Goal: Task Accomplishment & Management: Use online tool/utility

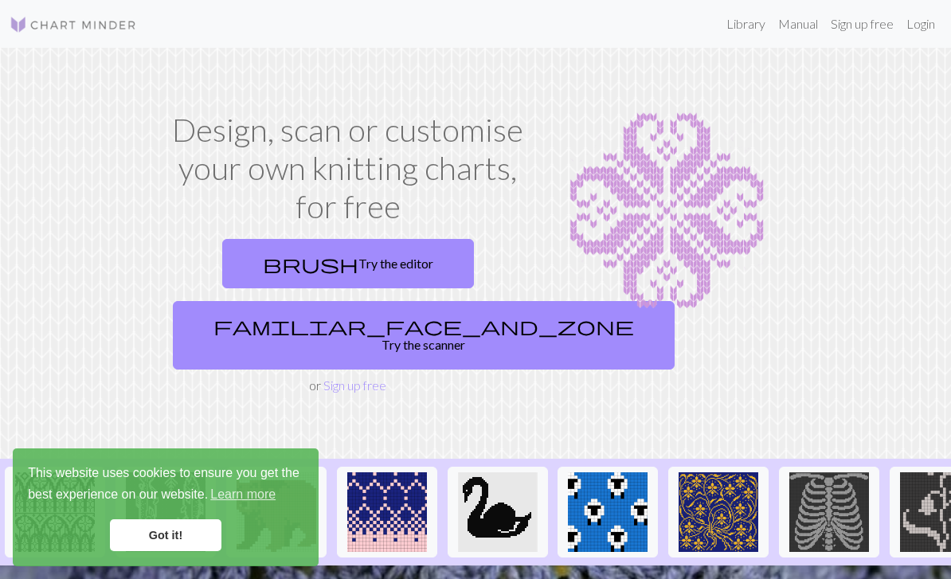
click at [397, 322] on link "familiar_face_and_zone Try the scanner" at bounding box center [424, 335] width 502 height 68
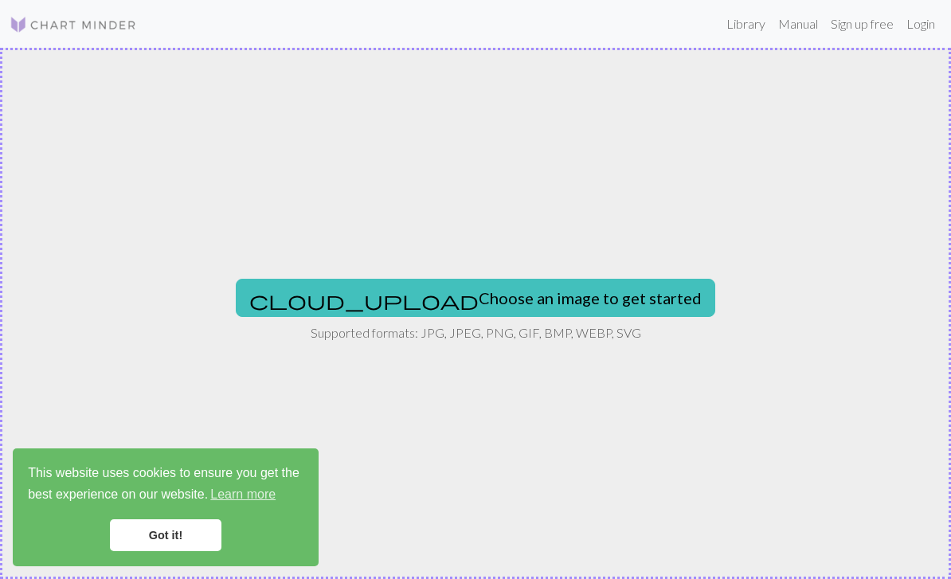
click at [574, 299] on button "cloud_upload Choose an image to get started" at bounding box center [475, 298] width 479 height 38
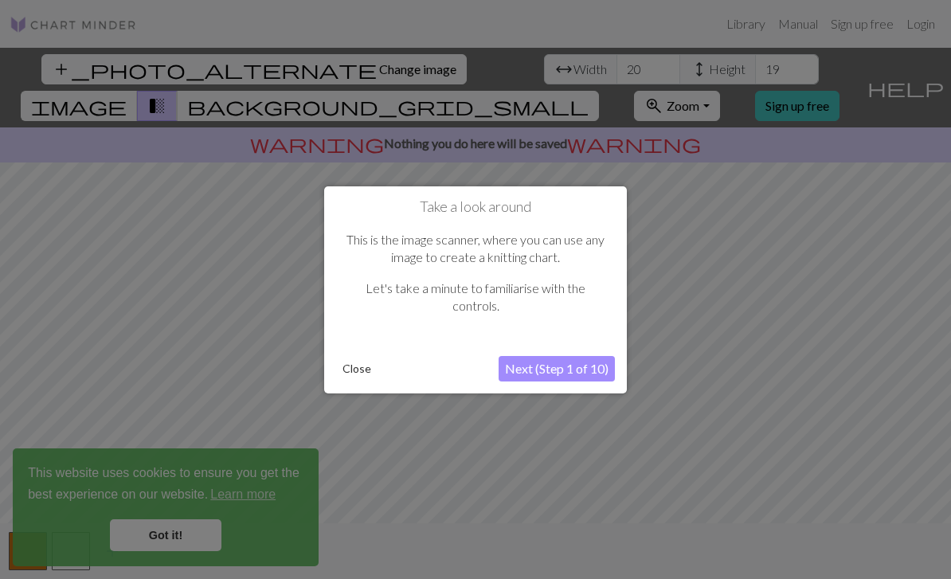
click at [599, 371] on button "Next (Step 1 of 10)" at bounding box center [556, 368] width 116 height 25
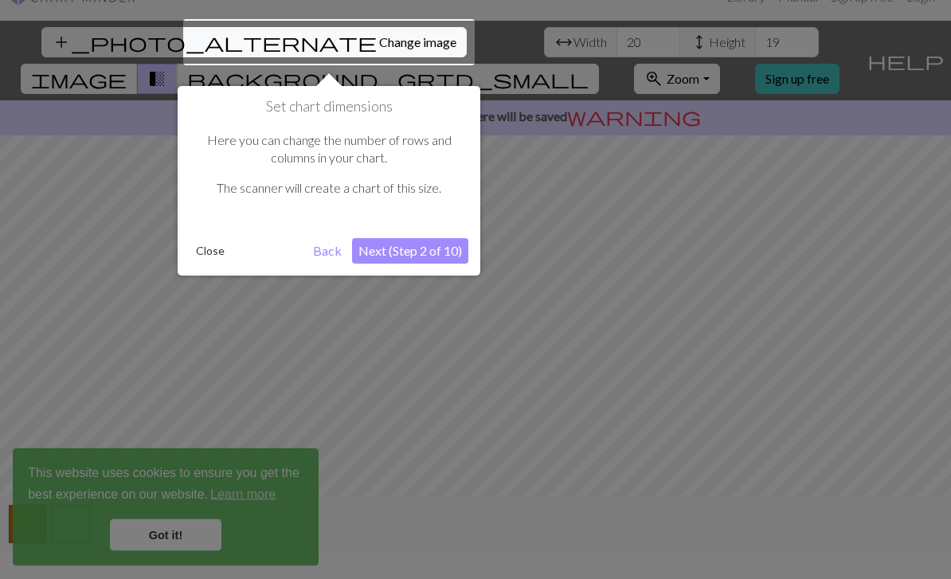
scroll to position [30, 0]
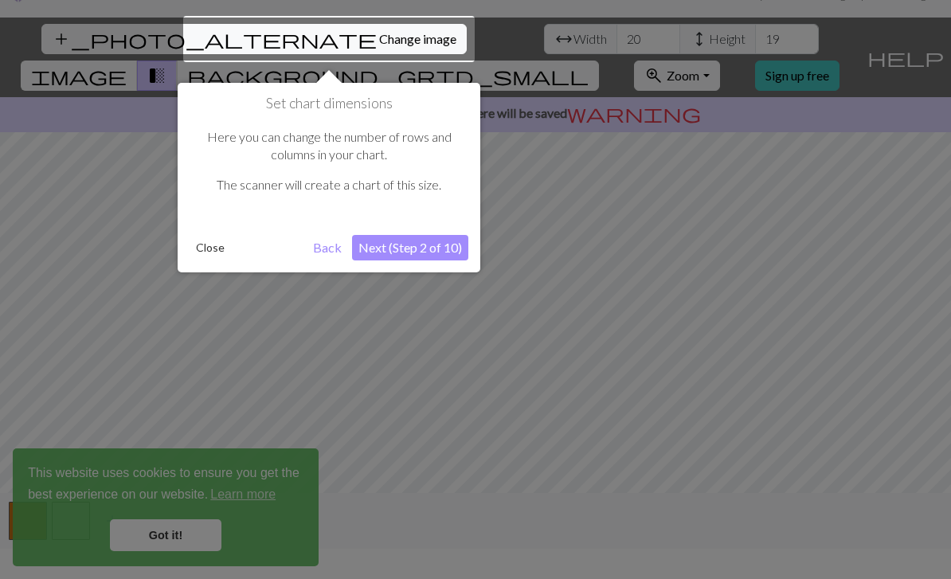
click at [432, 242] on button "Next (Step 2 of 10)" at bounding box center [410, 247] width 116 height 25
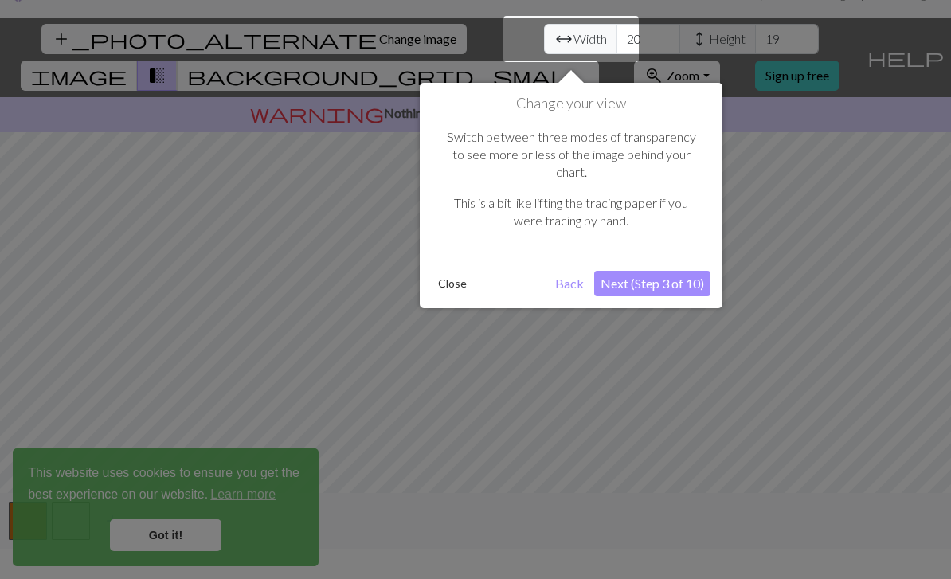
click at [675, 275] on button "Next (Step 3 of 10)" at bounding box center [652, 283] width 116 height 25
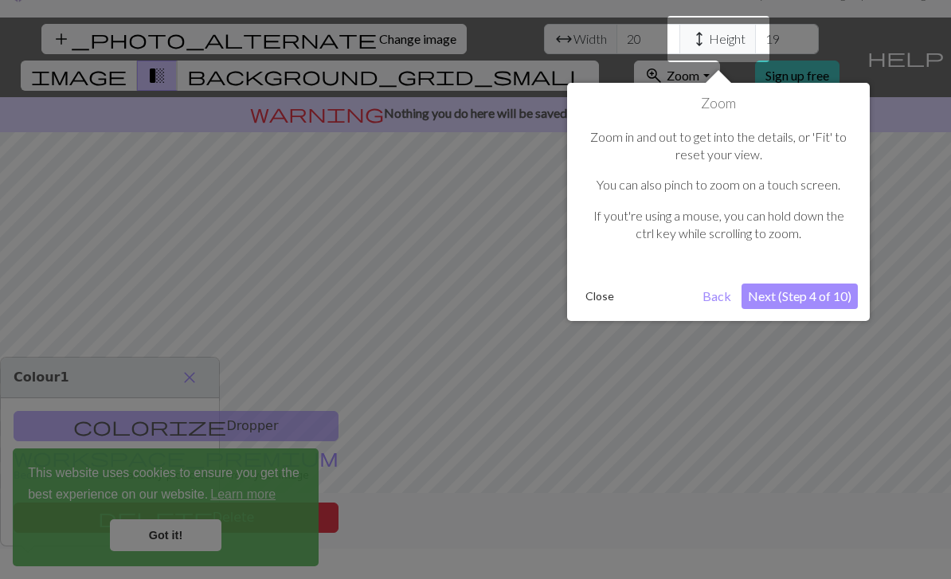
click at [806, 304] on button "Next (Step 4 of 10)" at bounding box center [799, 295] width 116 height 25
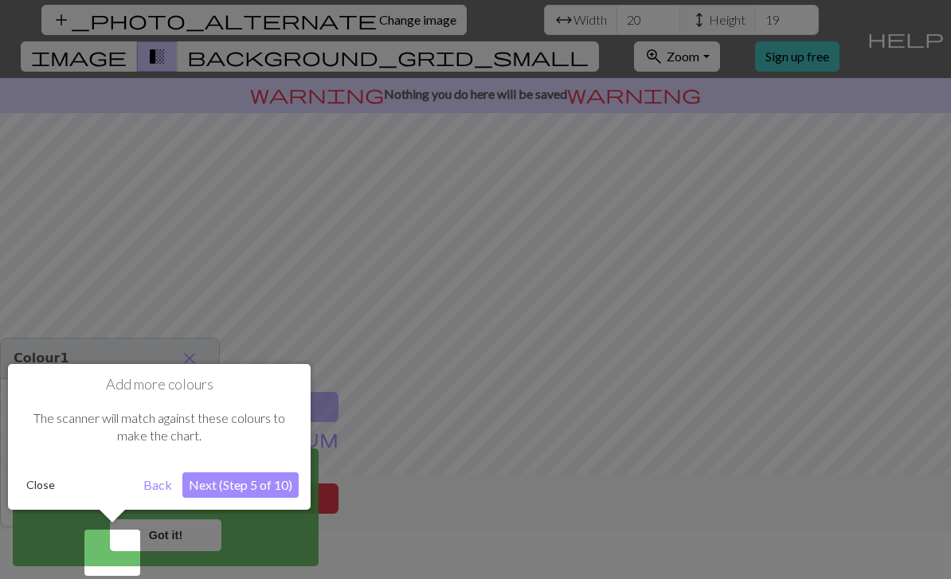
scroll to position [51, 0]
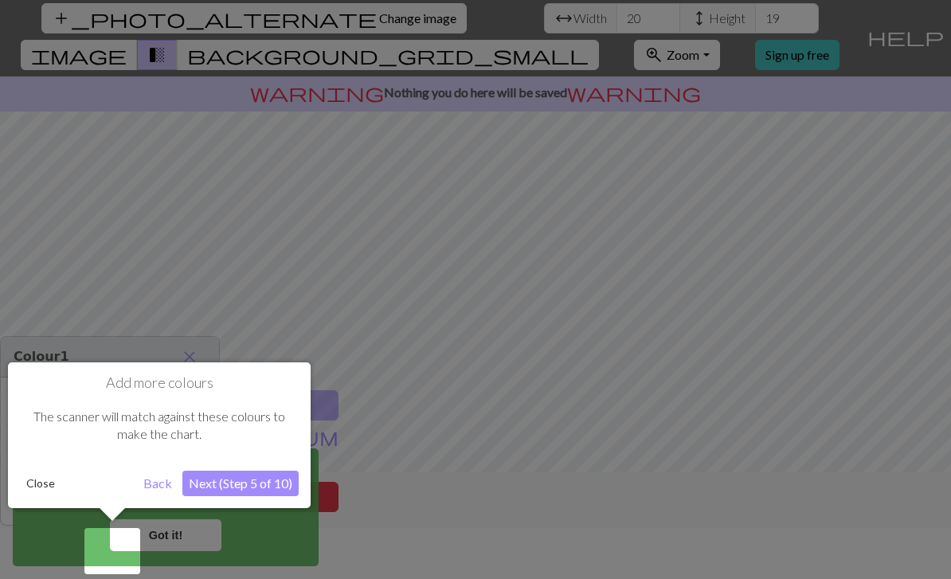
click at [262, 486] on button "Next (Step 5 of 10)" at bounding box center [240, 483] width 116 height 25
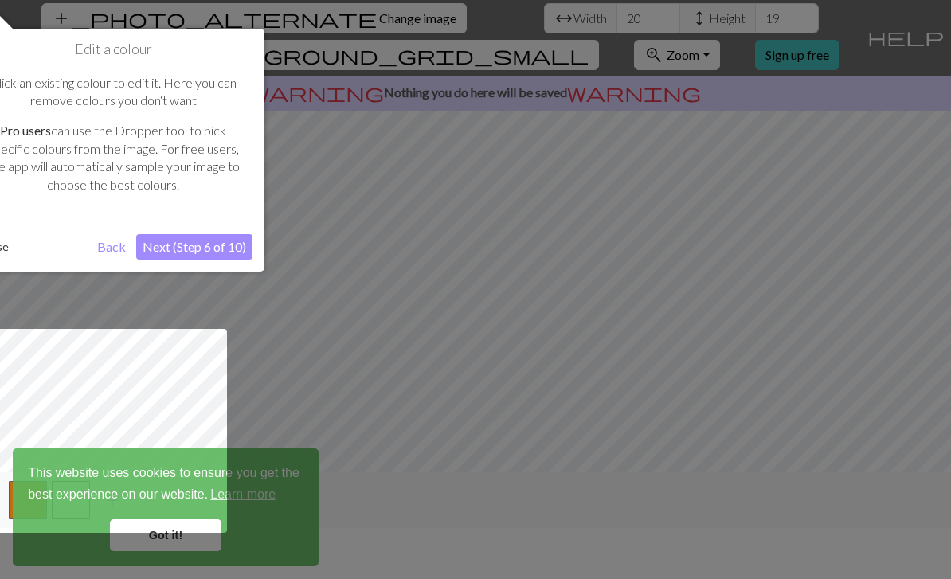
click at [217, 250] on button "Next (Step 6 of 10)" at bounding box center [194, 246] width 116 height 25
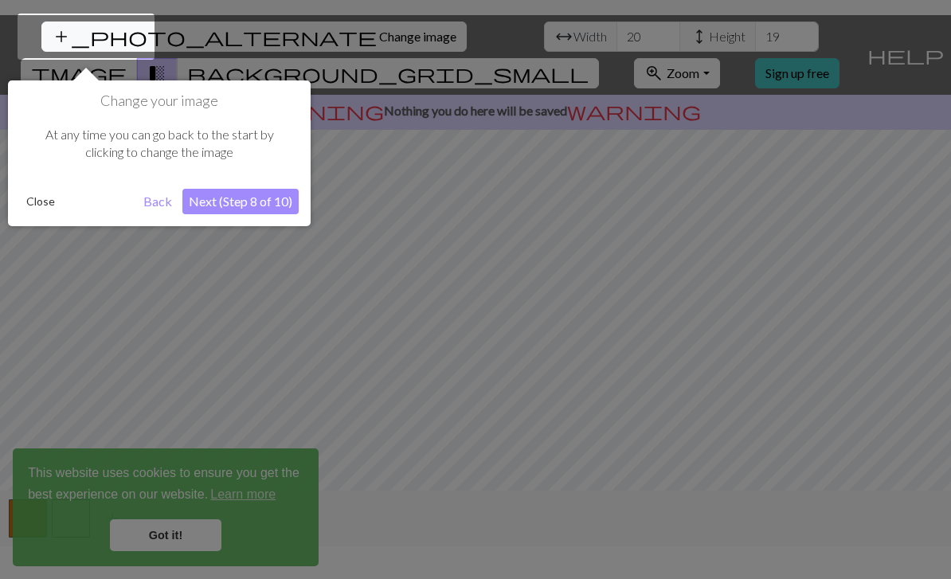
scroll to position [30, 0]
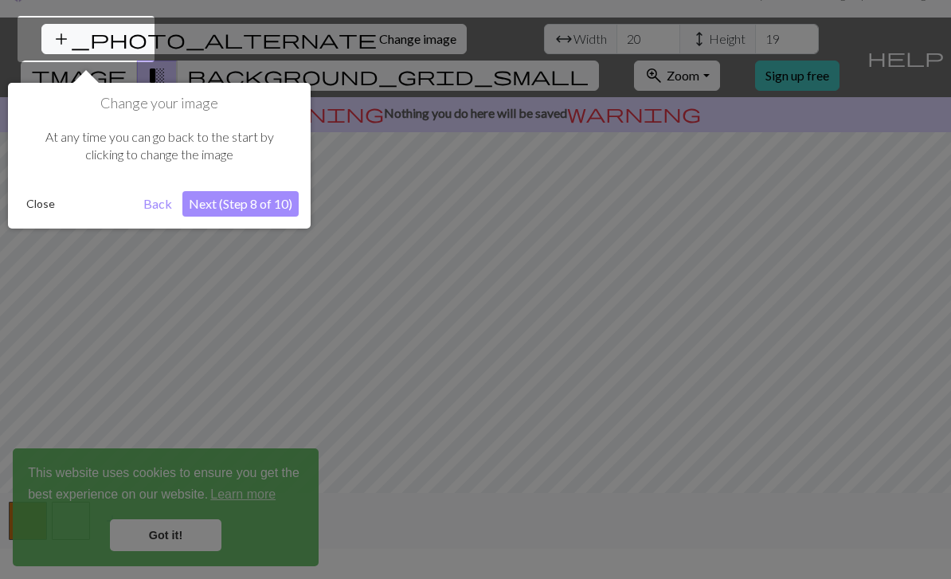
click at [259, 212] on button "Next (Step 8 of 10)" at bounding box center [240, 203] width 116 height 25
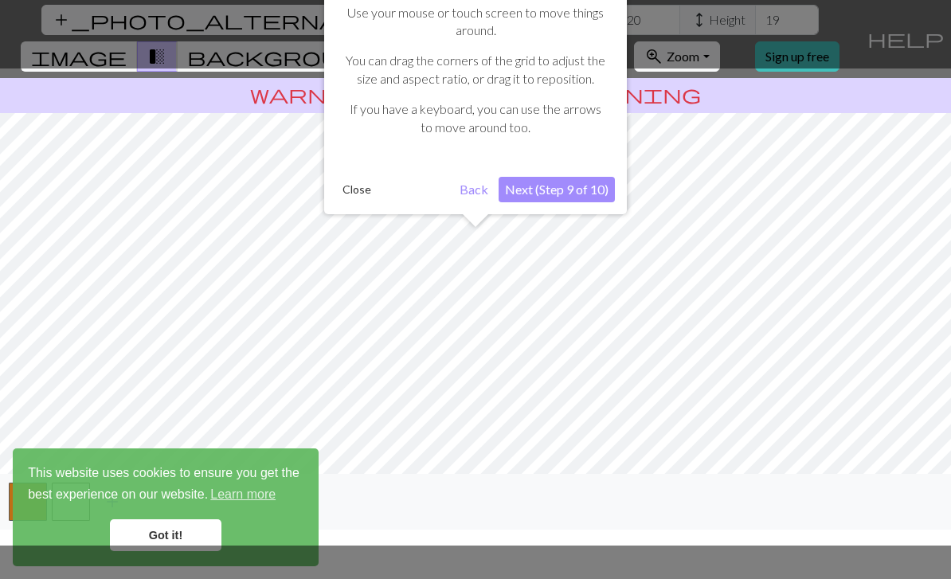
scroll to position [51, 0]
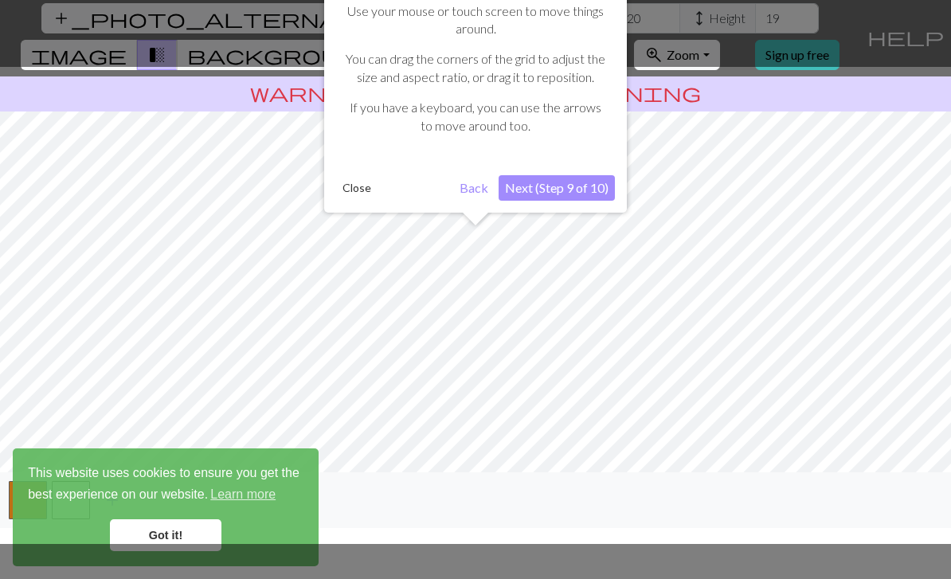
click at [599, 185] on button "Next (Step 9 of 10)" at bounding box center [556, 187] width 116 height 25
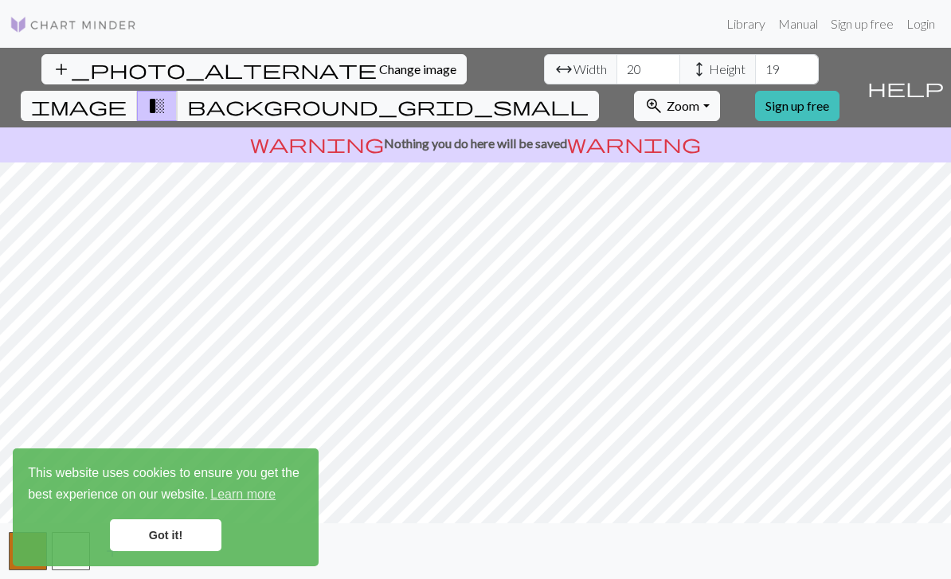
click at [163, 533] on link "Got it!" at bounding box center [165, 535] width 111 height 32
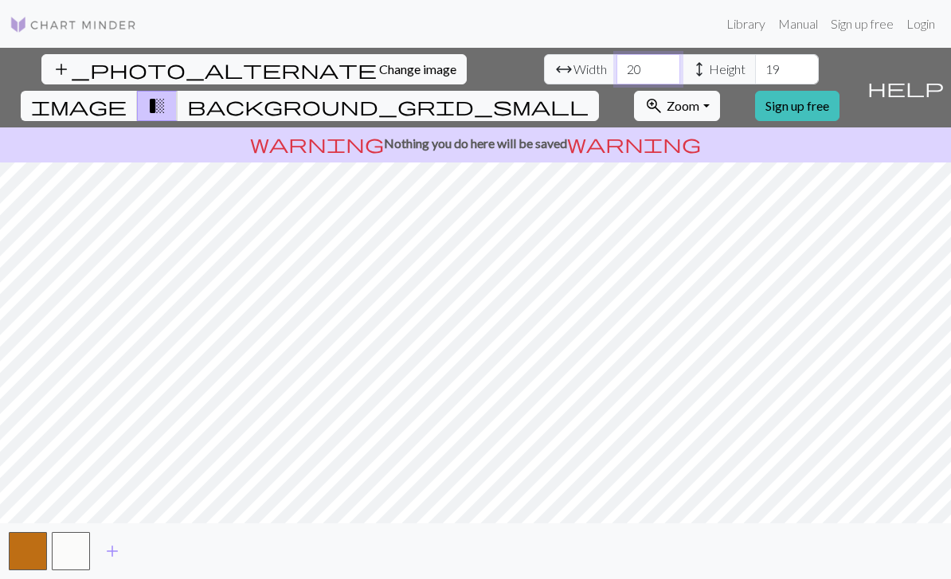
click at [616, 54] on input "20" at bounding box center [648, 69] width 64 height 30
type input "2"
type input "35"
click at [755, 54] on input "19" at bounding box center [787, 69] width 64 height 30
type input "1"
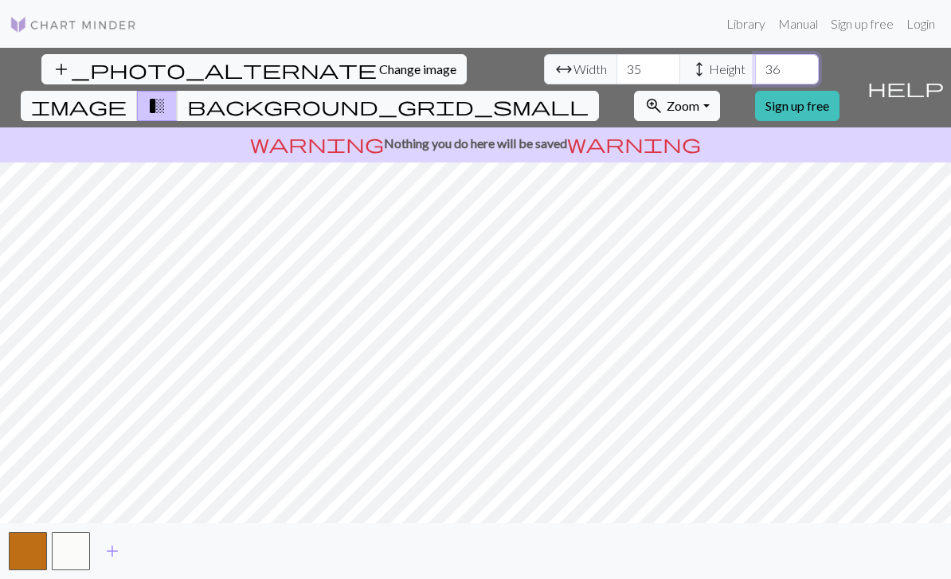
type input "36"
click at [122, 560] on button "add" at bounding box center [112, 551] width 40 height 30
click at [158, 562] on span "add" at bounding box center [155, 551] width 19 height 22
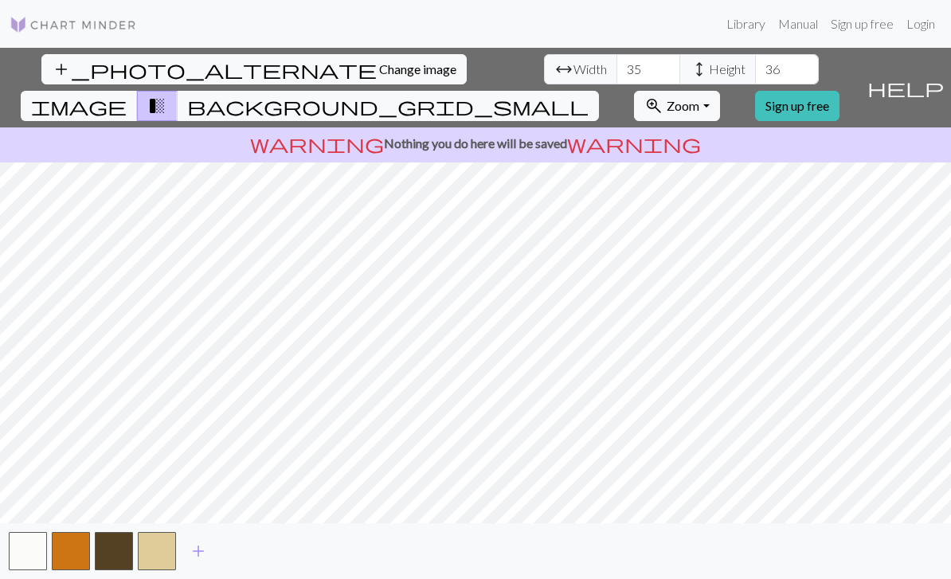
click at [201, 555] on span "add" at bounding box center [198, 551] width 19 height 22
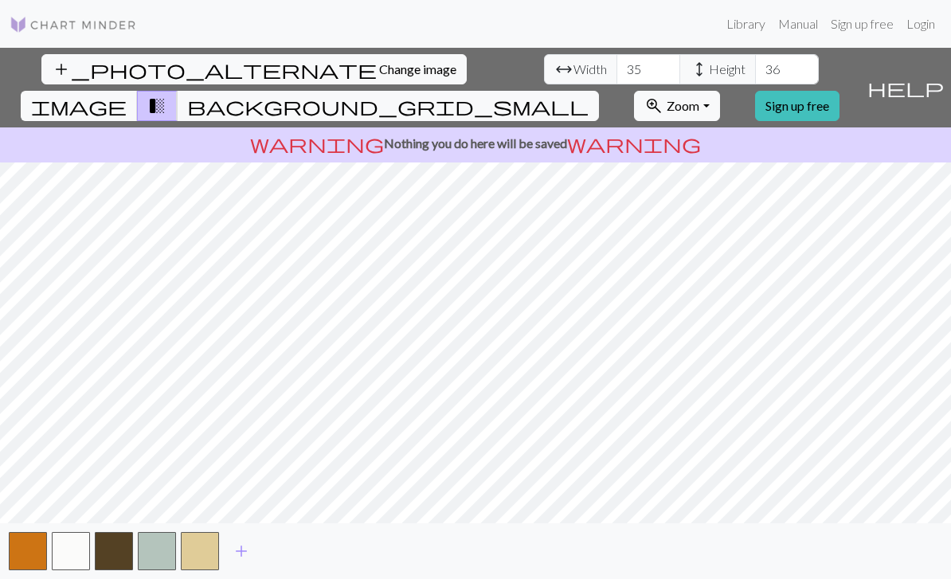
click at [249, 562] on span "add" at bounding box center [241, 551] width 19 height 22
click at [157, 557] on button "button" at bounding box center [157, 551] width 38 height 38
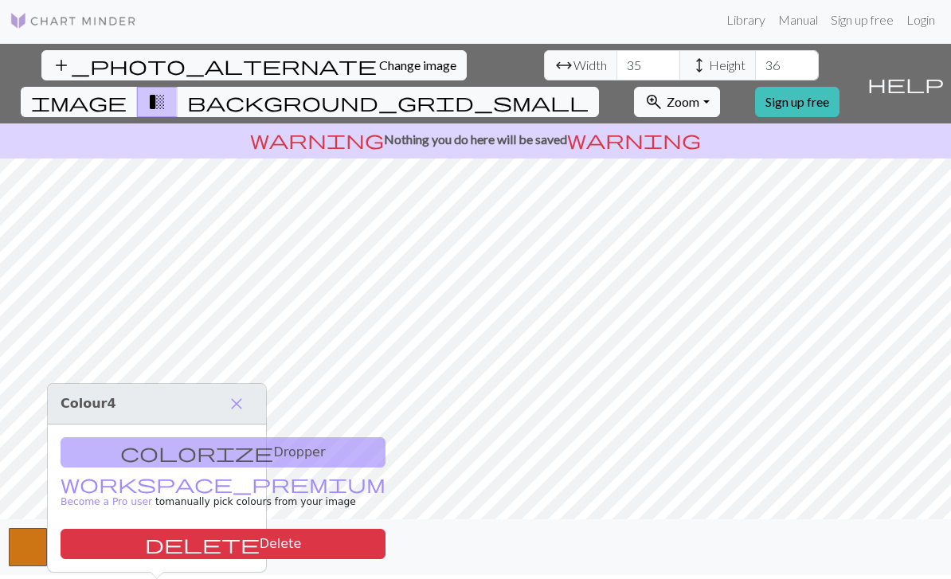
click at [222, 424] on div "colorize Dropper workspace_premium Become a Pro user to manually pick colours f…" at bounding box center [157, 497] width 218 height 147
click at [213, 424] on div "colorize Dropper workspace_premium Become a Pro user to manually pick colours f…" at bounding box center [157, 497] width 218 height 147
click at [209, 424] on div "colorize Dropper workspace_premium Become a Pro user to manually pick colours f…" at bounding box center [157, 497] width 218 height 147
click at [242, 392] on span "close" at bounding box center [236, 403] width 19 height 22
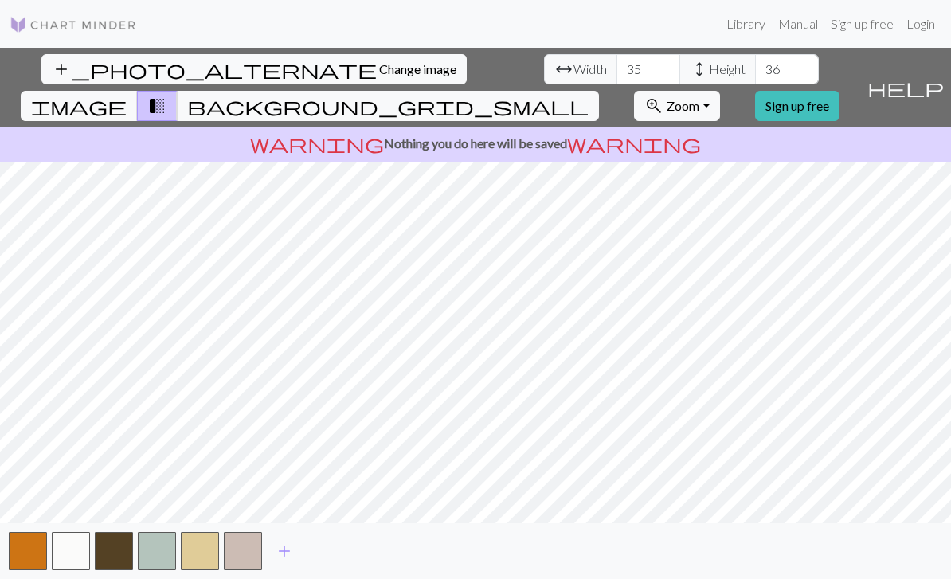
click at [168, 553] on button "button" at bounding box center [157, 551] width 38 height 38
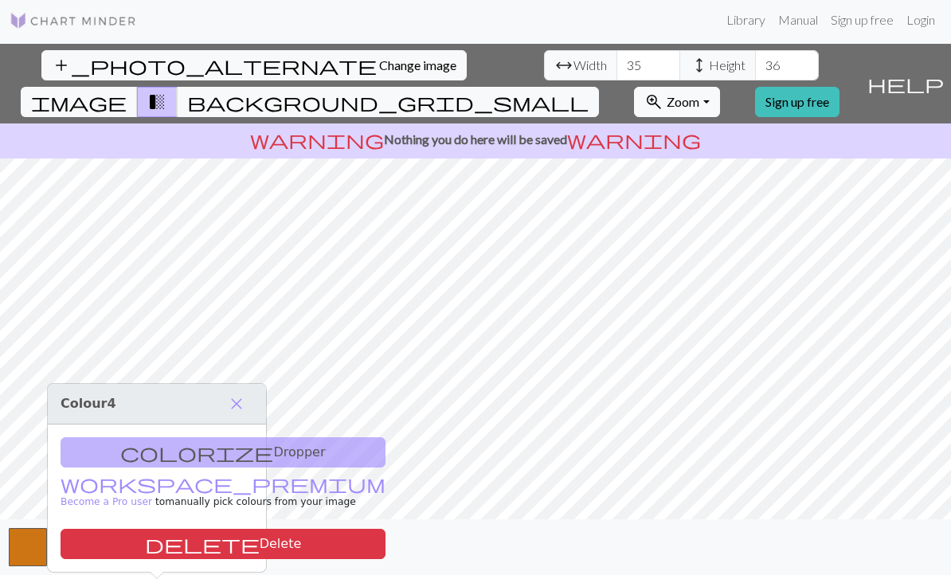
click at [231, 392] on span "close" at bounding box center [236, 403] width 19 height 22
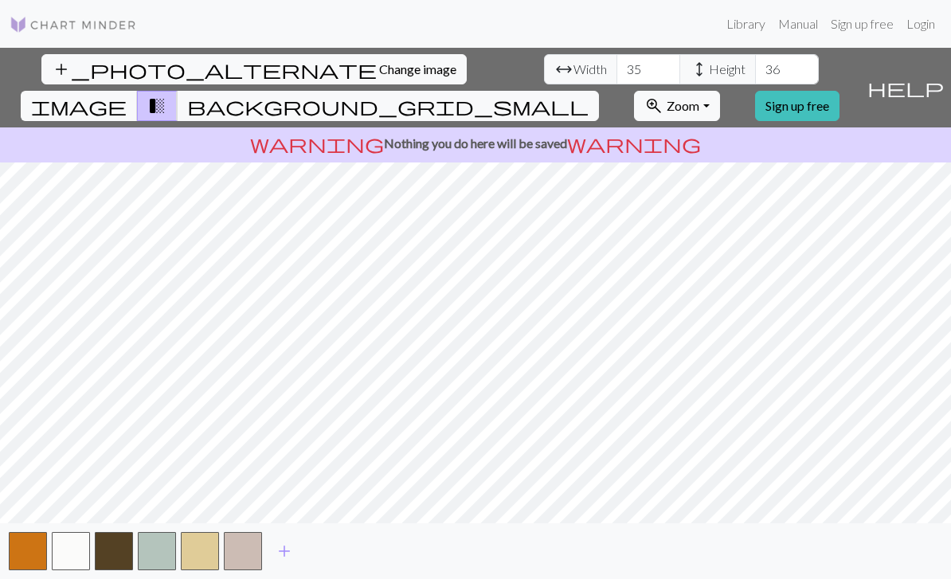
click at [252, 555] on button "button" at bounding box center [243, 551] width 38 height 38
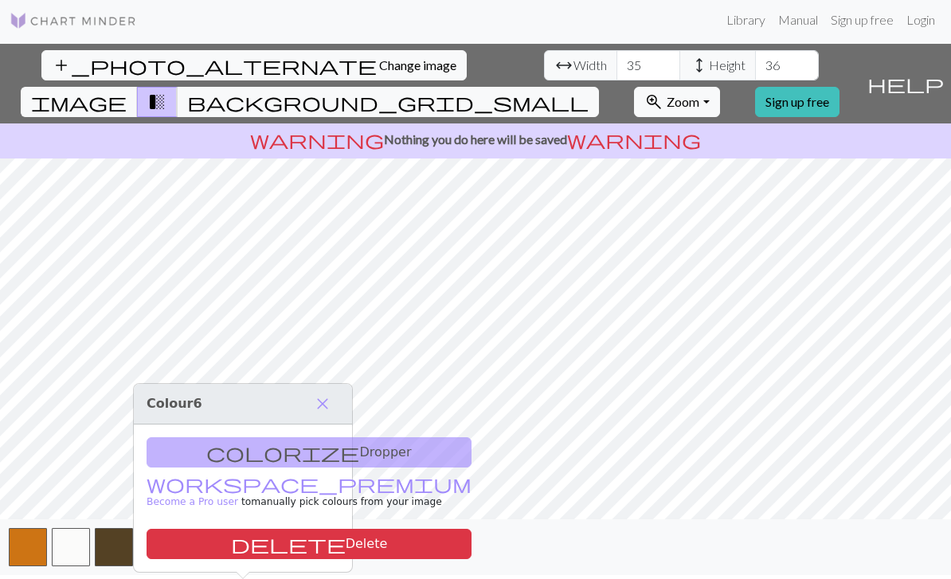
click at [283, 529] on button "delete Delete" at bounding box center [308, 544] width 325 height 30
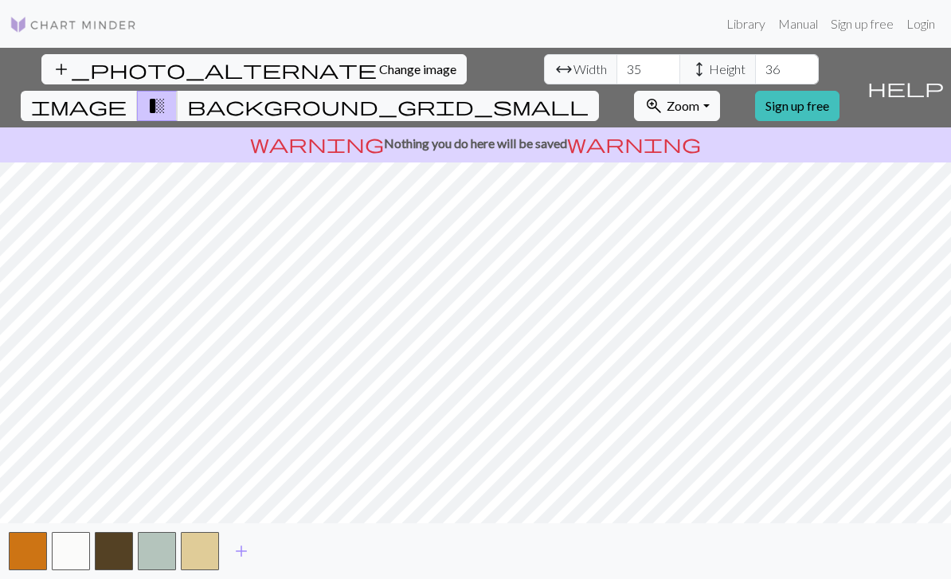
click at [205, 551] on button "button" at bounding box center [200, 551] width 38 height 38
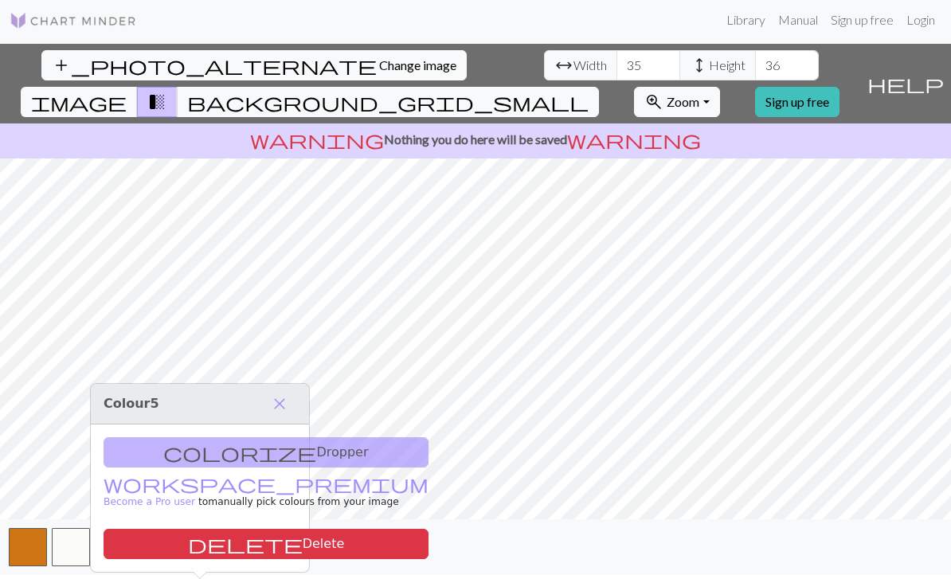
click at [252, 529] on button "delete Delete" at bounding box center [265, 544] width 325 height 30
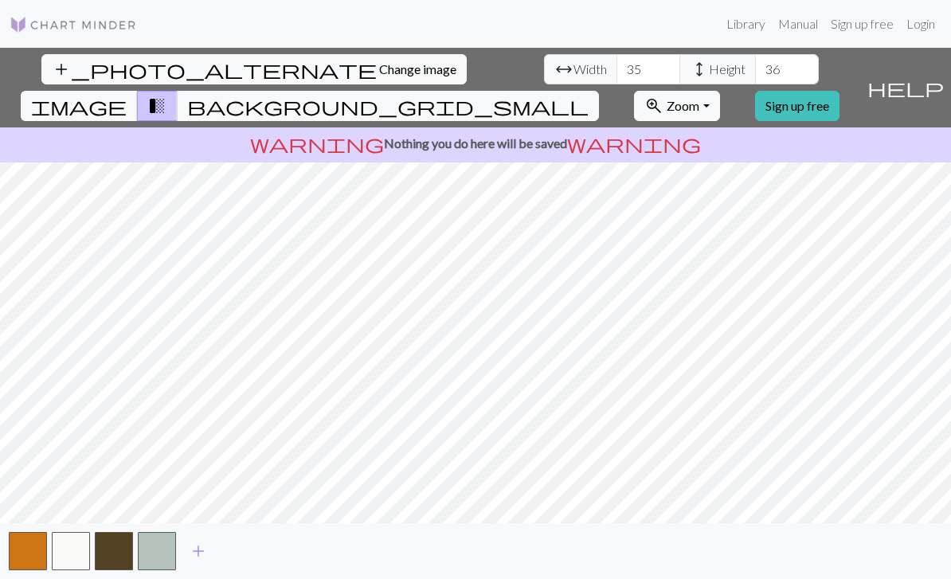
click at [160, 552] on button "button" at bounding box center [157, 551] width 38 height 38
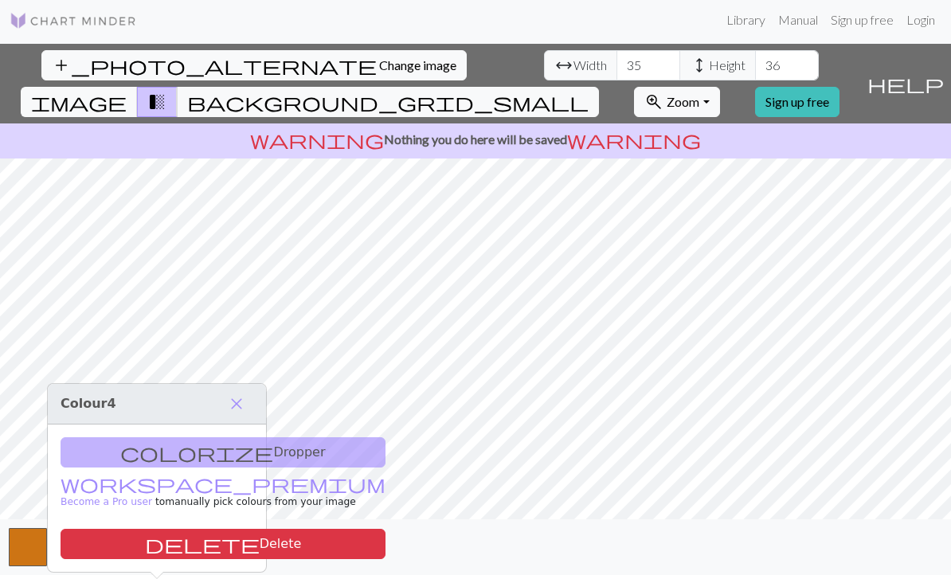
click at [215, 529] on button "delete Delete" at bounding box center [223, 544] width 325 height 30
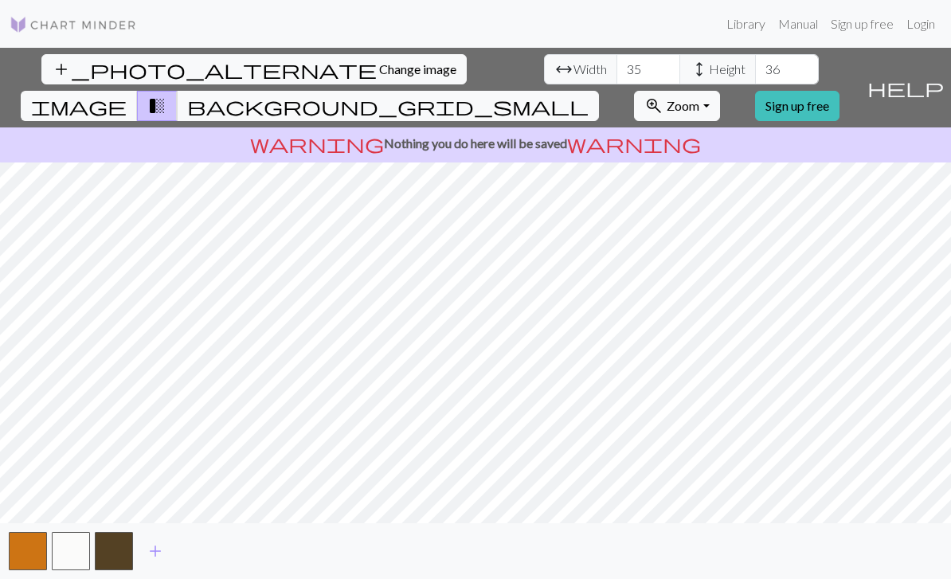
click at [161, 556] on span "add" at bounding box center [155, 551] width 19 height 22
click at [165, 560] on button "button" at bounding box center [157, 551] width 38 height 38
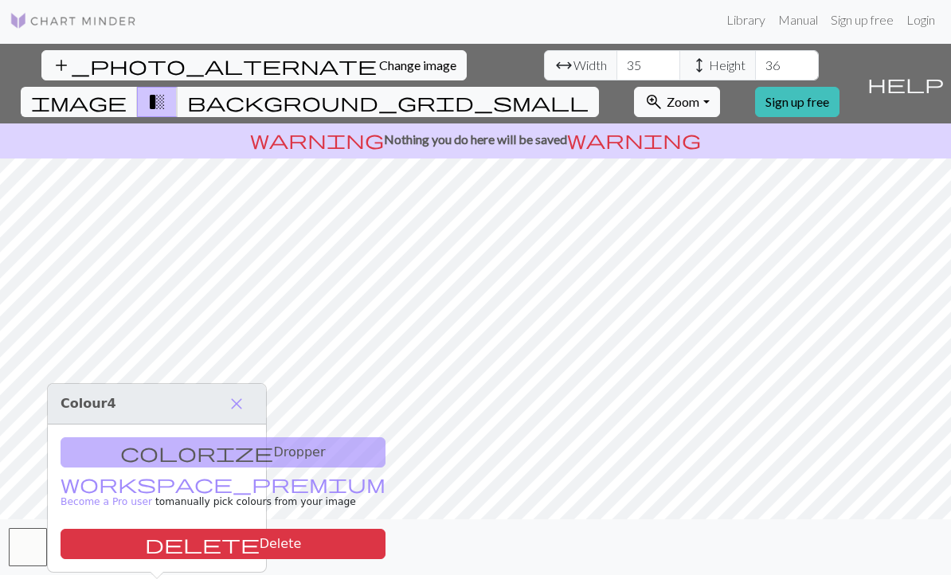
click at [209, 529] on button "delete Delete" at bounding box center [223, 544] width 325 height 30
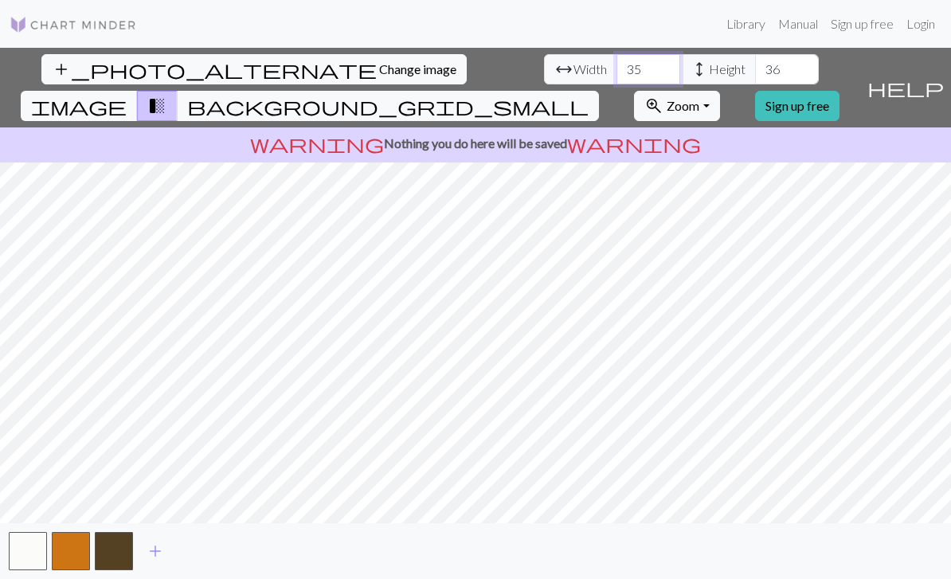
click at [616, 54] on input "35" at bounding box center [648, 69] width 64 height 30
type input "3"
type input "40"
click at [755, 54] on input "36" at bounding box center [787, 69] width 64 height 30
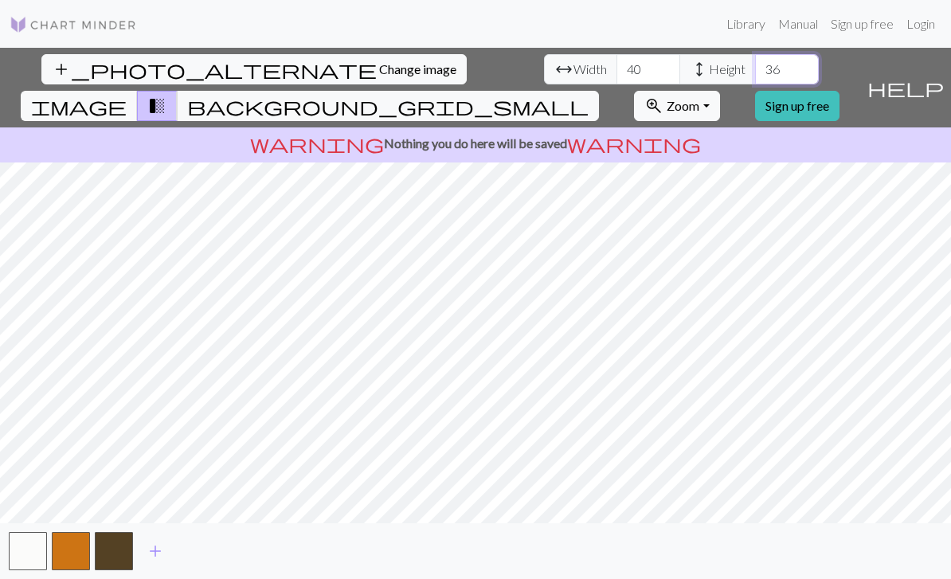
type input "3"
type input "40"
click at [127, 95] on span "image" at bounding box center [79, 106] width 96 height 22
click at [588, 95] on span "background_grid_small" at bounding box center [387, 106] width 401 height 22
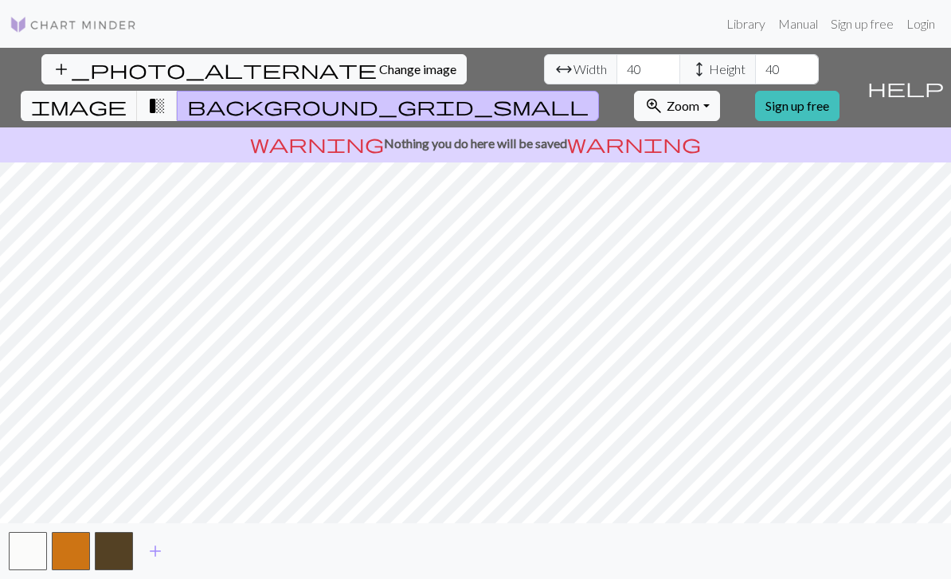
click at [178, 91] on button "transition_fade" at bounding box center [157, 106] width 41 height 30
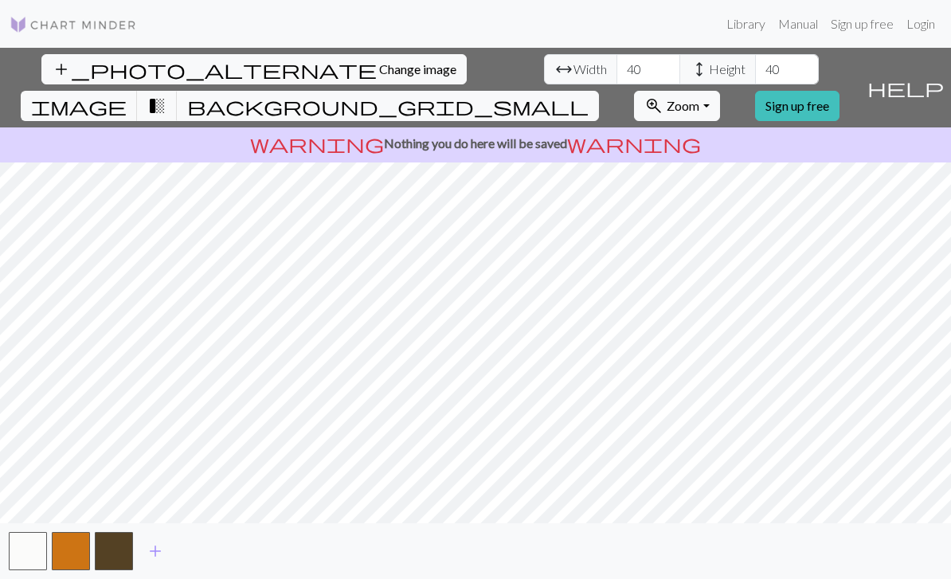
click at [594, 91] on button "background_grid_small" at bounding box center [388, 106] width 422 height 30
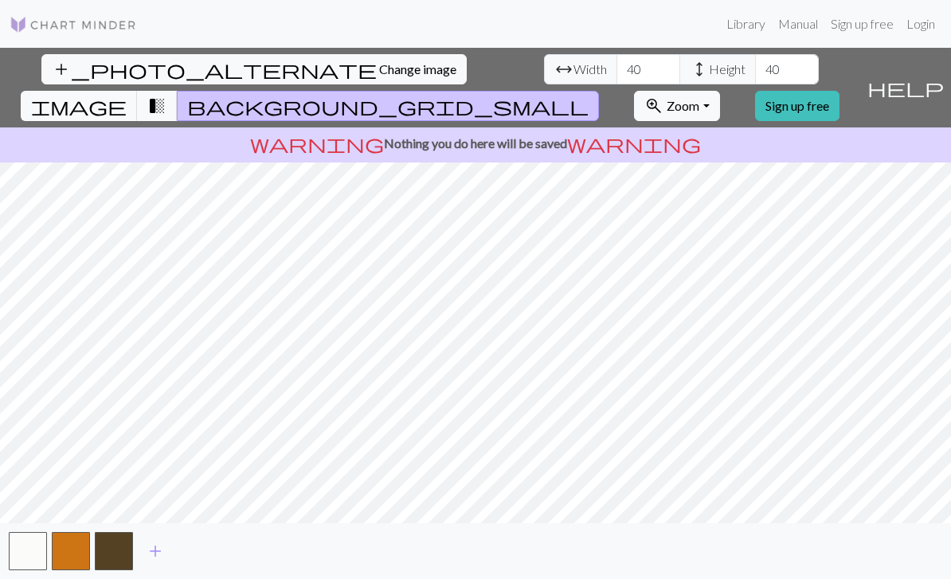
click at [138, 91] on button "image" at bounding box center [79, 106] width 117 height 30
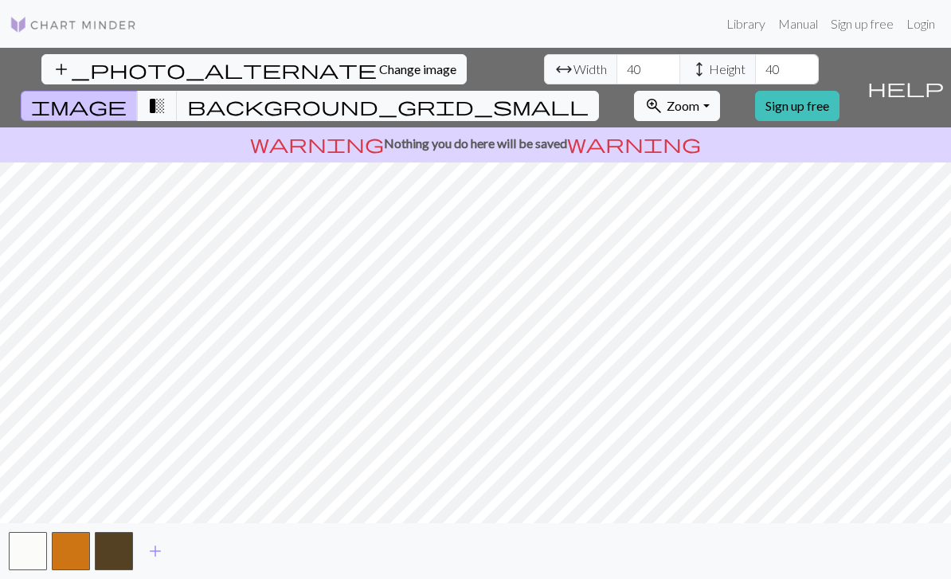
click at [588, 95] on span "background_grid_small" at bounding box center [387, 106] width 401 height 22
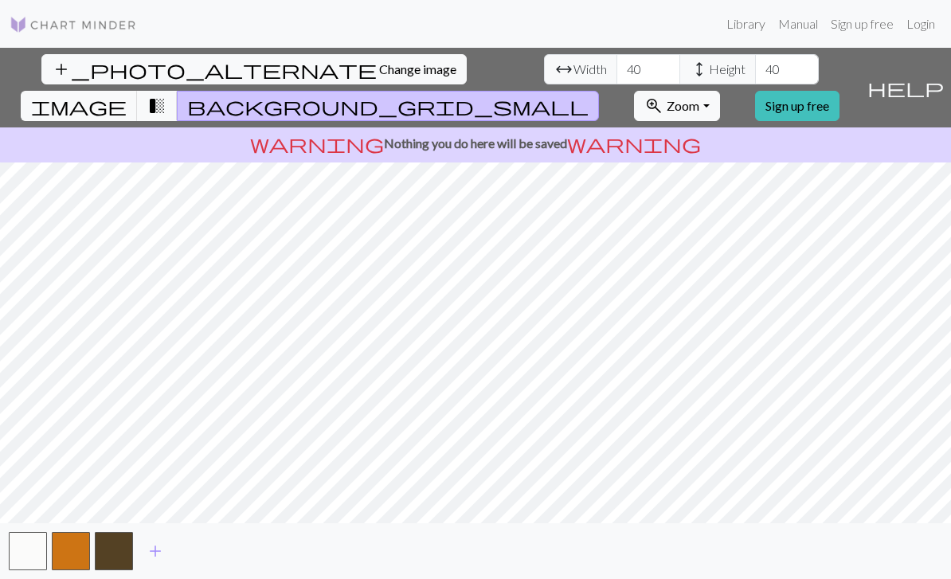
click at [166, 95] on span "transition_fade" at bounding box center [156, 106] width 19 height 22
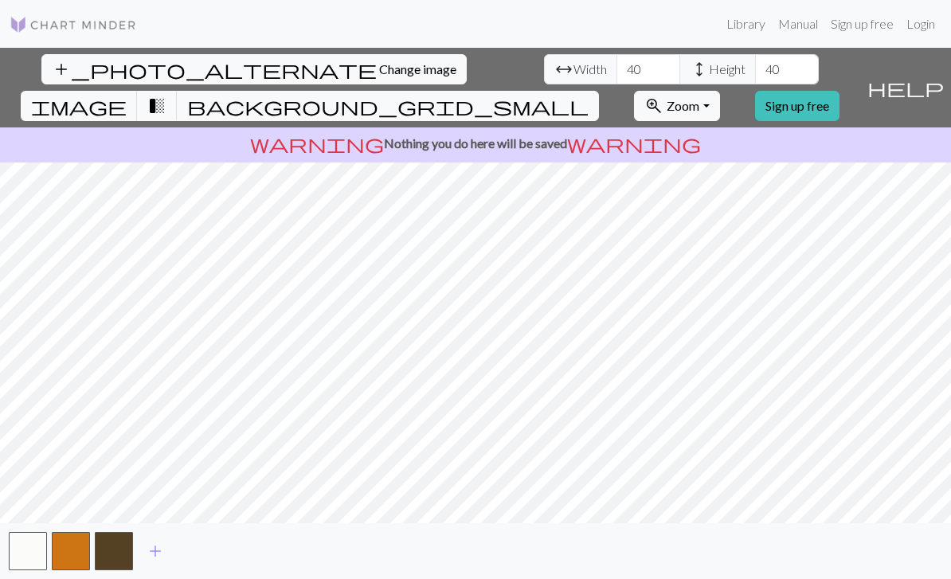
click at [166, 95] on span "transition_fade" at bounding box center [156, 106] width 19 height 22
click at [588, 95] on span "background_grid_small" at bounding box center [387, 106] width 401 height 22
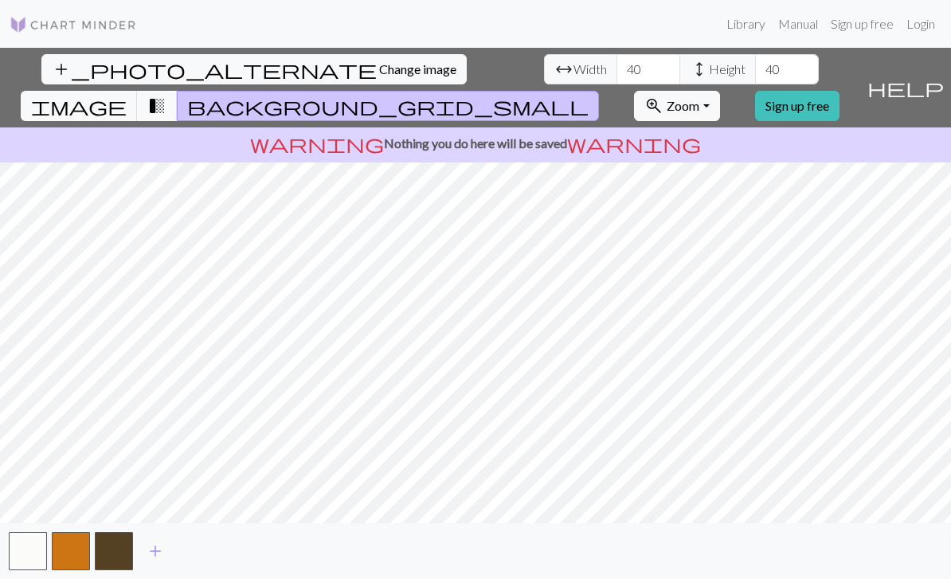
click at [166, 95] on span "transition_fade" at bounding box center [156, 106] width 19 height 22
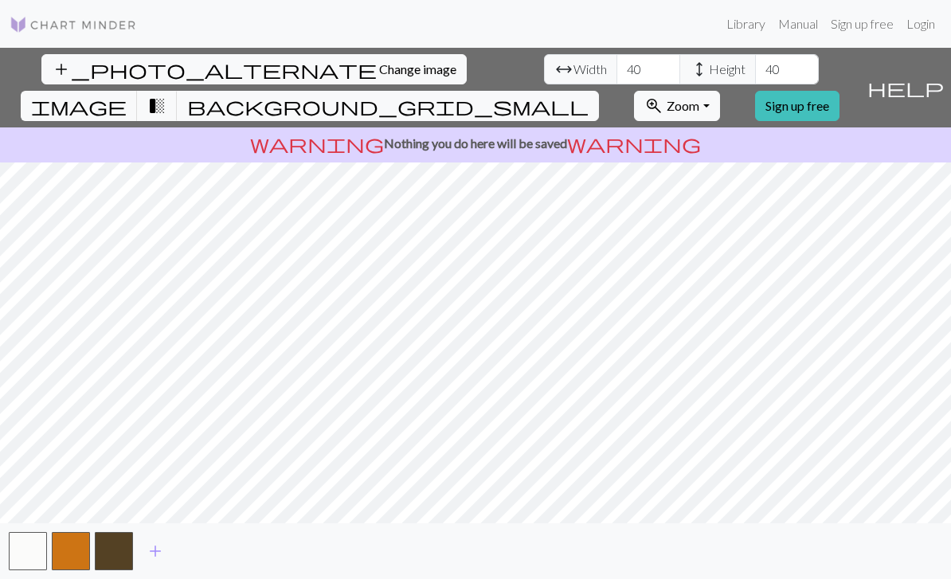
click at [127, 95] on span "image" at bounding box center [79, 106] width 96 height 22
click at [166, 95] on span "transition_fade" at bounding box center [156, 106] width 19 height 22
click at [588, 95] on span "background_grid_small" at bounding box center [387, 106] width 401 height 22
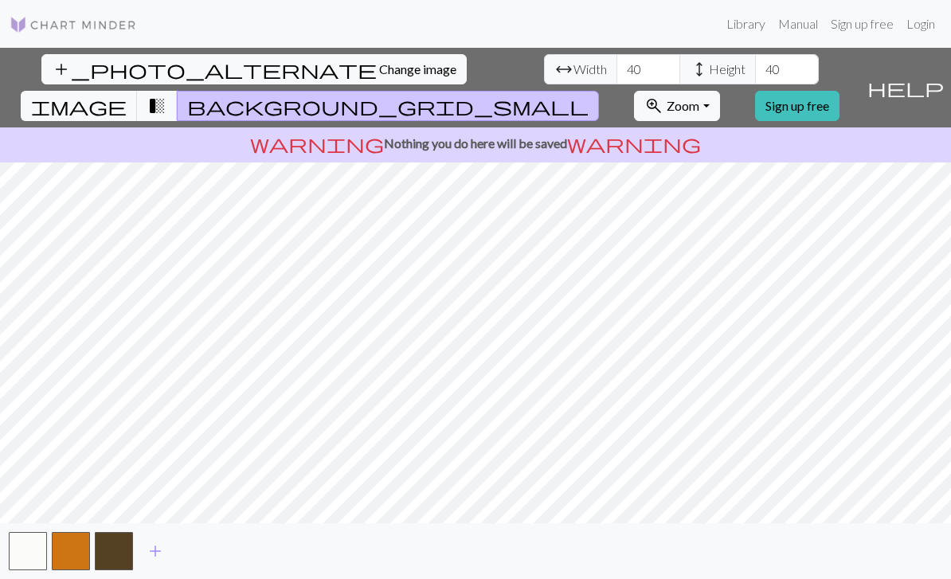
click at [588, 95] on span "background_grid_small" at bounding box center [387, 106] width 401 height 22
click at [166, 95] on span "transition_fade" at bounding box center [156, 106] width 19 height 22
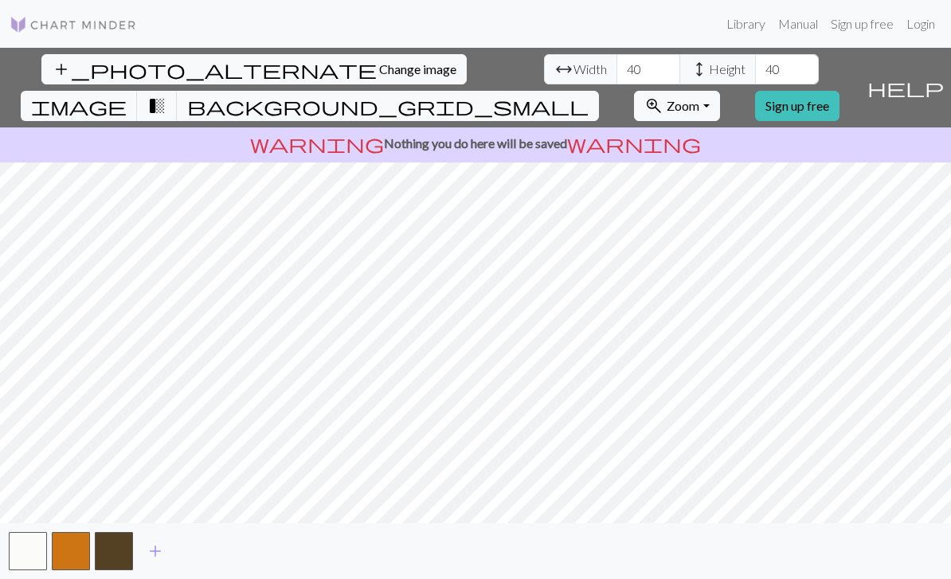
click at [151, 562] on span "add" at bounding box center [155, 551] width 19 height 22
click at [162, 557] on button "button" at bounding box center [157, 551] width 38 height 38
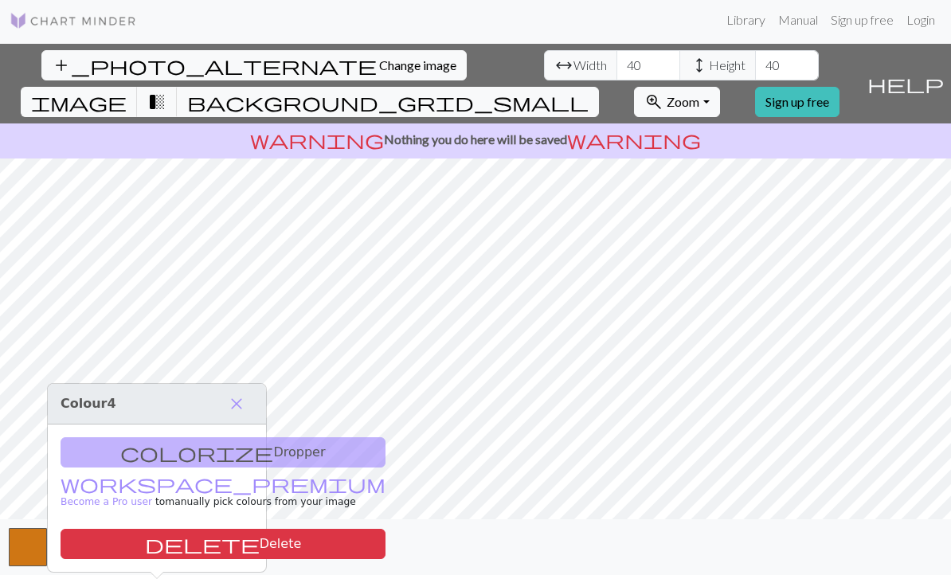
click at [208, 529] on button "delete Delete" at bounding box center [223, 544] width 325 height 30
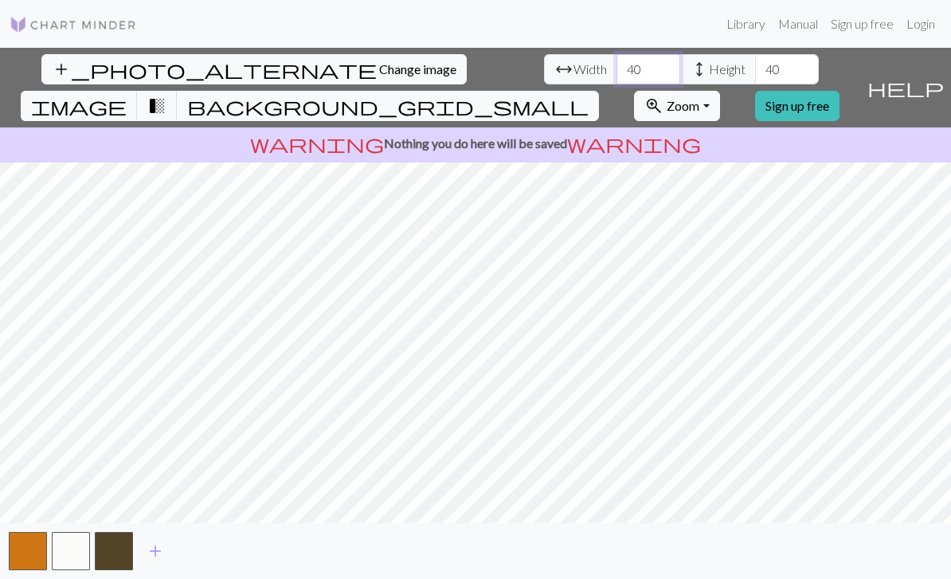
click at [616, 54] on input "40" at bounding box center [648, 69] width 64 height 30
type input "4"
type input "50"
click at [755, 54] on input "40" at bounding box center [787, 69] width 64 height 30
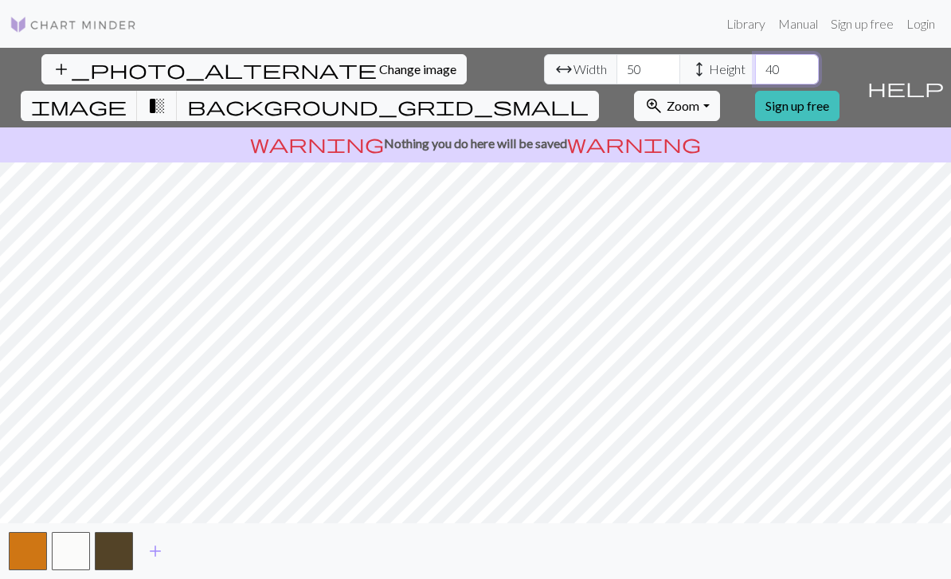
type input "4"
type input "50"
click at [931, 76] on span "help" at bounding box center [905, 87] width 76 height 22
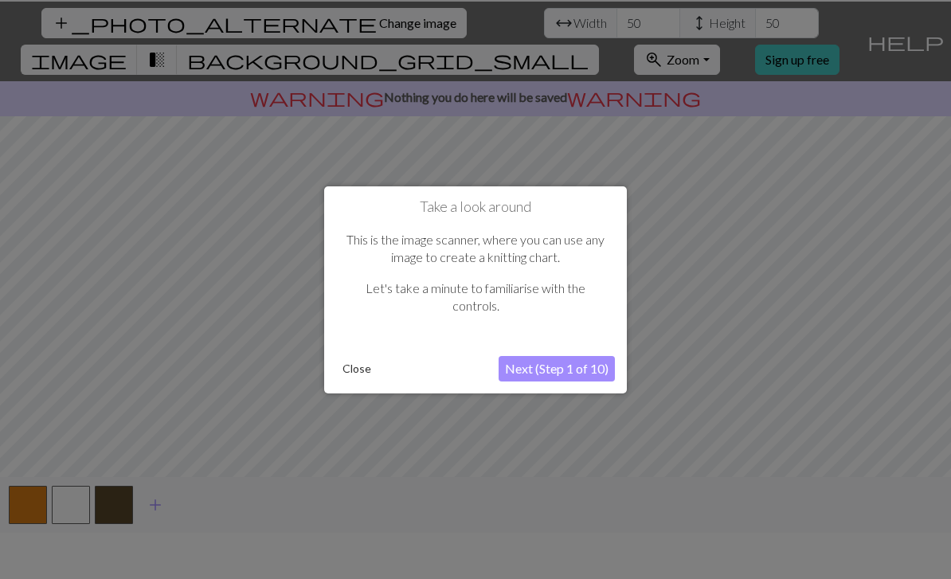
click at [569, 369] on button "Next (Step 1 of 10)" at bounding box center [556, 368] width 116 height 25
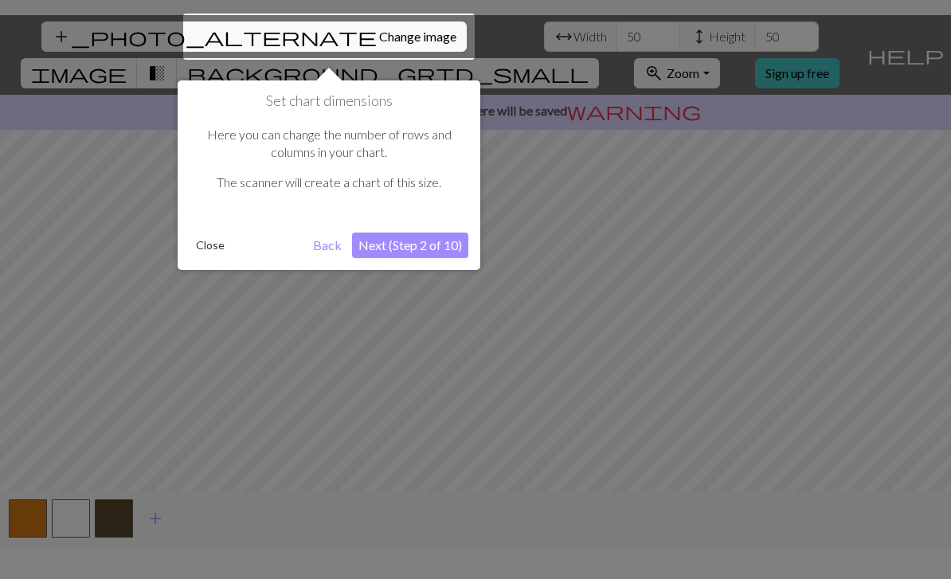
scroll to position [30, 0]
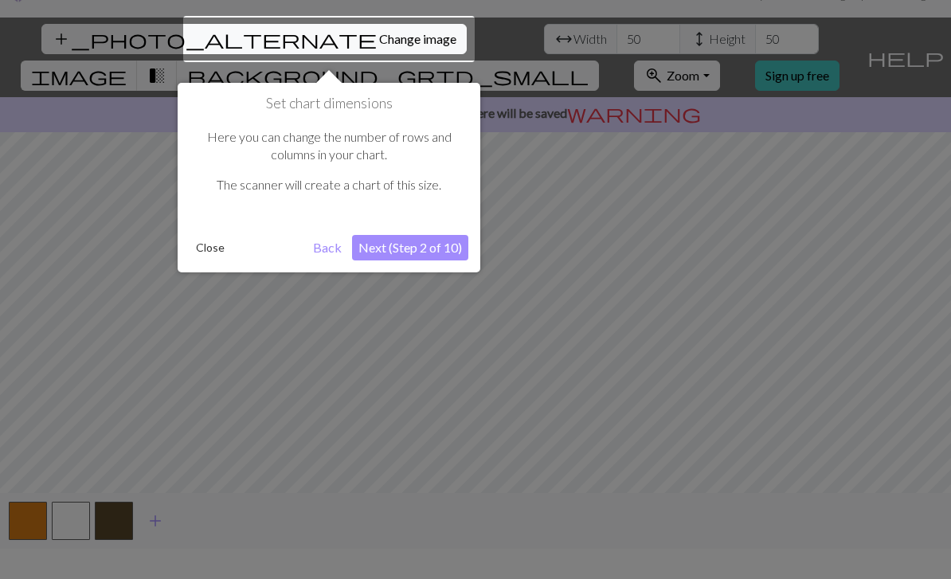
click at [439, 253] on button "Next (Step 2 of 10)" at bounding box center [410, 247] width 116 height 25
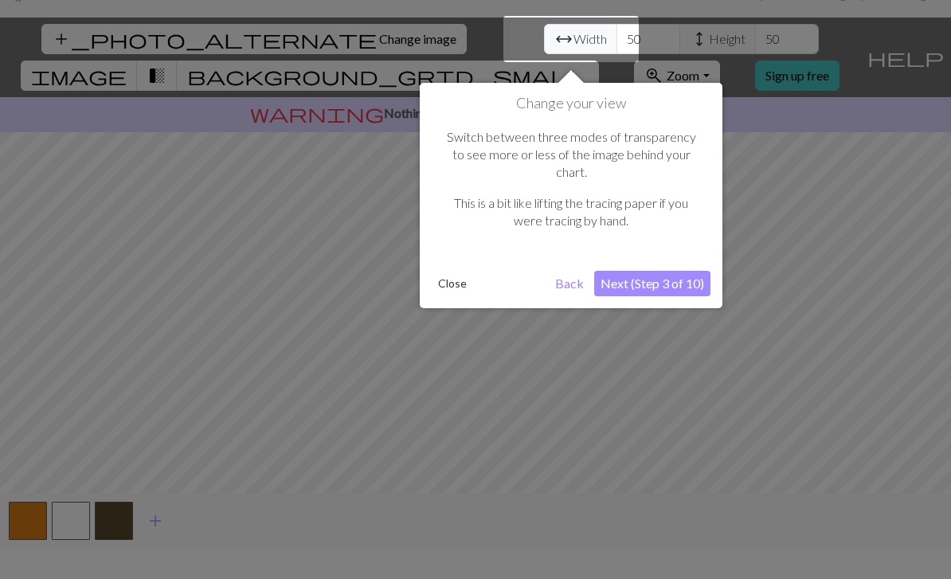
click at [695, 271] on button "Next (Step 3 of 10)" at bounding box center [652, 283] width 116 height 25
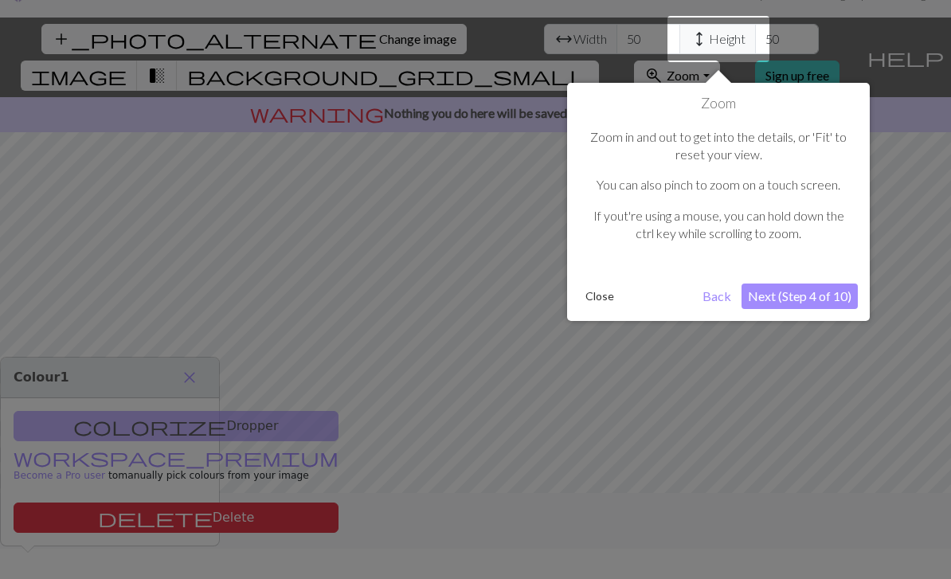
click at [714, 301] on button "Back" at bounding box center [716, 295] width 41 height 25
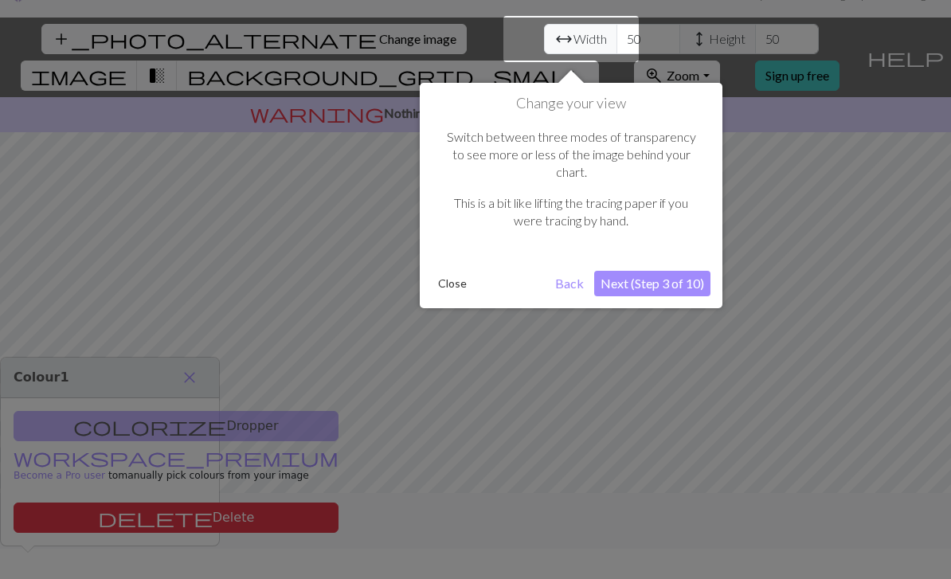
click at [449, 271] on button "Close" at bounding box center [452, 283] width 41 height 24
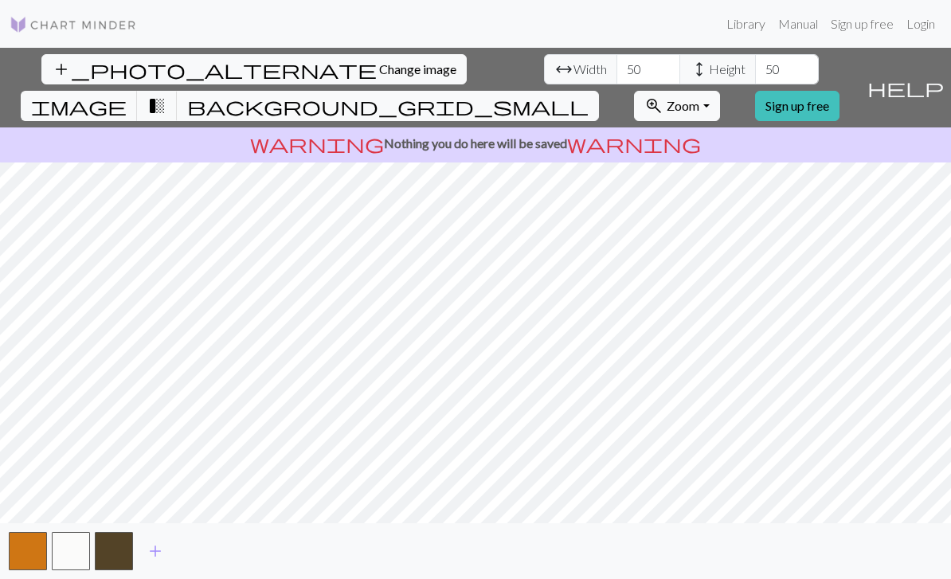
click at [839, 91] on link "Sign up free" at bounding box center [797, 106] width 84 height 30
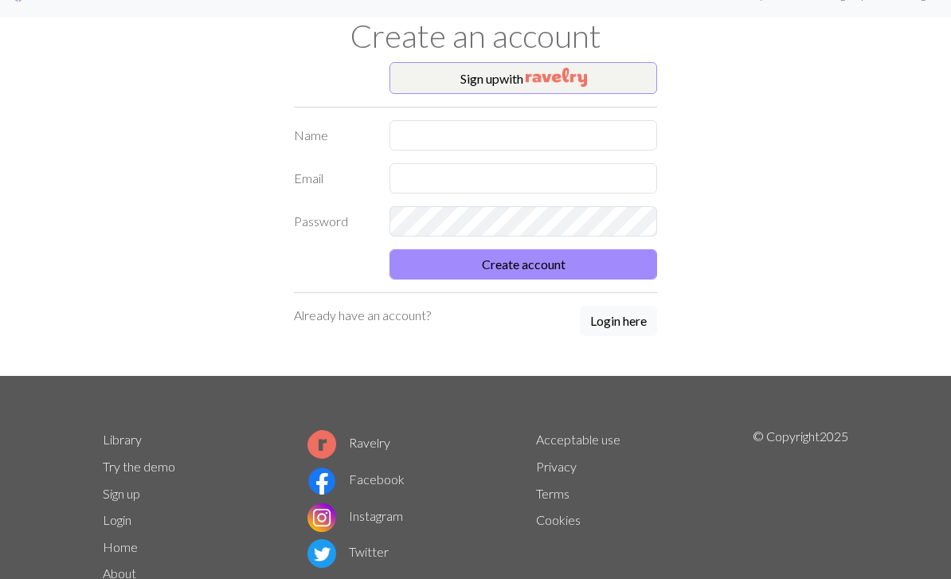
click at [616, 80] on button "Sign up with" at bounding box center [523, 78] width 268 height 32
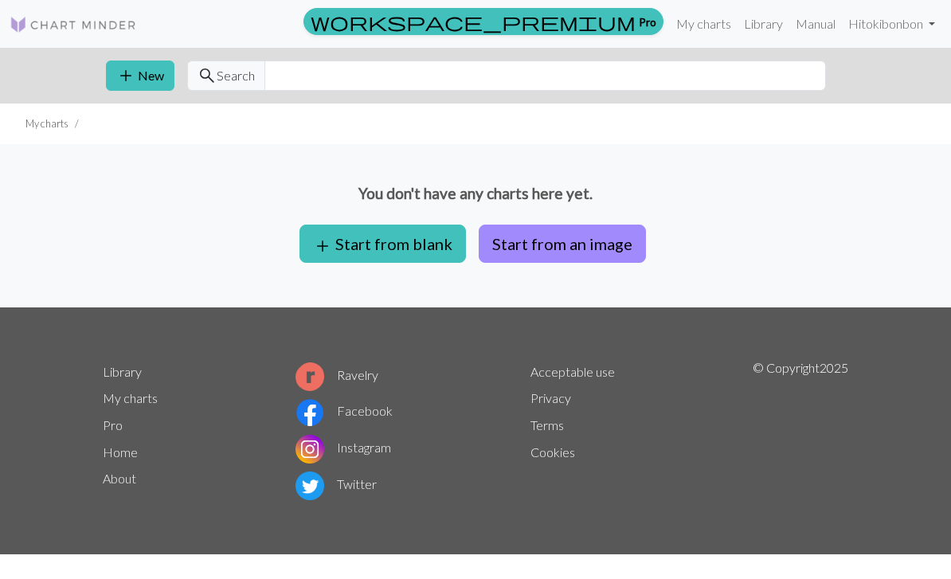
click at [622, 237] on button "Start from an image" at bounding box center [561, 244] width 167 height 38
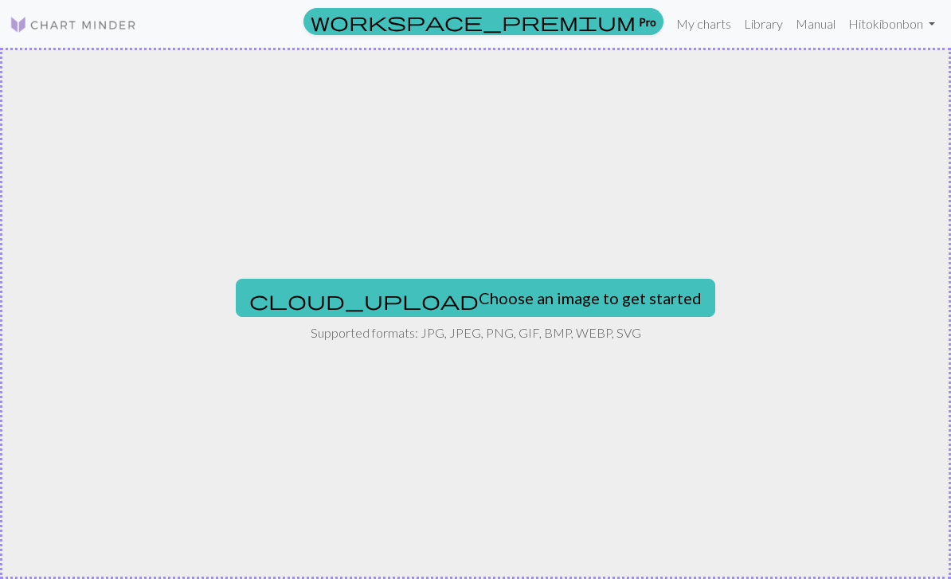
click at [580, 303] on button "cloud_upload Choose an image to get started" at bounding box center [475, 298] width 479 height 38
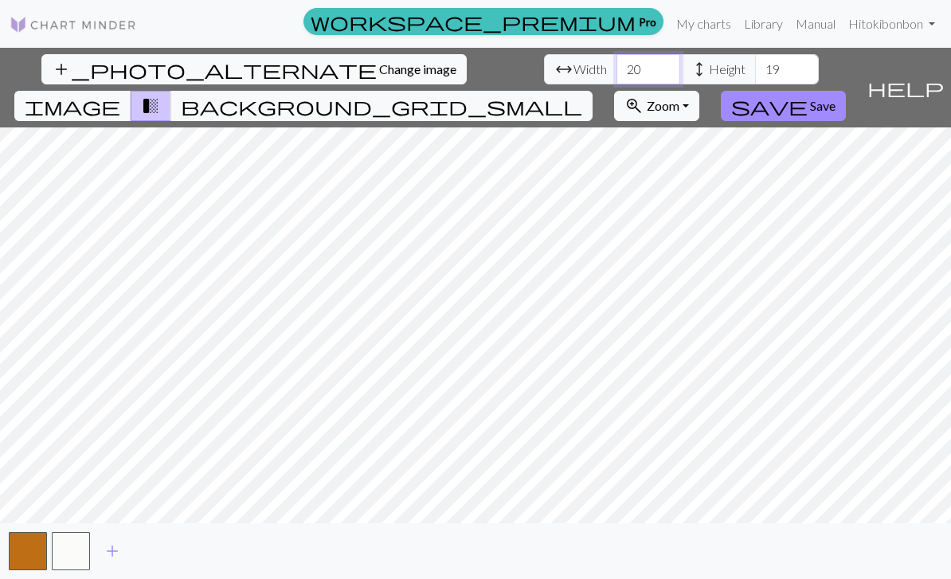
click at [616, 79] on input "20" at bounding box center [648, 69] width 64 height 30
click at [616, 78] on input "20" at bounding box center [648, 69] width 64 height 30
type input "2"
type input "60"
click at [755, 83] on input "19" at bounding box center [787, 69] width 64 height 30
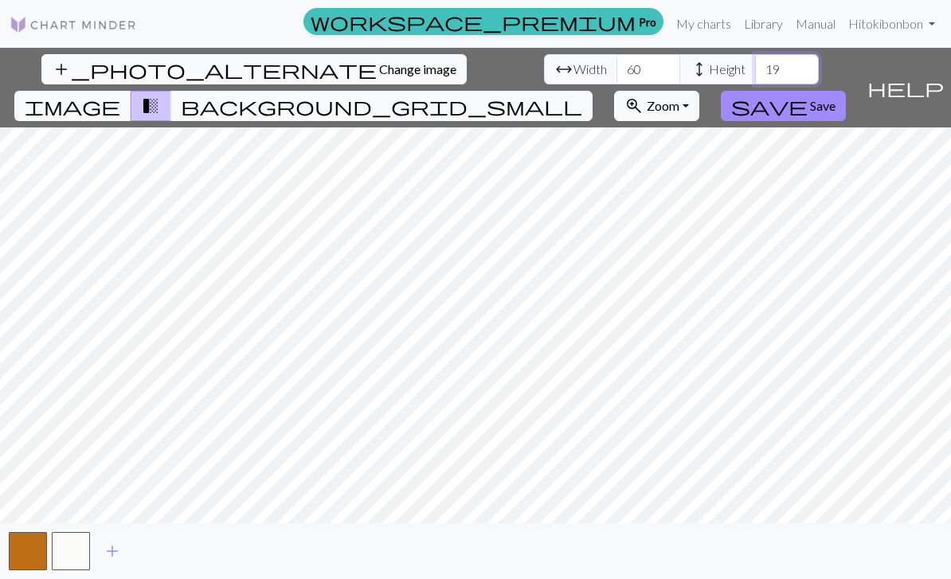
type input "1"
type input "60"
click at [582, 95] on span "background_grid_small" at bounding box center [381, 106] width 401 height 22
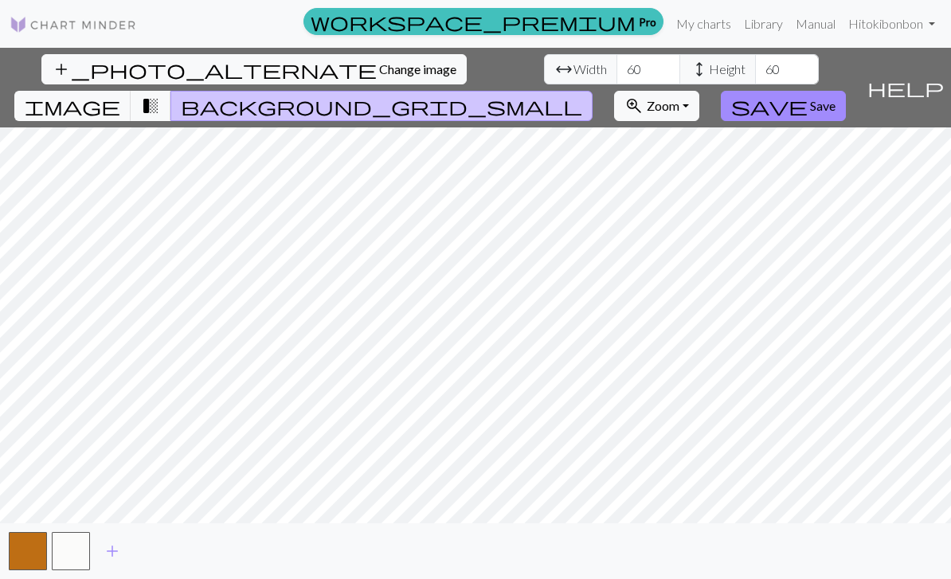
click at [706, 25] on link "My charts" at bounding box center [704, 24] width 68 height 32
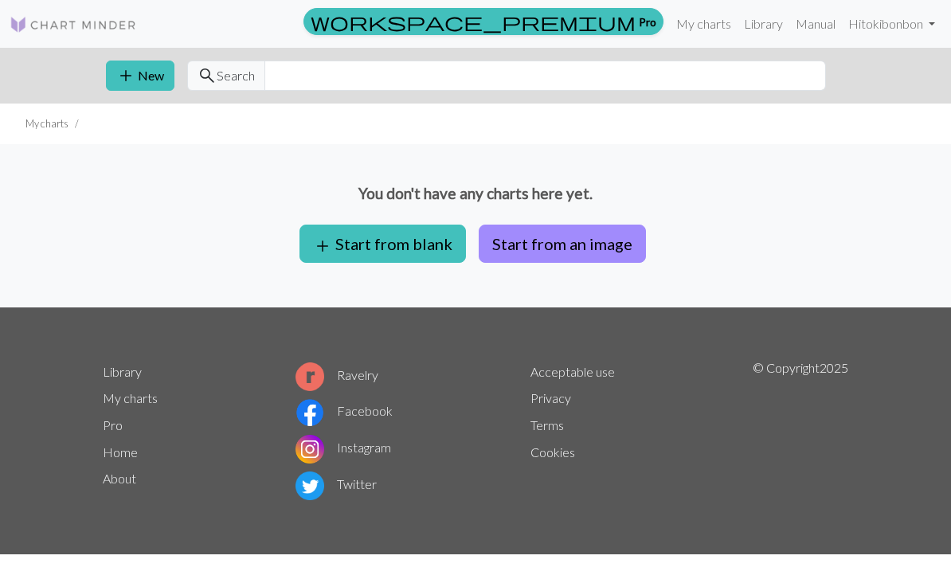
click at [598, 248] on button "Start from an image" at bounding box center [561, 244] width 167 height 38
click at [166, 74] on button "add New" at bounding box center [140, 76] width 68 height 30
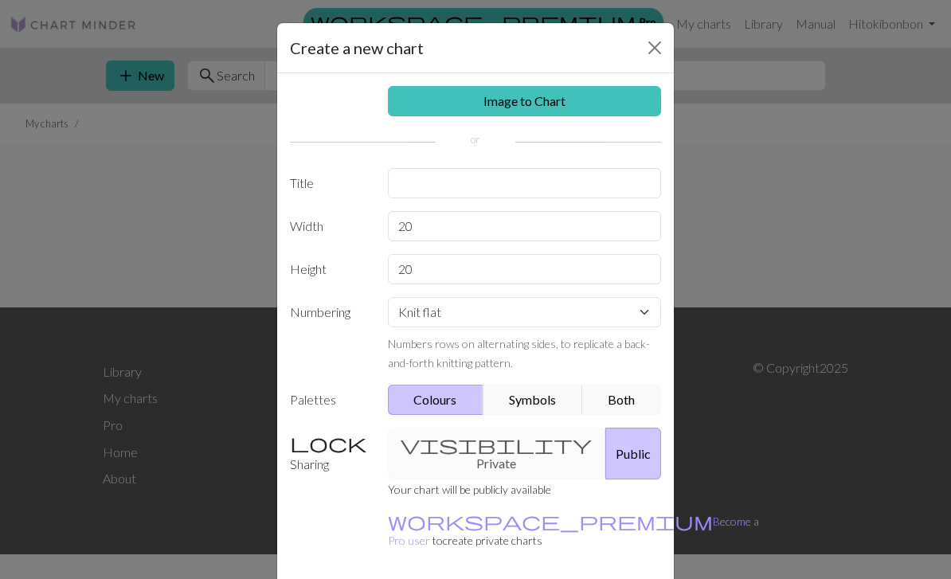
click at [633, 103] on link "Image to Chart" at bounding box center [525, 101] width 274 height 30
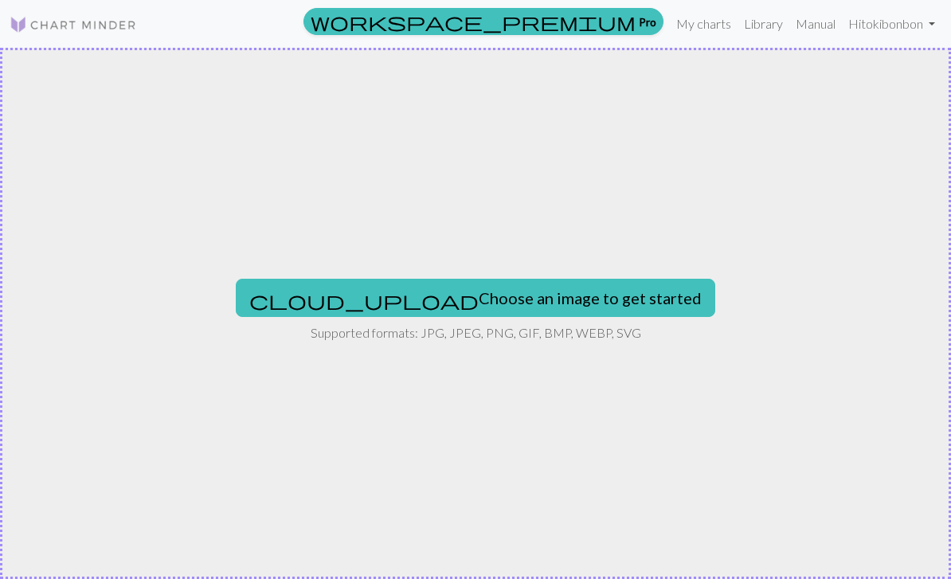
click at [581, 309] on button "cloud_upload Choose an image to get started" at bounding box center [475, 298] width 479 height 38
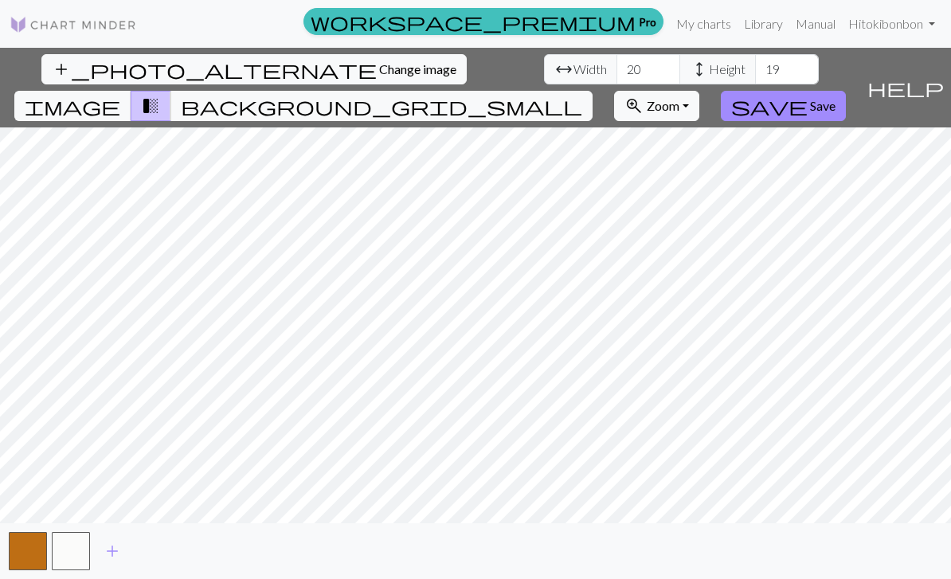
click at [815, 22] on link "Manual" at bounding box center [815, 24] width 53 height 32
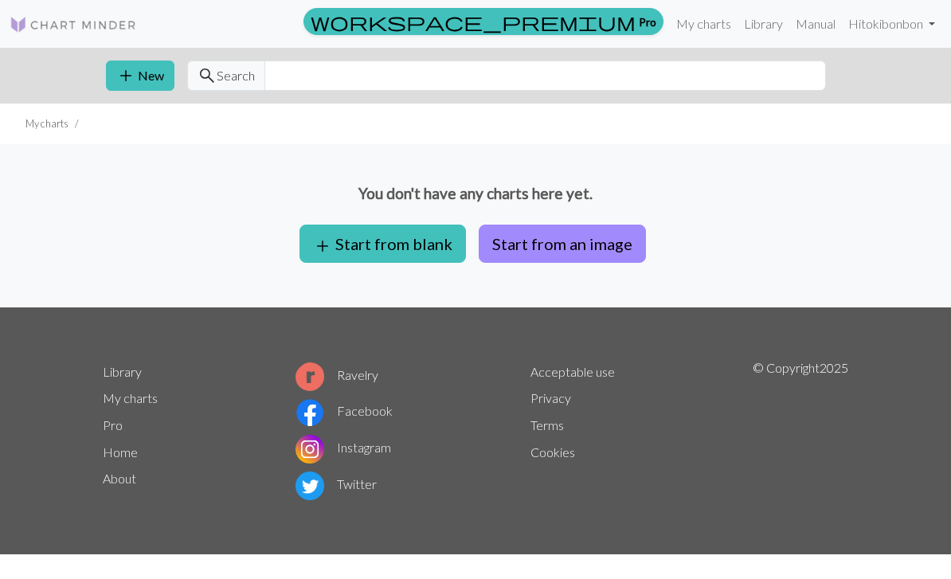
click at [602, 244] on button "Start from an image" at bounding box center [561, 244] width 167 height 38
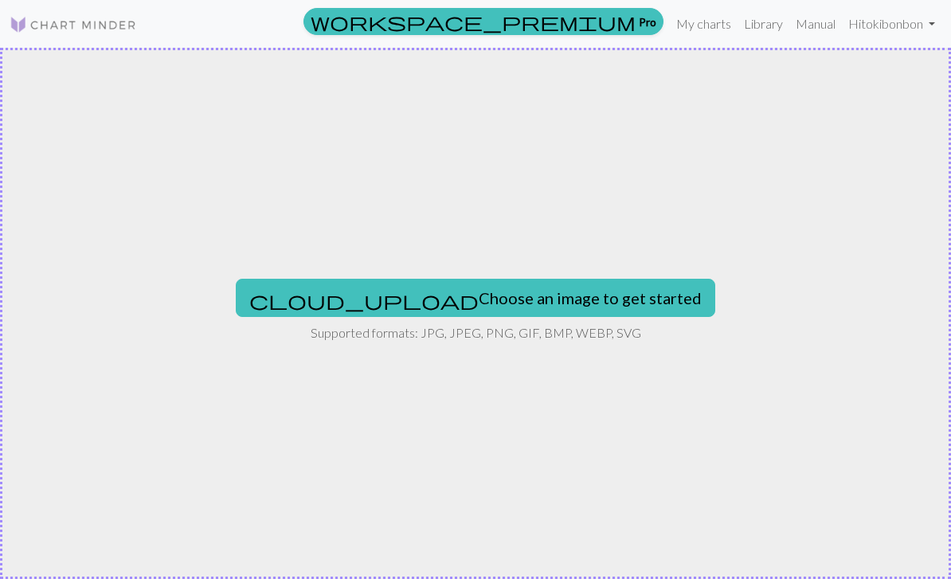
click at [575, 299] on button "cloud_upload Choose an image to get started" at bounding box center [475, 298] width 479 height 38
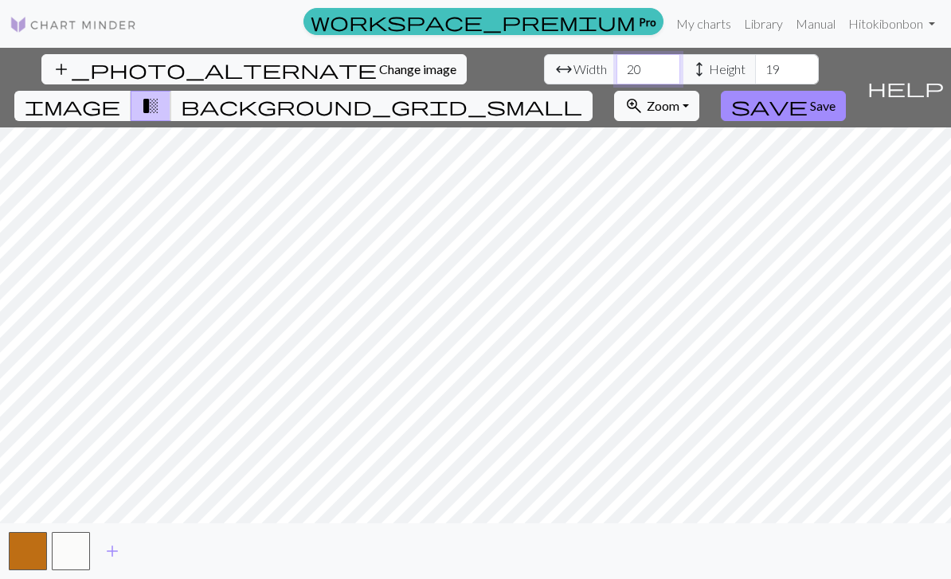
click at [616, 70] on input "20" at bounding box center [648, 69] width 64 height 30
type input "2"
type input "60"
click at [755, 71] on input "19" at bounding box center [787, 69] width 64 height 30
type input "1"
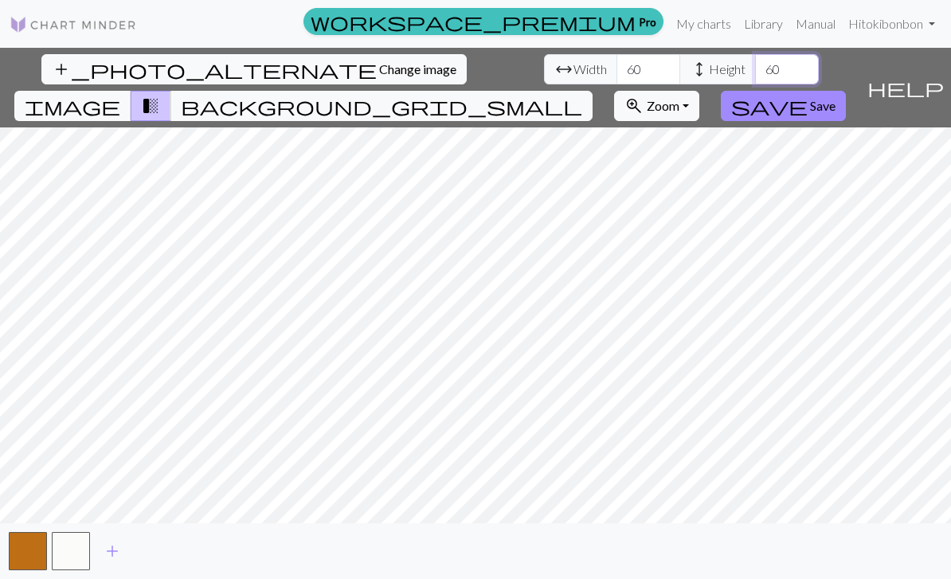
type input "60"
click at [835, 98] on span "Save" at bounding box center [822, 105] width 25 height 15
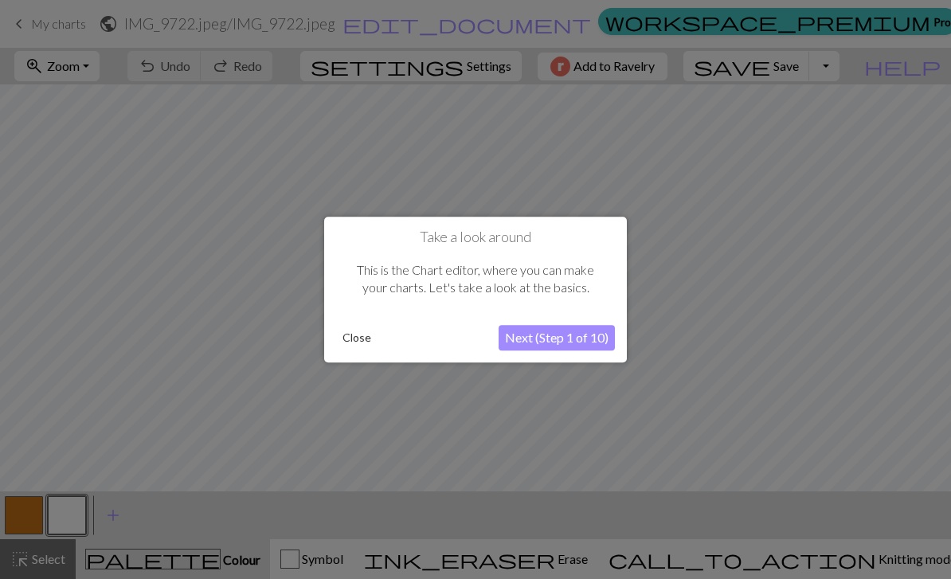
click at [594, 339] on button "Next (Step 1 of 10)" at bounding box center [556, 337] width 116 height 25
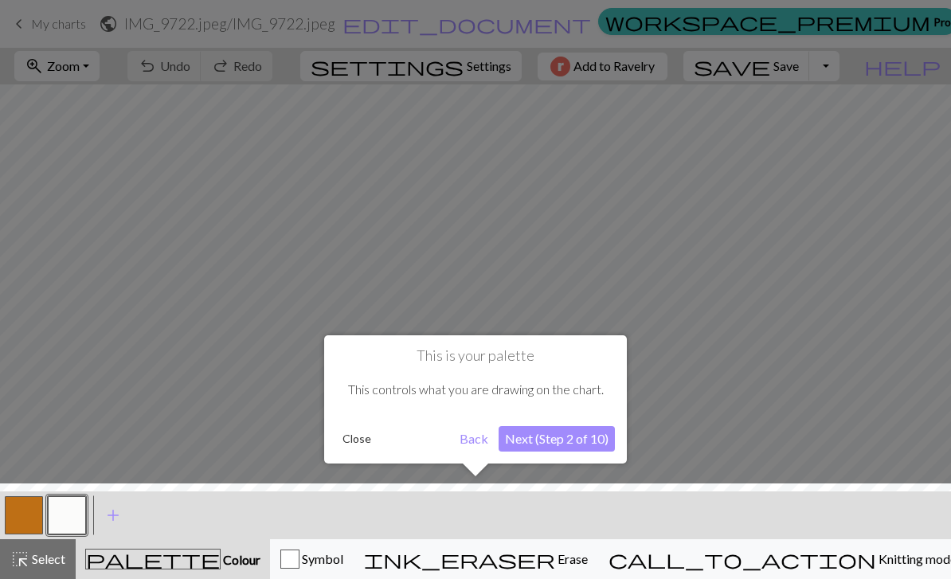
click at [581, 442] on button "Next (Step 2 of 10)" at bounding box center [556, 438] width 116 height 25
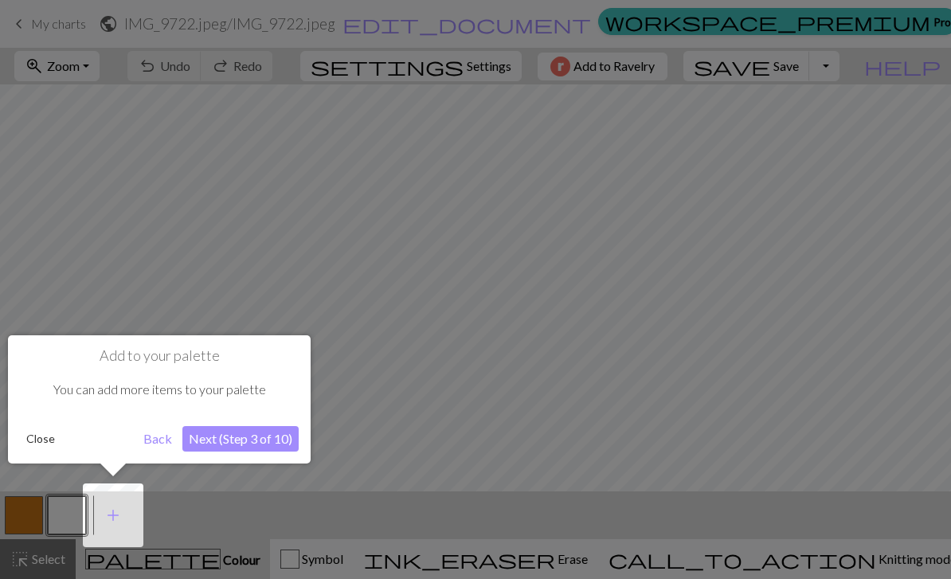
click at [271, 449] on button "Next (Step 3 of 10)" at bounding box center [240, 438] width 116 height 25
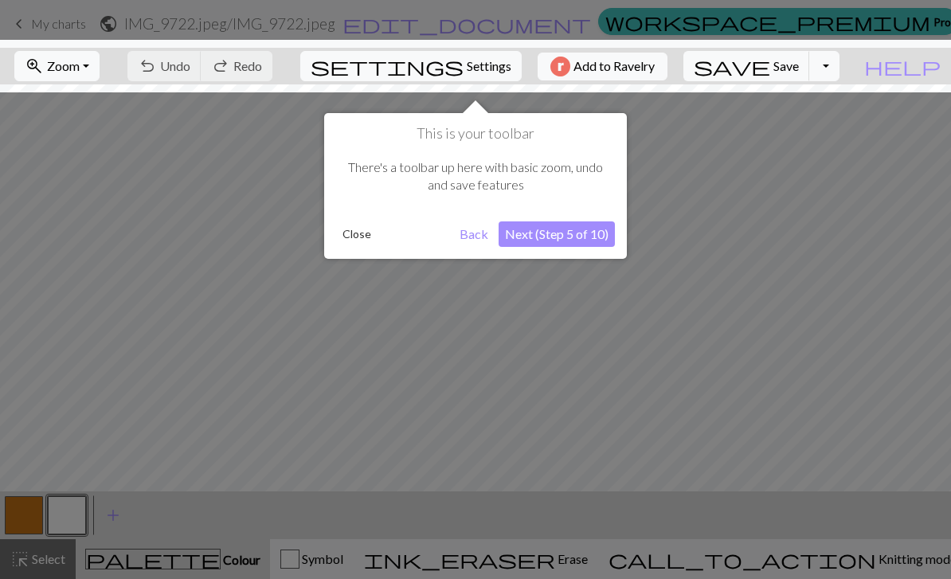
click at [576, 240] on button "Next (Step 5 of 10)" at bounding box center [556, 233] width 116 height 25
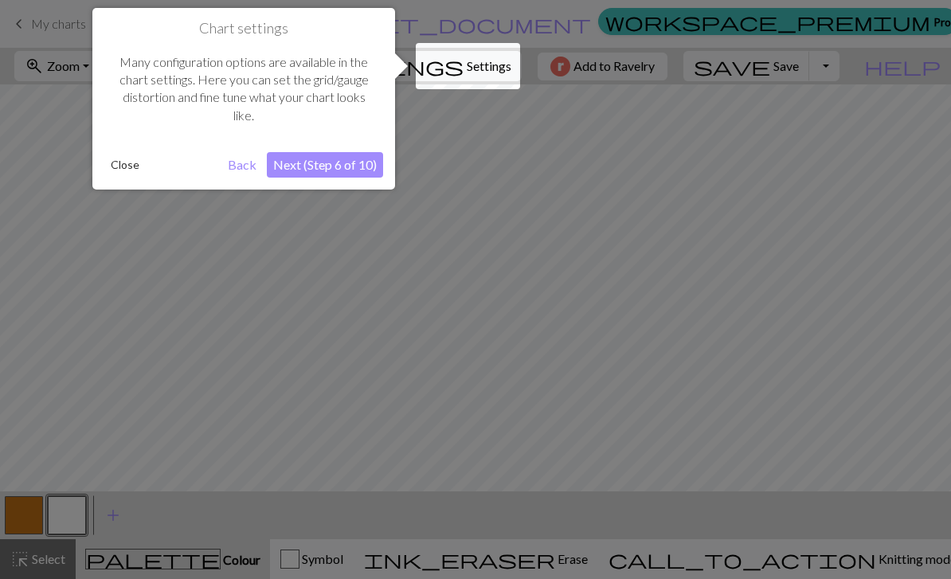
click at [342, 165] on button "Next (Step 6 of 10)" at bounding box center [325, 164] width 116 height 25
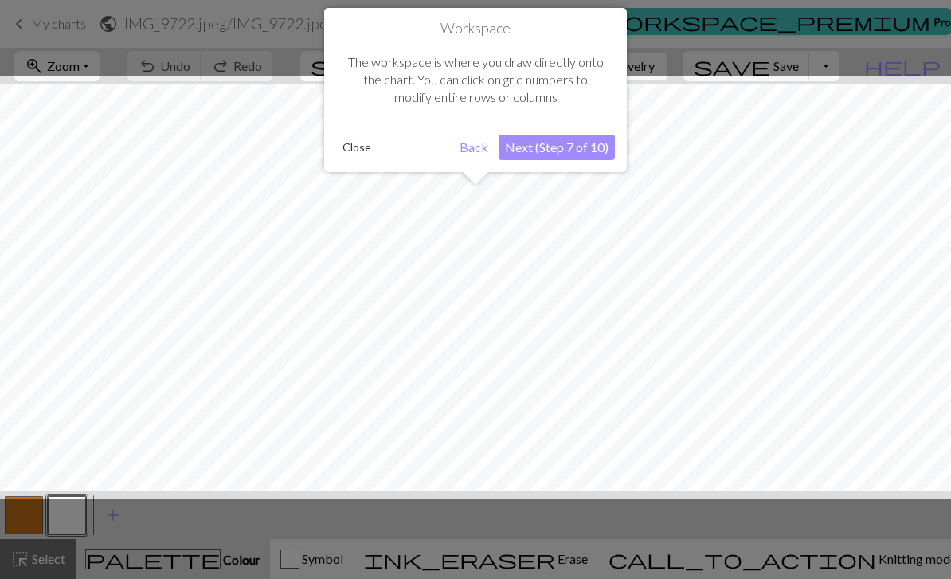
scroll to position [61, 0]
click at [599, 144] on button "Next (Step 7 of 10)" at bounding box center [556, 147] width 116 height 25
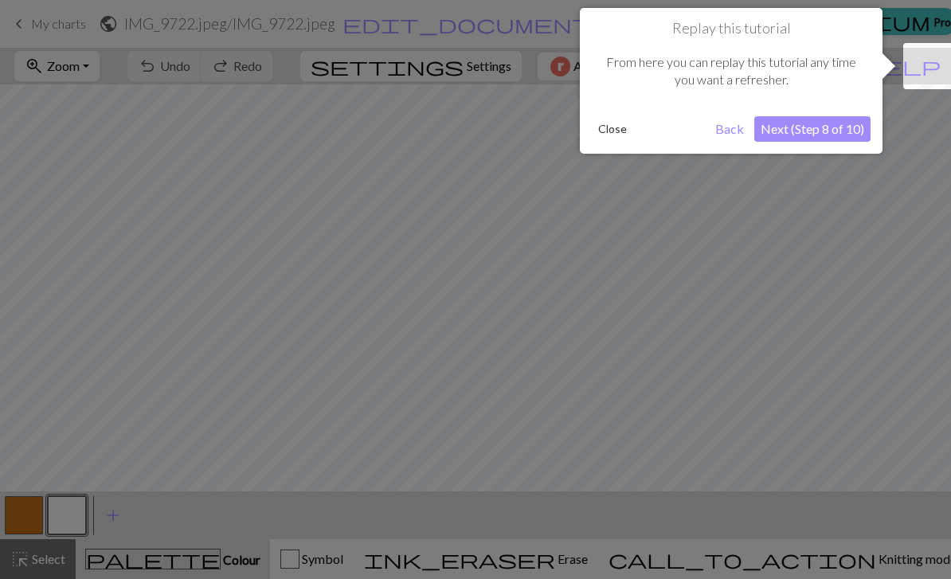
click at [852, 131] on button "Next (Step 8 of 10)" at bounding box center [812, 128] width 116 height 25
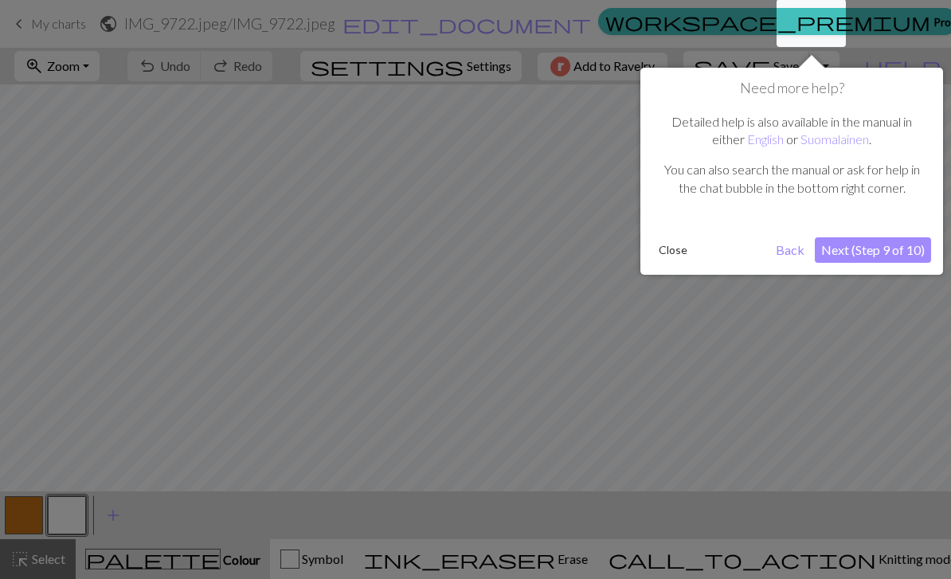
click at [877, 259] on button "Next (Step 9 of 10)" at bounding box center [872, 249] width 116 height 25
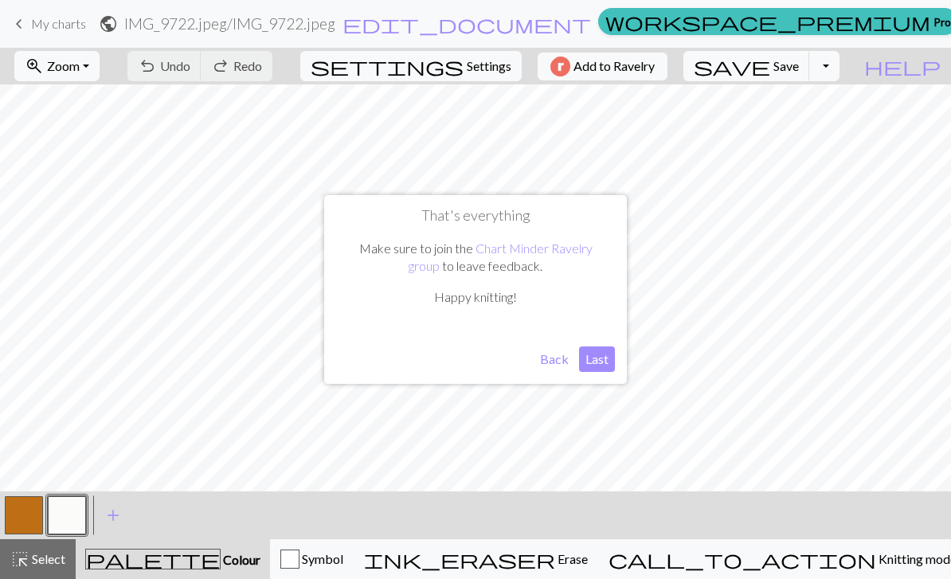
click at [605, 357] on button "Last" at bounding box center [597, 358] width 36 height 25
click at [220, 559] on div "palette Colour Colour" at bounding box center [172, 559] width 175 height 21
click at [118, 514] on span "add" at bounding box center [112, 515] width 19 height 22
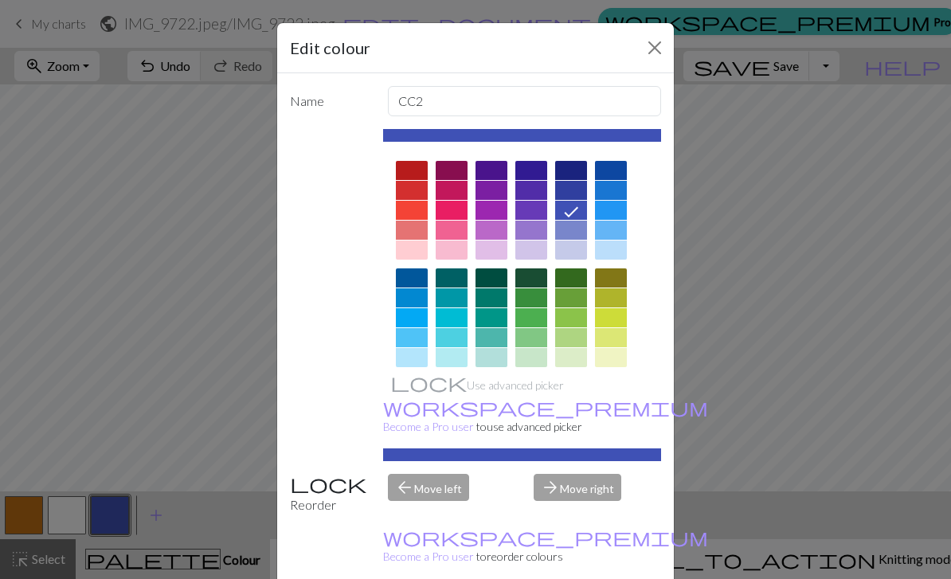
click at [649, 53] on button "Close" at bounding box center [654, 47] width 25 height 25
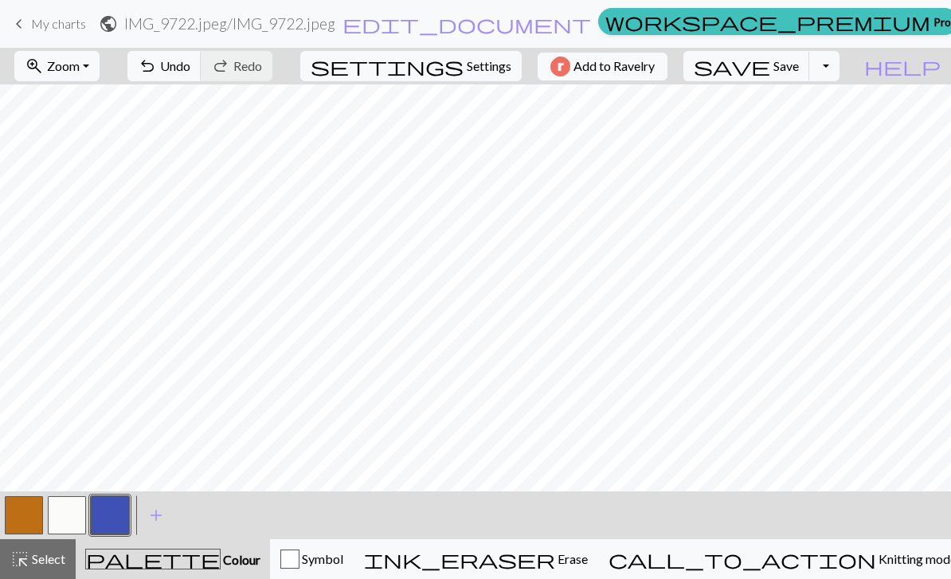
click at [119, 510] on button "button" at bounding box center [110, 515] width 38 height 38
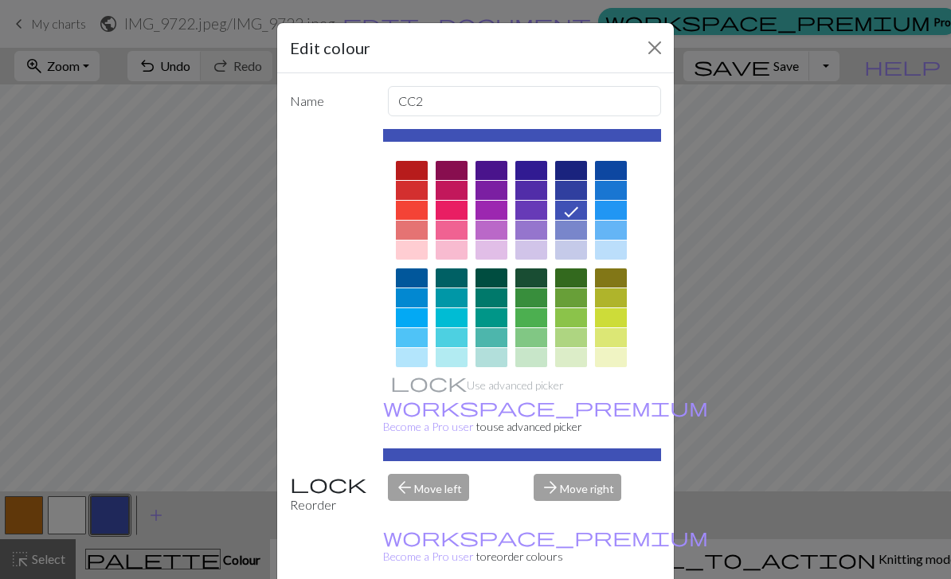
click at [411, 171] on div at bounding box center [412, 170] width 32 height 19
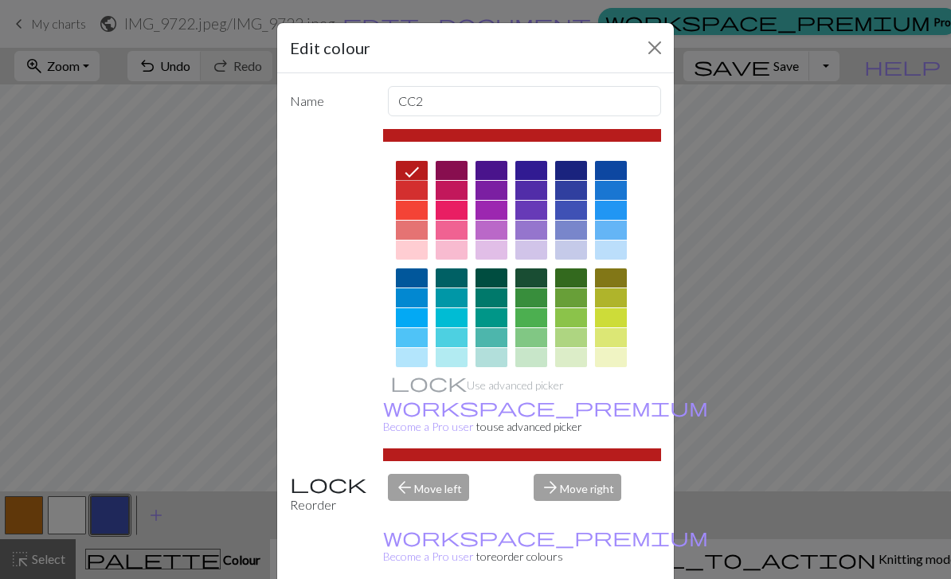
click at [658, 60] on button "Close" at bounding box center [654, 47] width 25 height 25
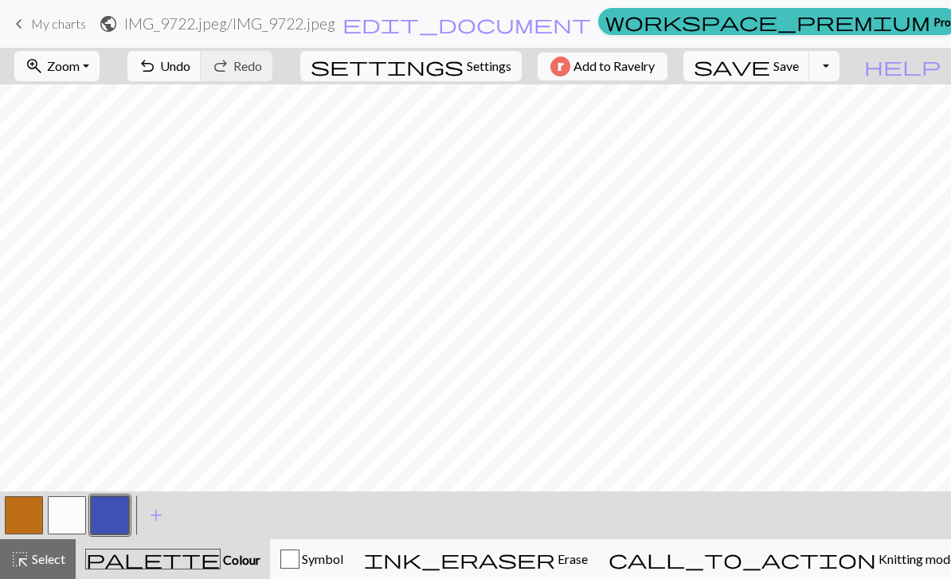
click at [114, 514] on button "button" at bounding box center [110, 515] width 38 height 38
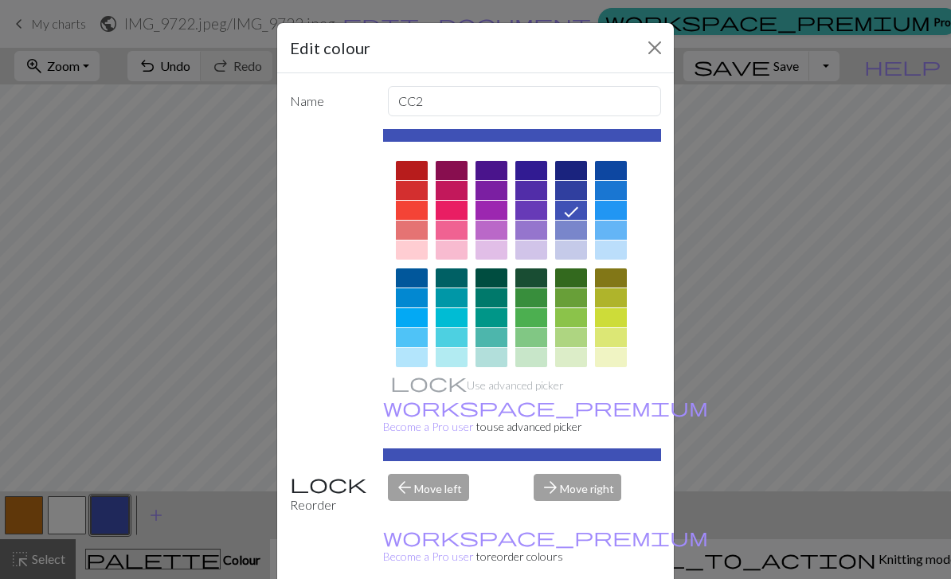
click at [417, 171] on div at bounding box center [412, 170] width 32 height 19
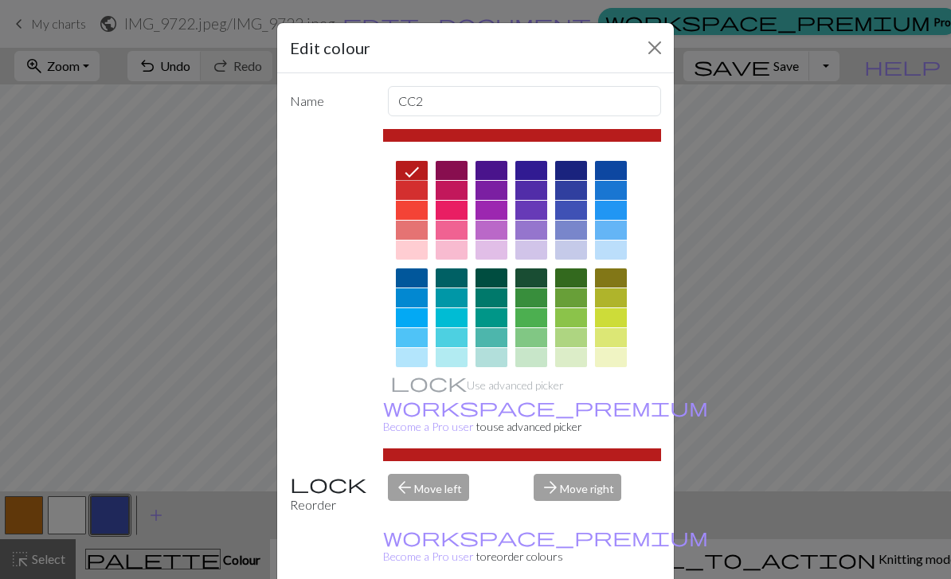
click at [602, 514] on div "arrow_forward Move right" at bounding box center [597, 494] width 146 height 41
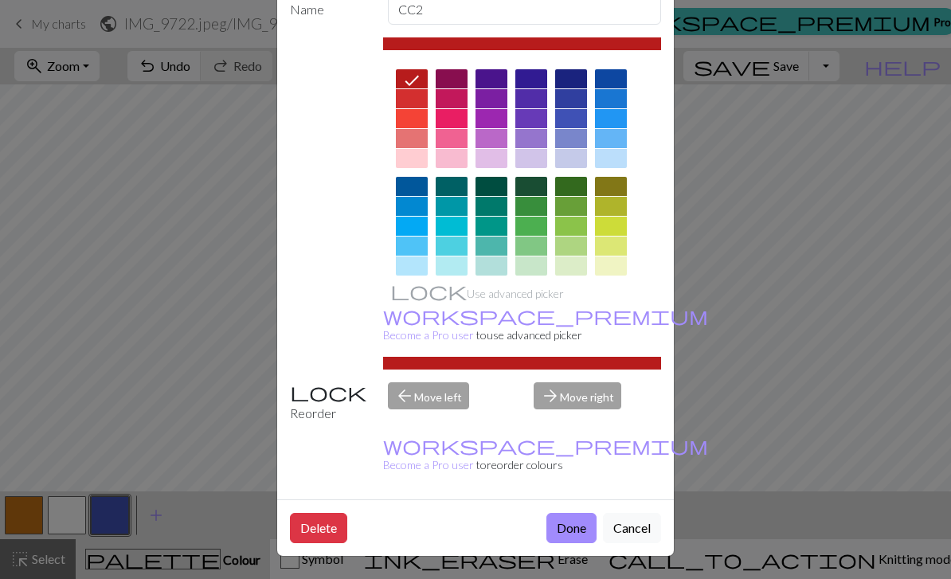
scroll to position [91, 0]
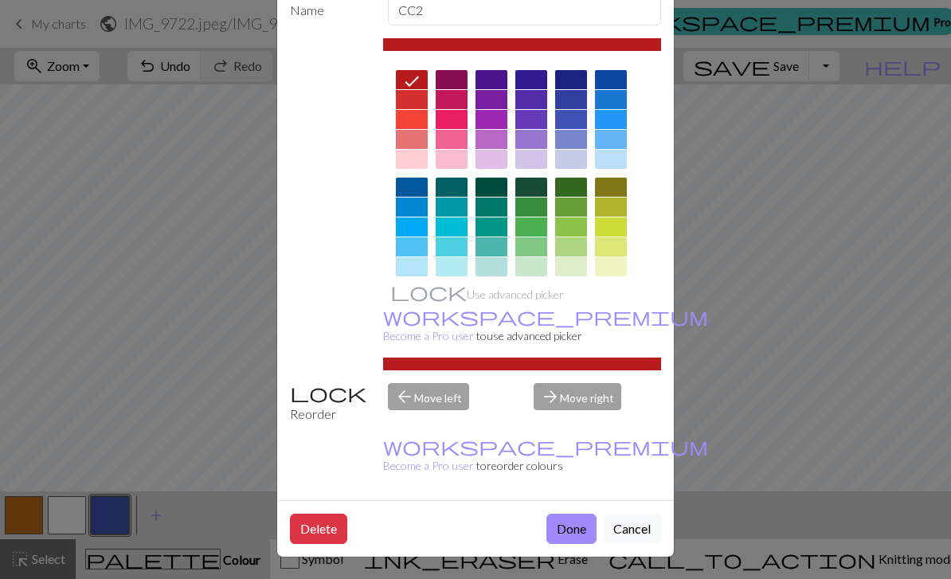
click at [581, 536] on button "Done" at bounding box center [571, 529] width 50 height 30
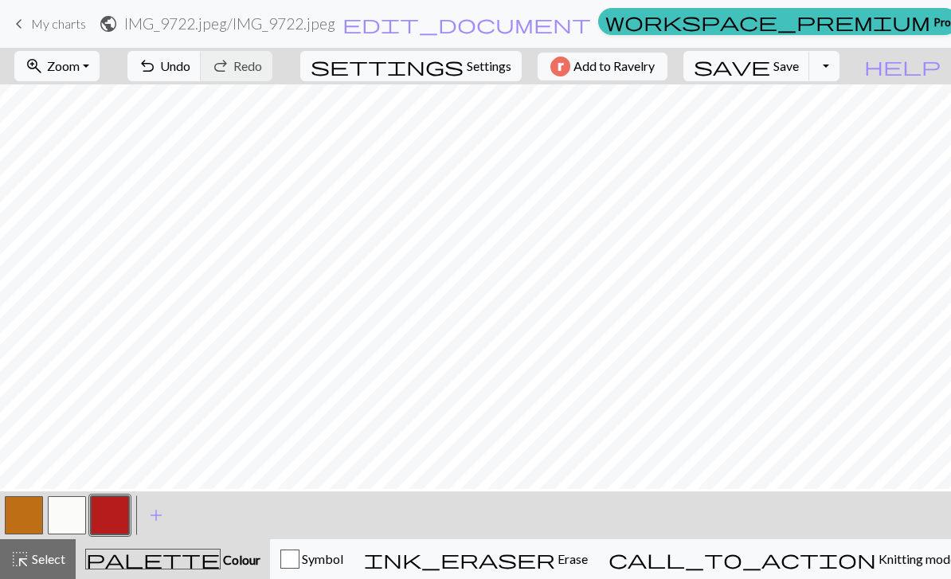
scroll to position [338, 0]
click at [157, 66] on span "undo" at bounding box center [147, 66] width 19 height 22
click at [876, 558] on span "Knitting mode" at bounding box center [916, 558] width 80 height 15
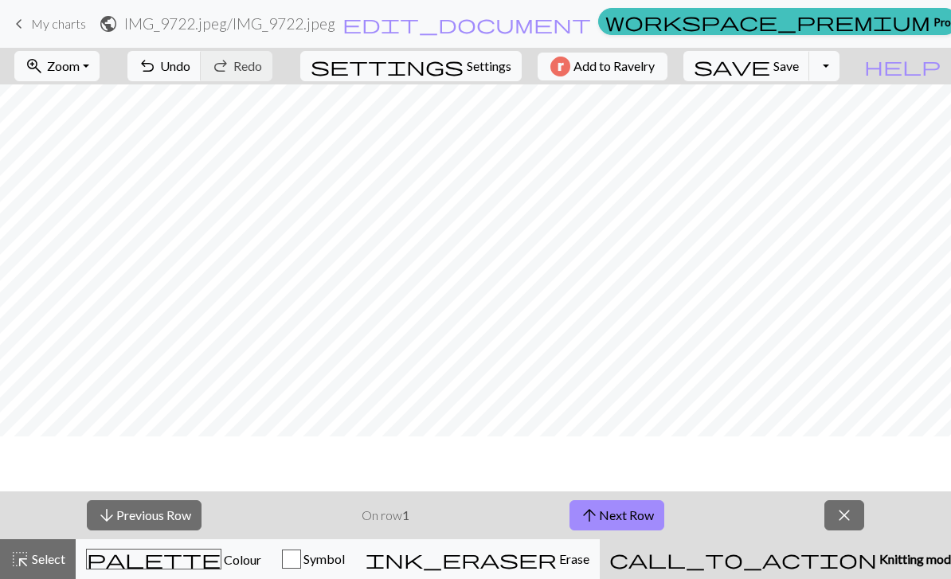
scroll to position [127, 0]
click at [858, 517] on button "close" at bounding box center [844, 515] width 40 height 30
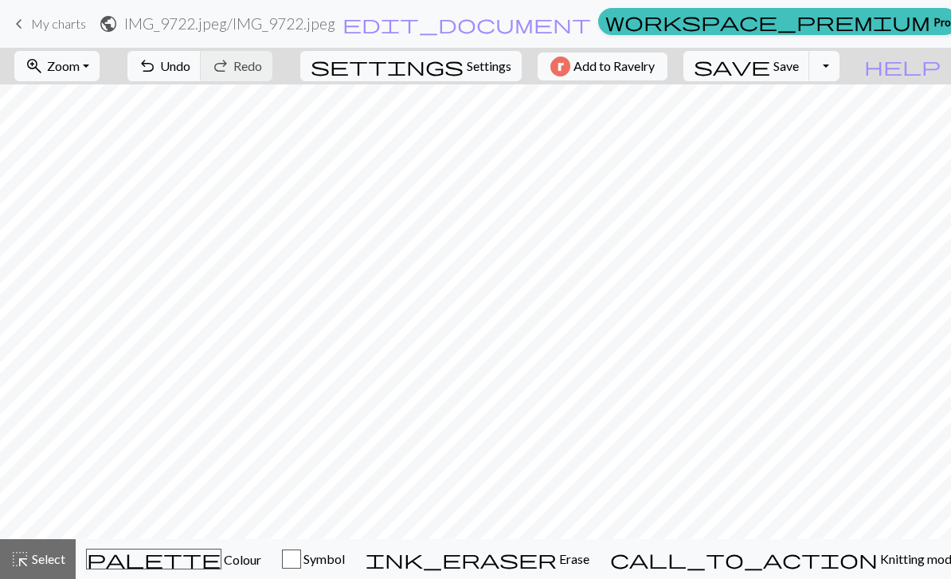
click at [479, 72] on span "Settings" at bounding box center [489, 66] width 45 height 19
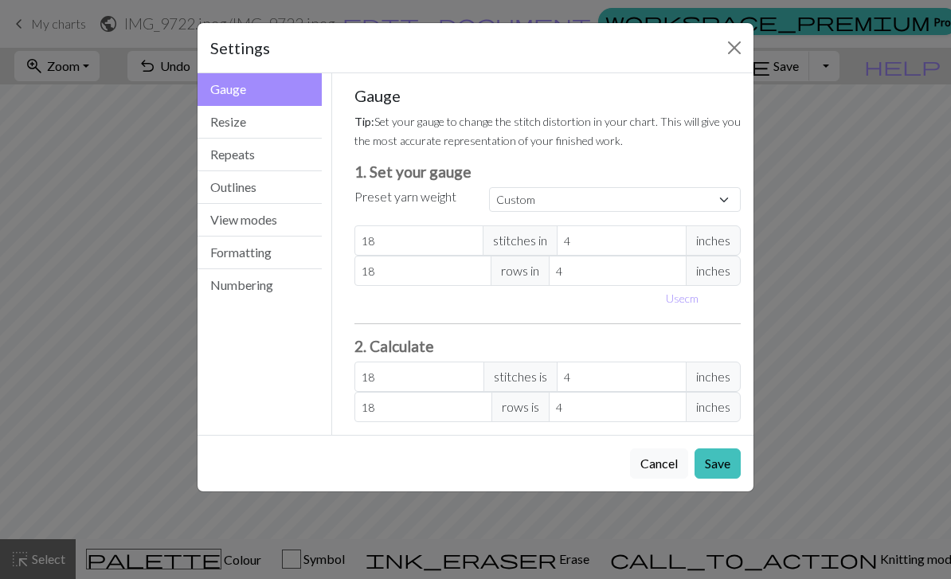
click at [288, 220] on button "View modes" at bounding box center [259, 220] width 124 height 33
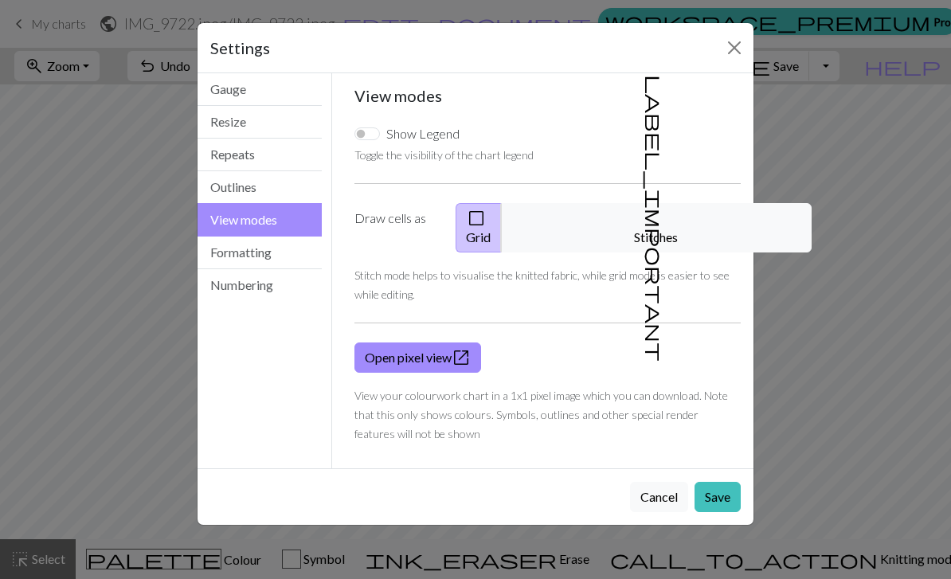
click at [686, 225] on button "label_important Stitches" at bounding box center [656, 227] width 310 height 49
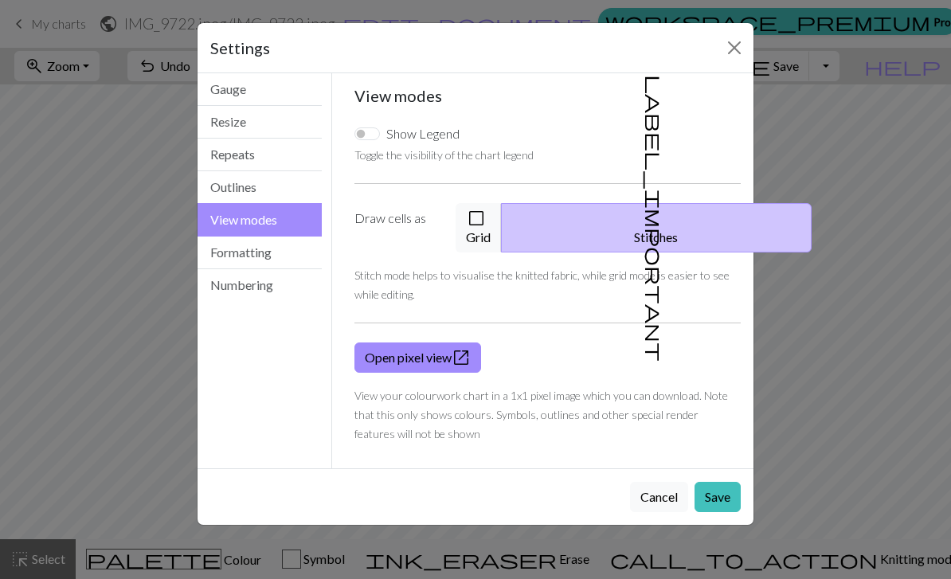
click at [725, 57] on button "Close" at bounding box center [733, 47] width 25 height 25
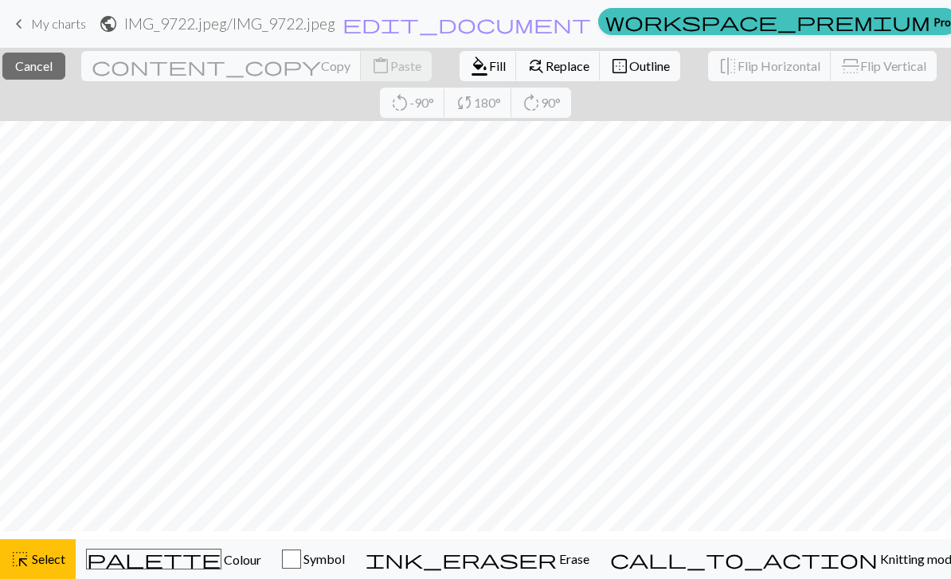
scroll to position [40, 0]
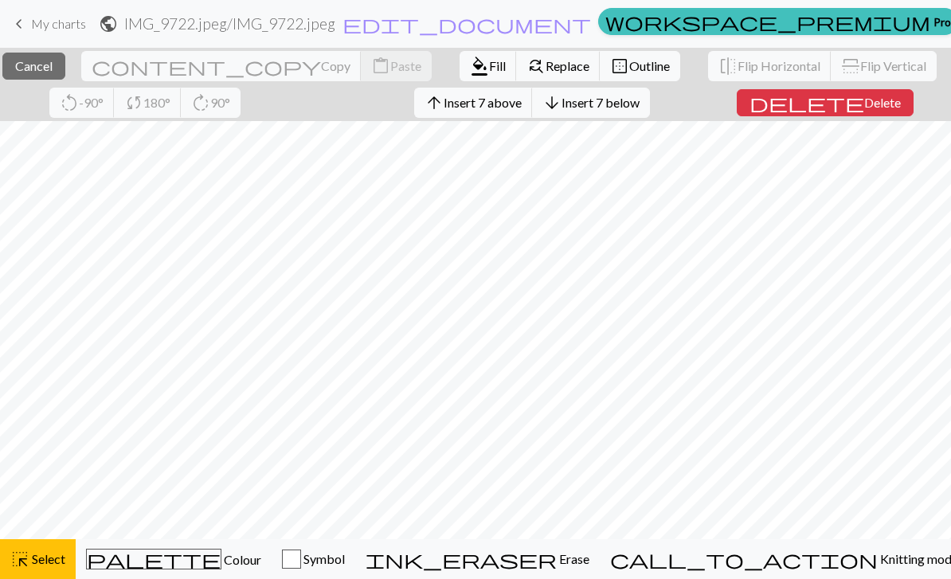
click at [53, 70] on span "Cancel" at bounding box center [33, 65] width 37 height 15
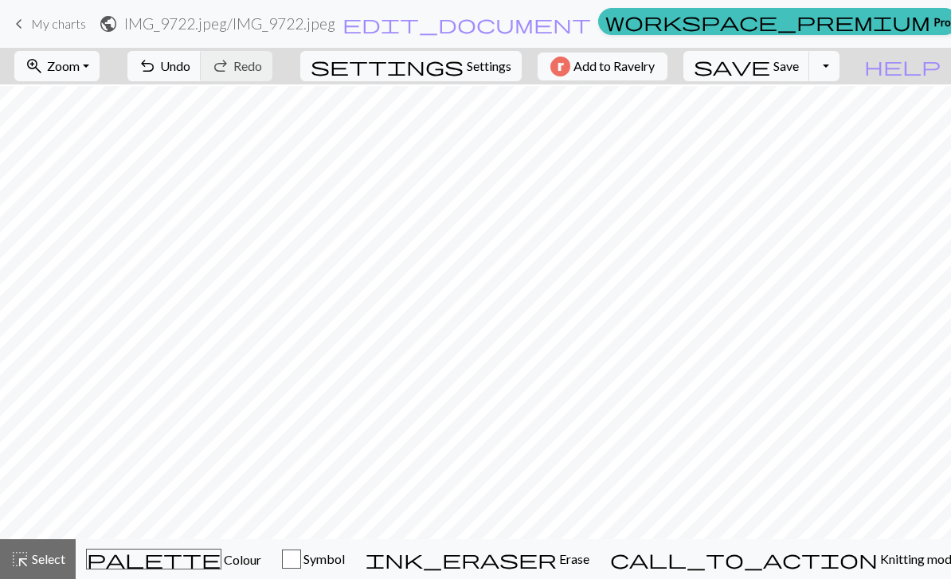
scroll to position [115, 0]
click at [34, 566] on span "Select" at bounding box center [47, 558] width 36 height 15
click at [494, 73] on span "Settings" at bounding box center [489, 66] width 45 height 19
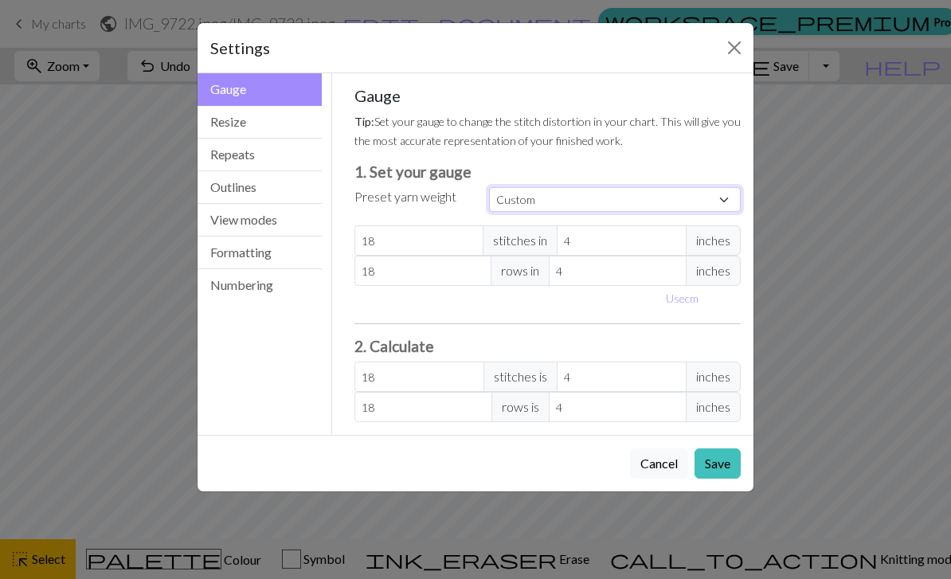
click at [728, 204] on select "Custom Square Lace Light Fingering Fingering Sport Double knit Worsted Aran Bul…" at bounding box center [615, 199] width 252 height 25
select select "bulky"
type input "14"
type input "19"
type input "14"
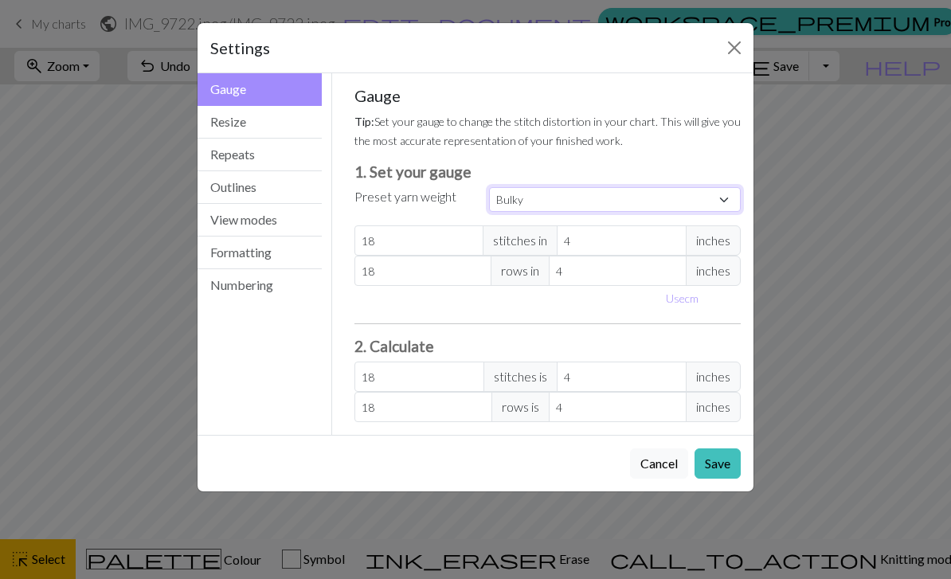
type input "19"
click at [713, 209] on select "Custom Square Lace Light Fingering Fingering Sport Double knit Worsted Aran Bul…" at bounding box center [615, 199] width 252 height 25
select select "custom"
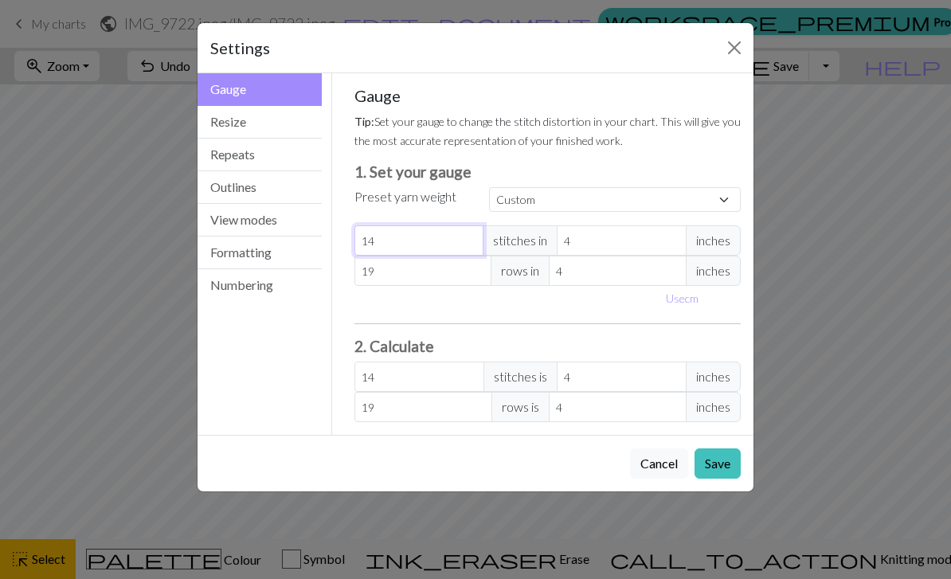
click at [461, 236] on input "14" at bounding box center [419, 240] width 130 height 30
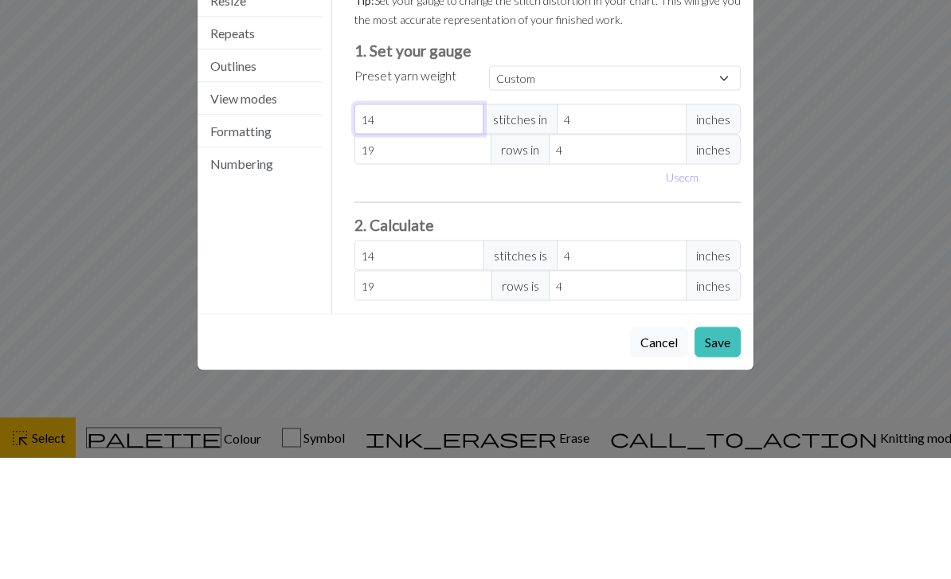
type input "1"
type input "0"
type input "1"
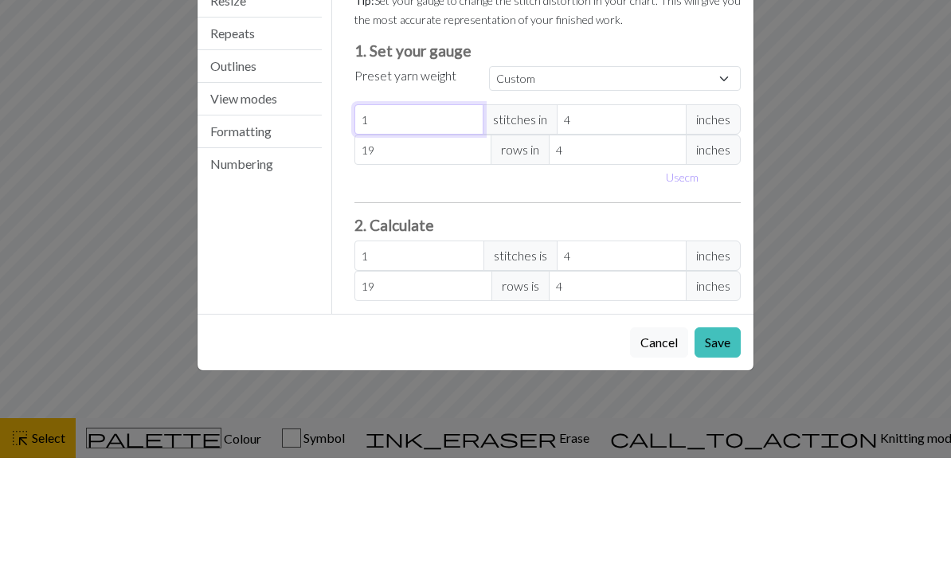
type input "10"
click at [428, 256] on input "19" at bounding box center [423, 271] width 138 height 30
type input "1"
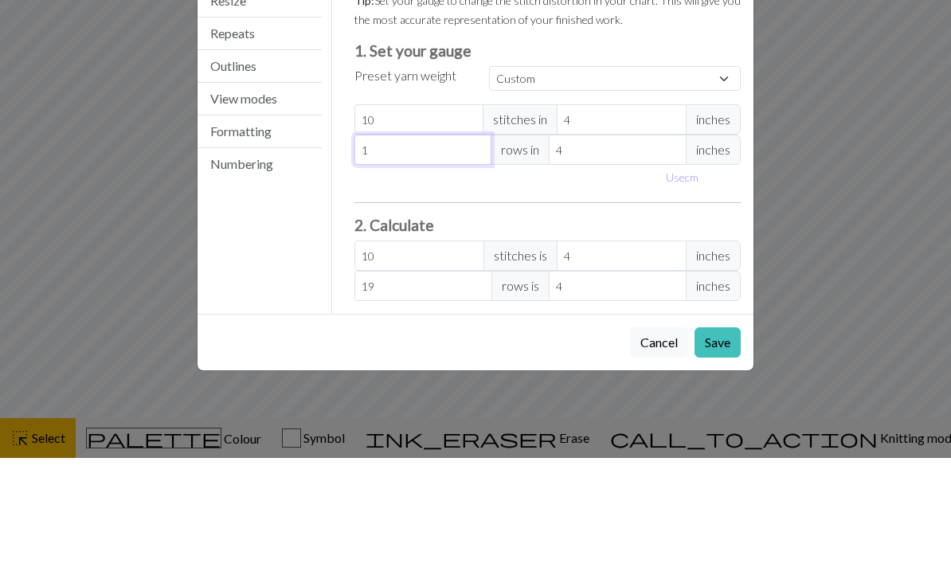
type input "1"
type input "0"
type input "1"
type input "14"
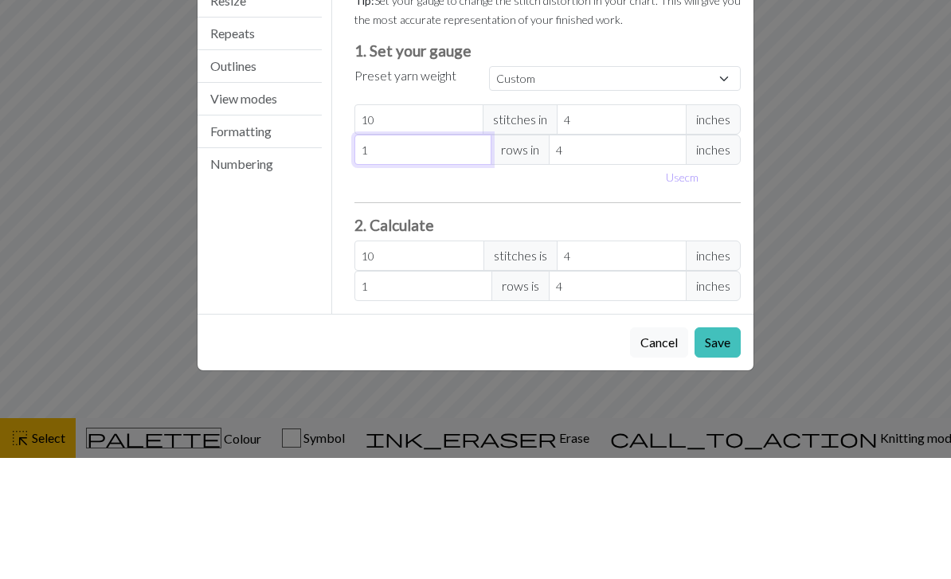
type input "14"
type input "1"
type input "14"
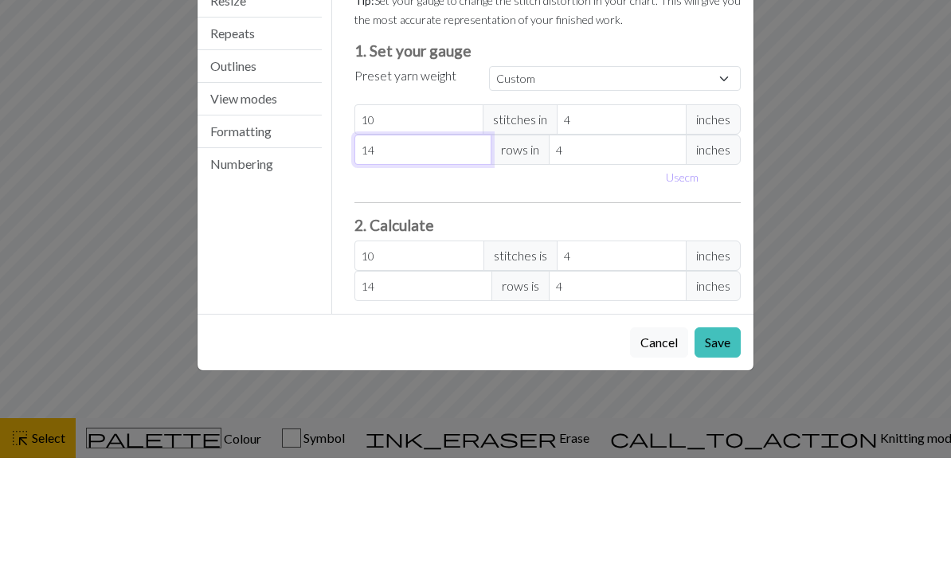
type input "14"
click at [872, 160] on div "Settings Gauge Gauge Resize Repeats Outlines View modes Formatting Numbering Ga…" at bounding box center [475, 289] width 951 height 579
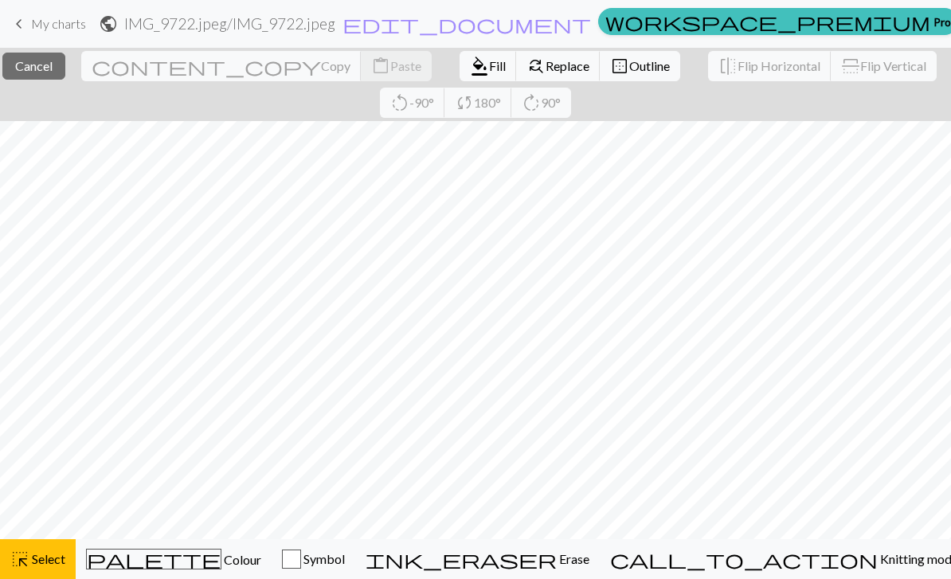
click at [475, 29] on span "edit_document" at bounding box center [466, 24] width 248 height 22
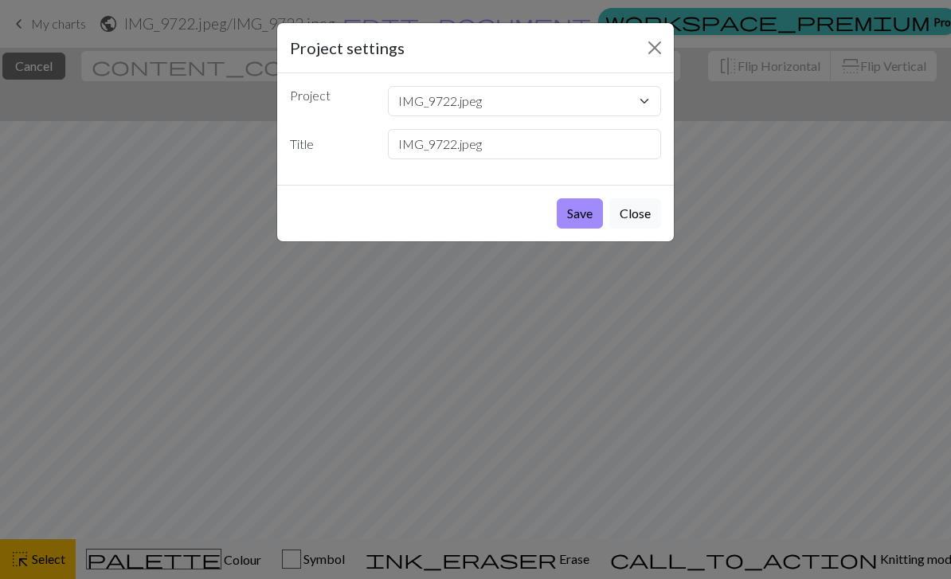
click at [650, 46] on button "Close" at bounding box center [654, 47] width 25 height 25
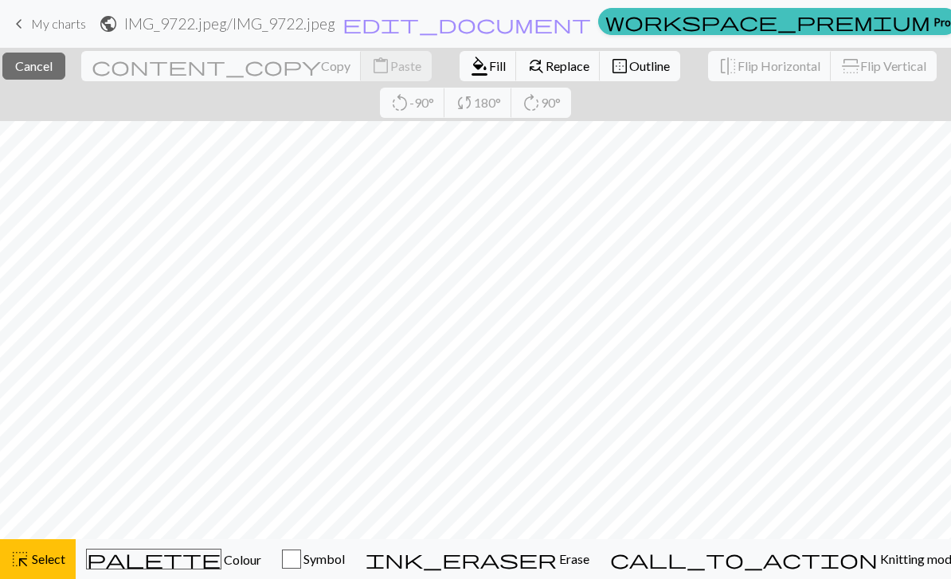
click at [29, 25] on link "keyboard_arrow_left My charts" at bounding box center [48, 23] width 76 height 27
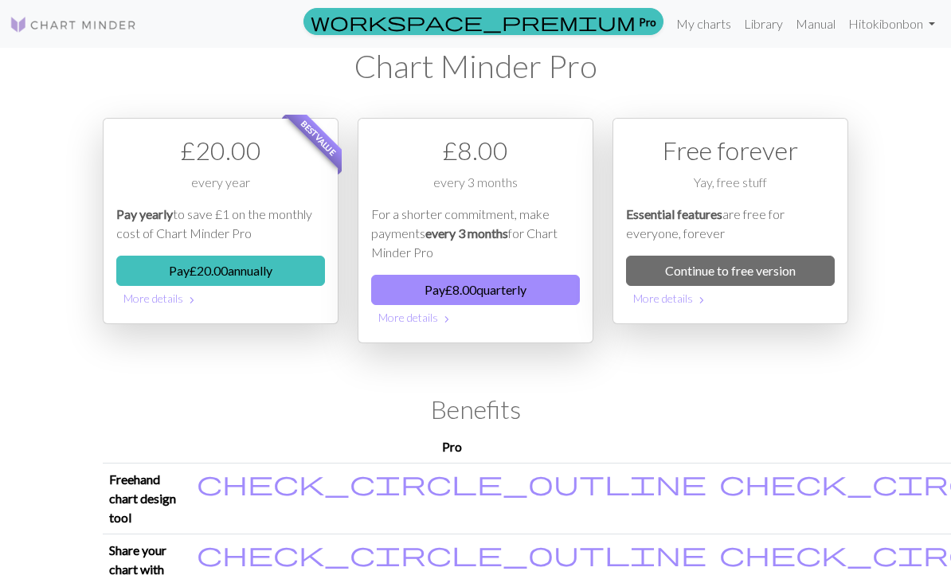
click at [898, 36] on link "Hi tokibonbon" at bounding box center [892, 24] width 100 height 32
click at [703, 29] on link "My charts" at bounding box center [704, 24] width 68 height 32
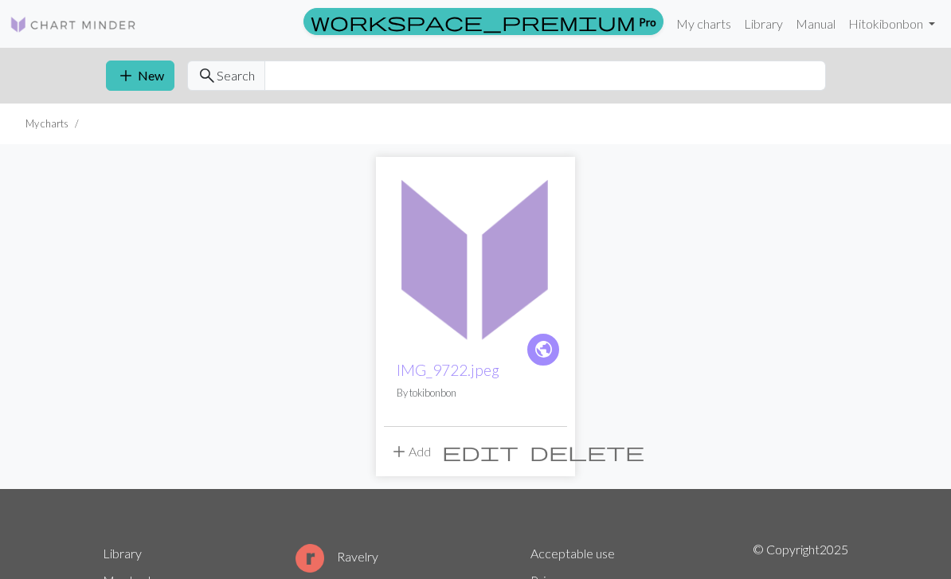
click at [556, 453] on span "delete" at bounding box center [586, 451] width 115 height 22
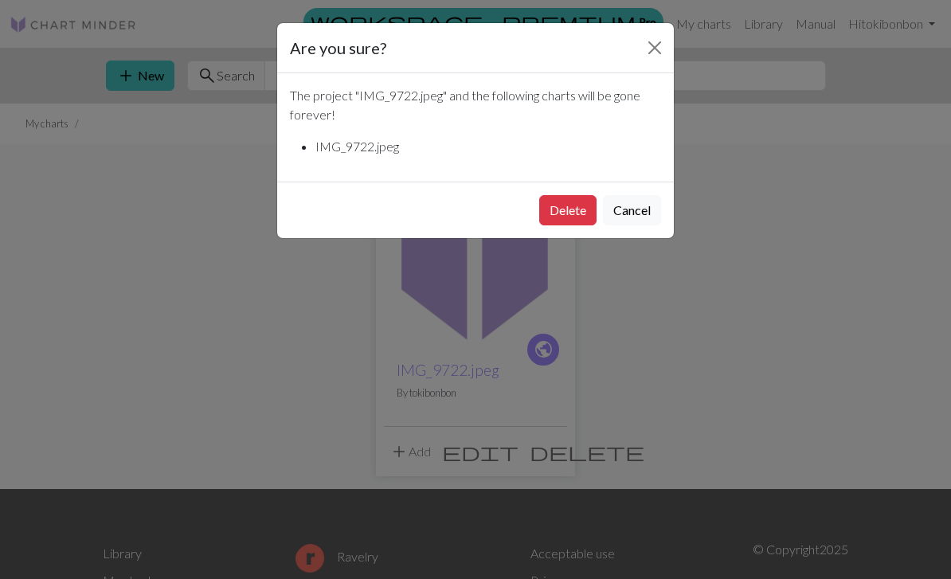
click at [580, 211] on button "Delete" at bounding box center [567, 210] width 57 height 30
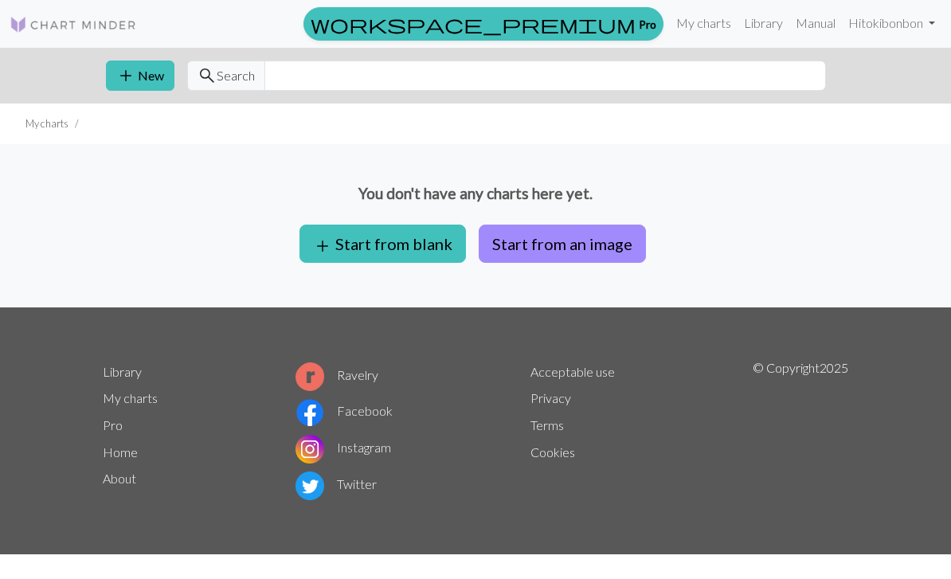
click at [404, 238] on button "add Start from blank" at bounding box center [382, 244] width 166 height 38
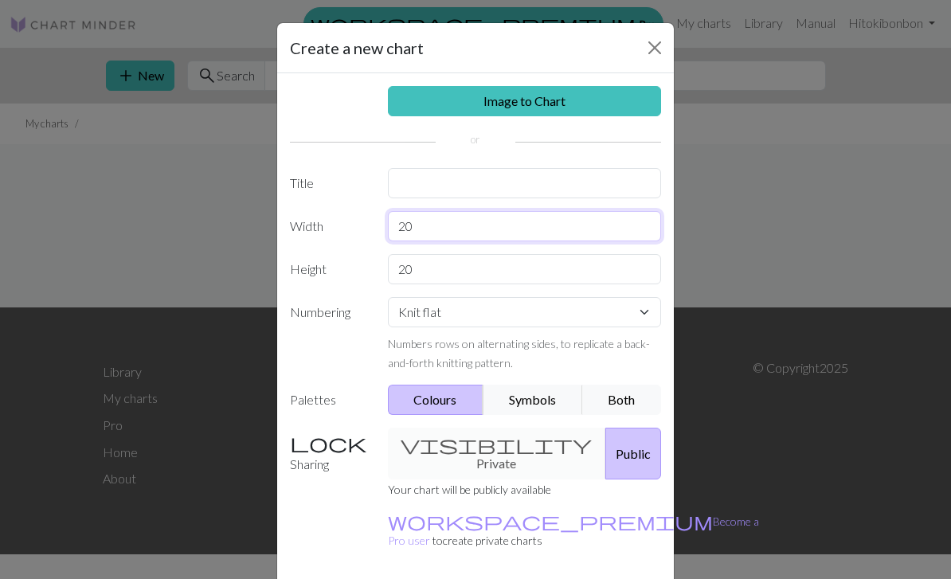
click at [604, 226] on input "20" at bounding box center [525, 226] width 274 height 30
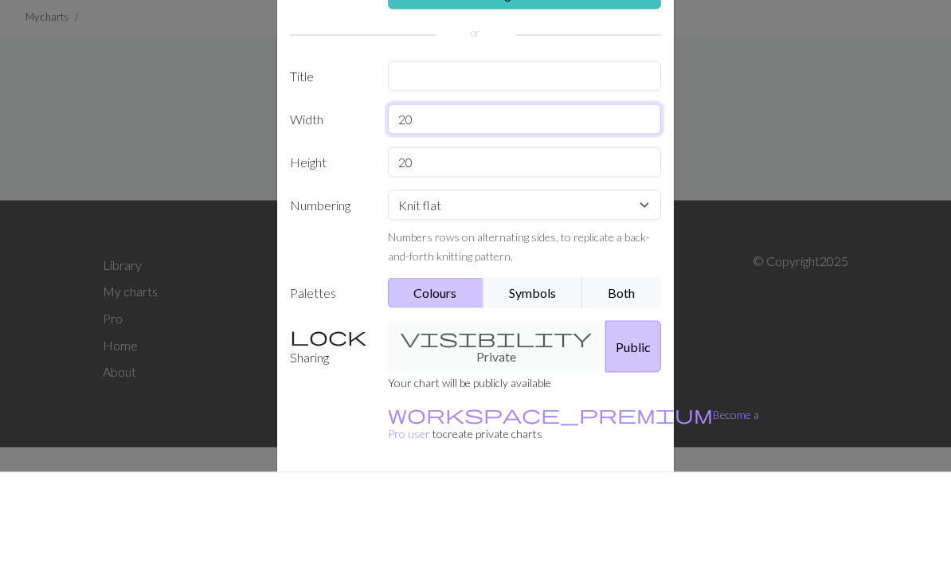
type input "2"
type input "35"
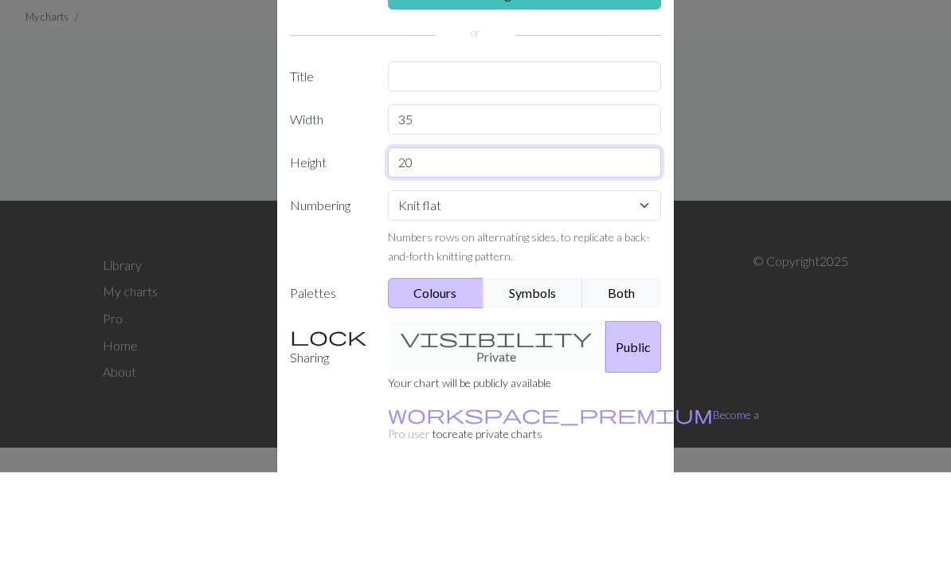
click at [550, 254] on input "20" at bounding box center [525, 269] width 274 height 30
type input "2"
type input "35"
click at [612, 297] on select "Knit flat Knit in the round Lace knitting Cross stitch" at bounding box center [525, 312] width 274 height 30
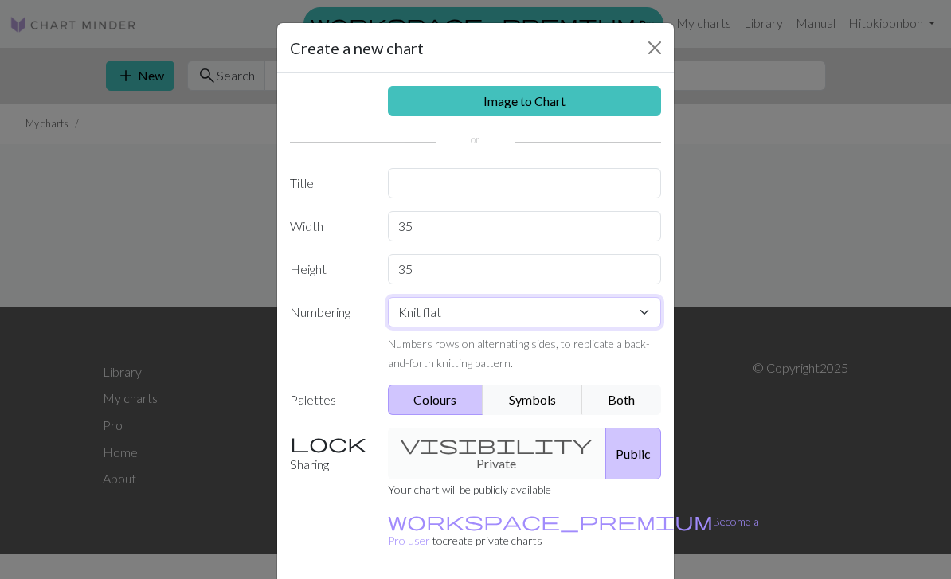
click at [627, 324] on select "Knit flat Knit in the round Lace knitting Cross stitch" at bounding box center [525, 312] width 274 height 30
click at [510, 449] on div "visibility Private Public" at bounding box center [524, 454] width 293 height 52
click at [493, 445] on div "visibility Private Public" at bounding box center [524, 454] width 293 height 52
click at [513, 449] on div "visibility Private Public" at bounding box center [524, 454] width 293 height 52
click at [591, 194] on input "text" at bounding box center [525, 183] width 274 height 30
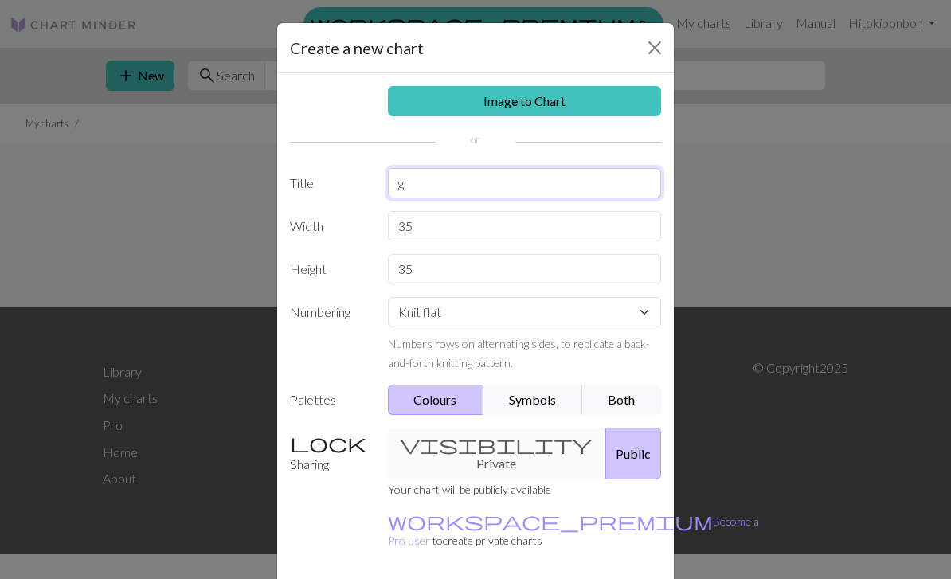
type input "gs"
click at [897, 168] on div "Create a new chart Image to Chart Title gs Width 35 Height 35 Numbering Knit fl…" at bounding box center [475, 289] width 951 height 579
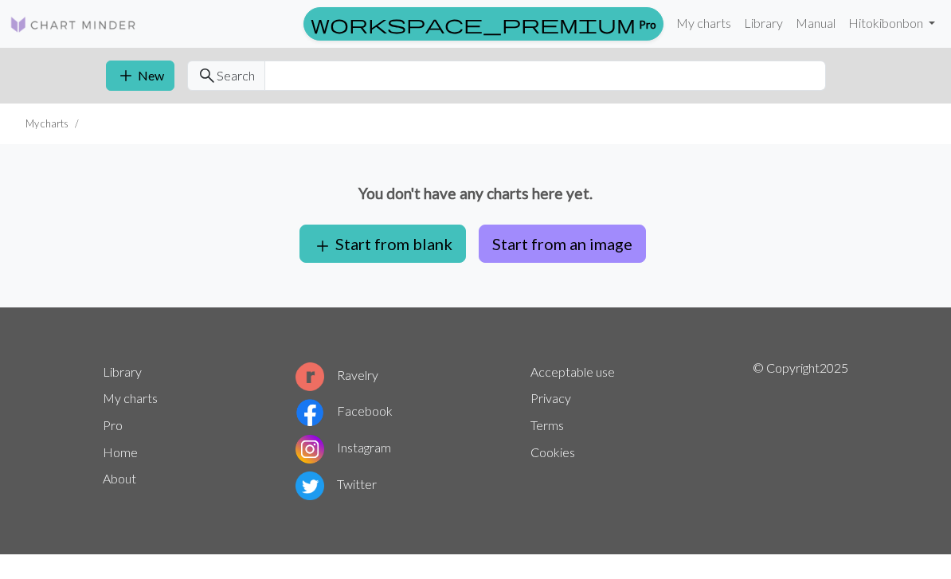
click at [414, 251] on button "add Start from blank" at bounding box center [382, 244] width 166 height 38
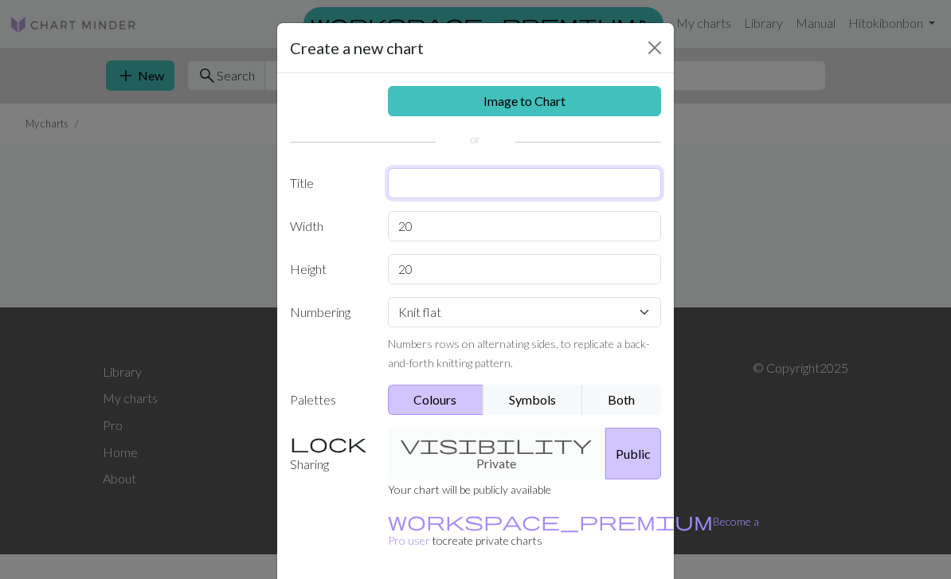
click at [591, 193] on input "text" at bounding box center [525, 183] width 274 height 30
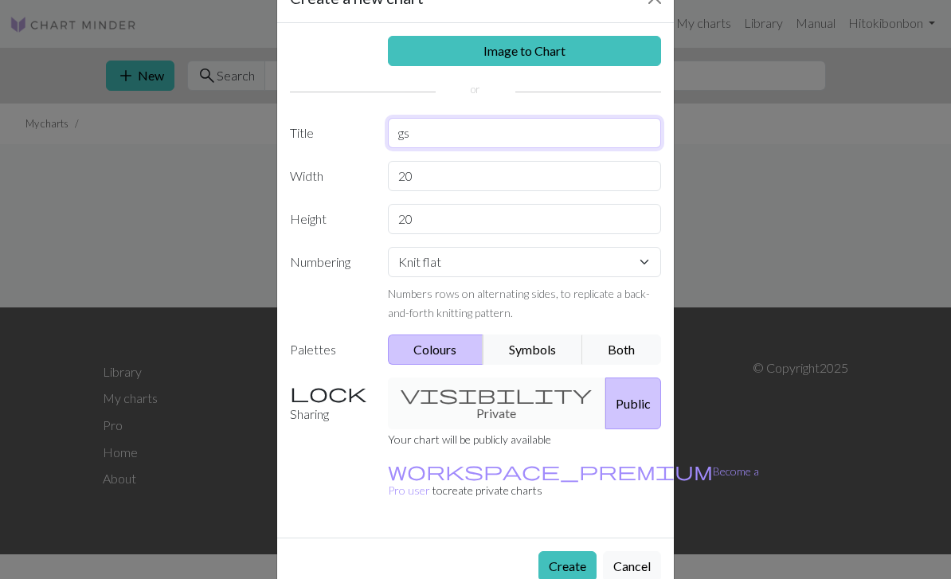
scroll to position [49, 0]
type input "gs"
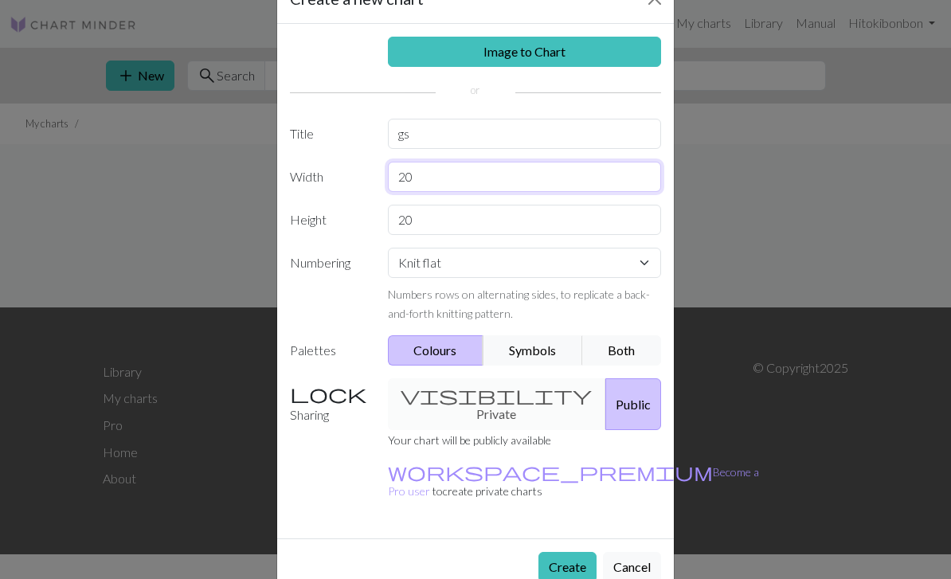
click at [597, 185] on input "20" at bounding box center [525, 177] width 274 height 30
type input "2"
type input "35"
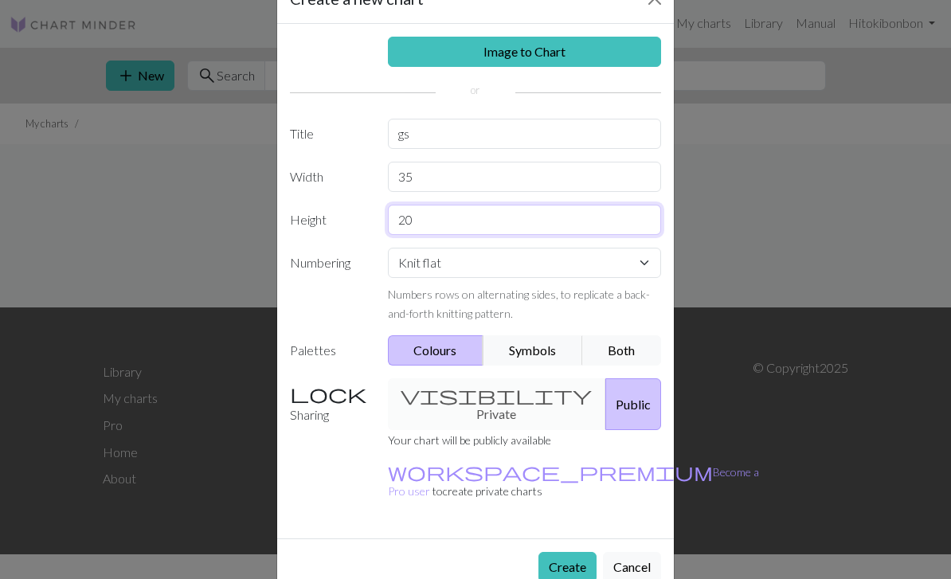
click at [555, 222] on input "20" at bounding box center [525, 220] width 274 height 30
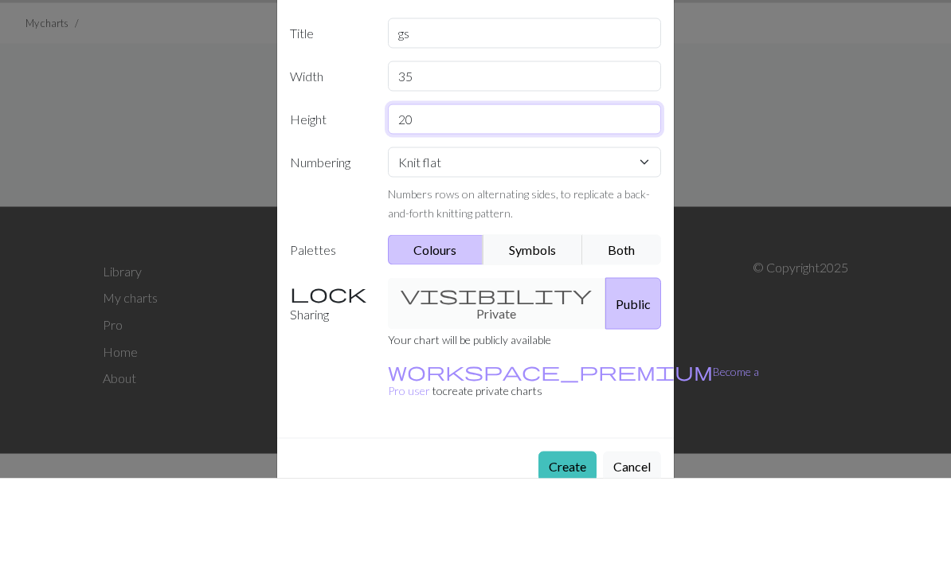
type input "2"
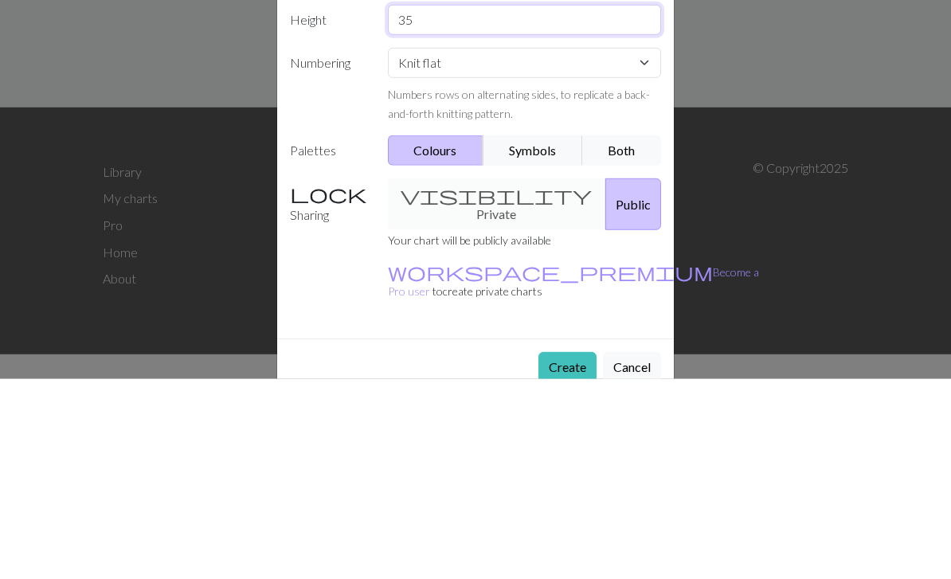
type input "35"
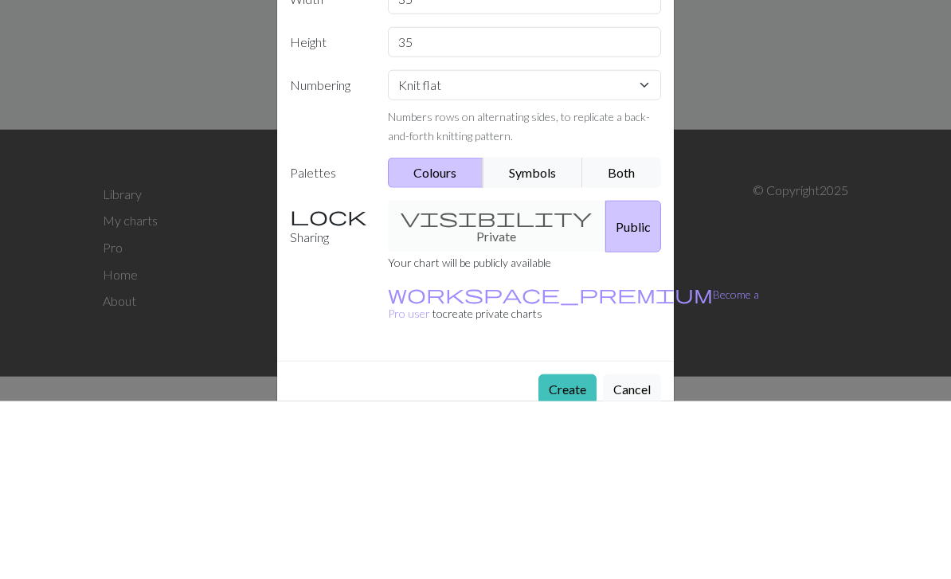
click at [570, 552] on button "Create" at bounding box center [567, 567] width 58 height 30
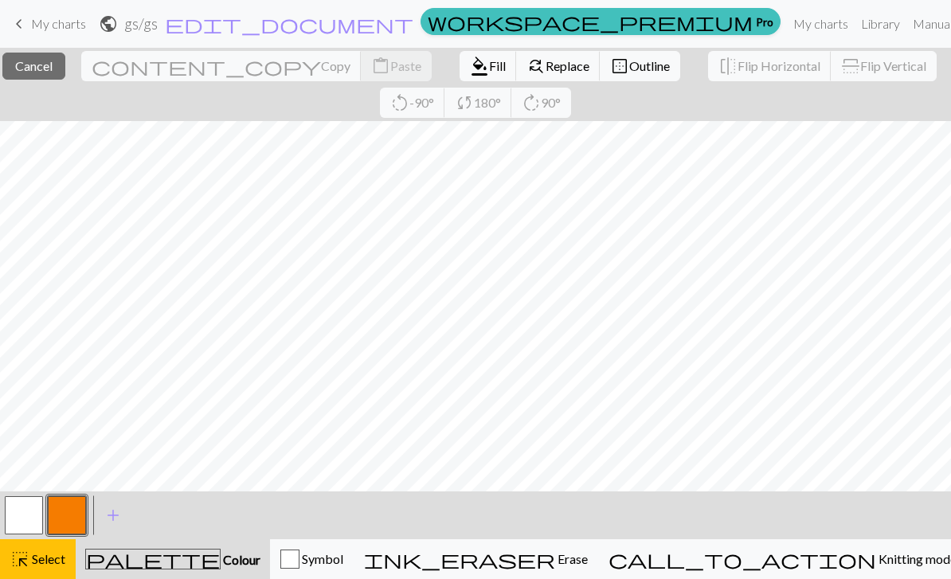
click at [26, 568] on span "highlight_alt" at bounding box center [19, 559] width 19 height 22
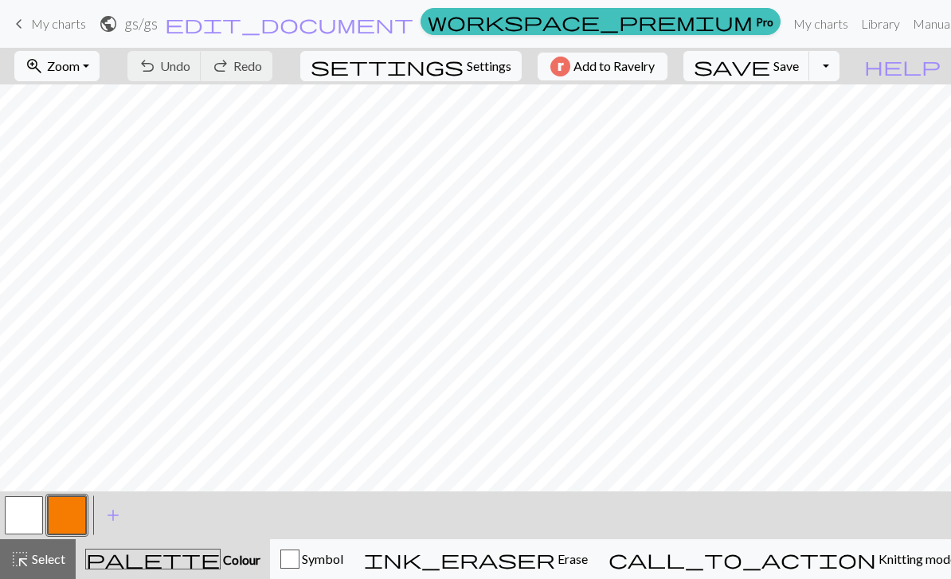
click at [37, 573] on button "highlight_alt Select Select" at bounding box center [38, 559] width 76 height 40
click at [482, 72] on span "Settings" at bounding box center [489, 66] width 45 height 19
select select "aran"
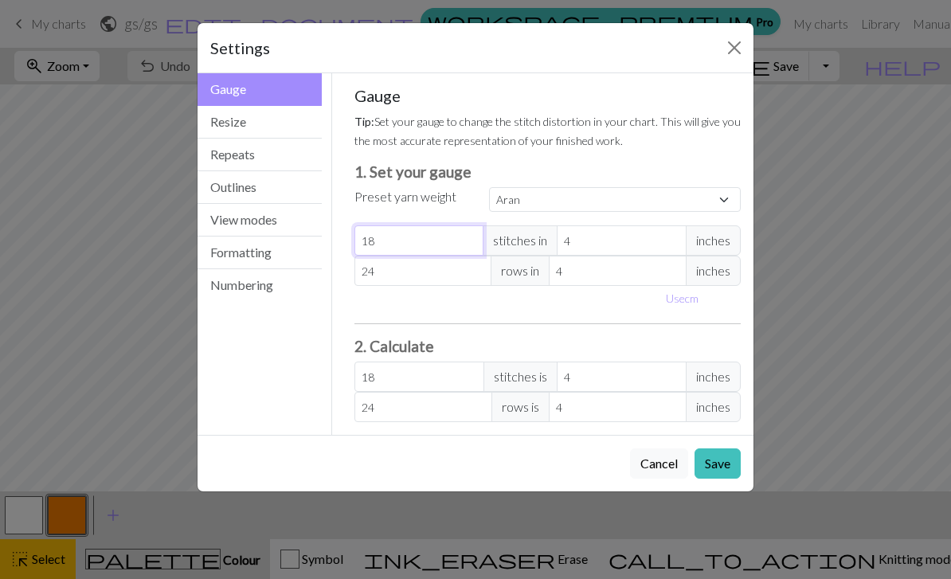
click at [445, 247] on input "18" at bounding box center [419, 240] width 130 height 30
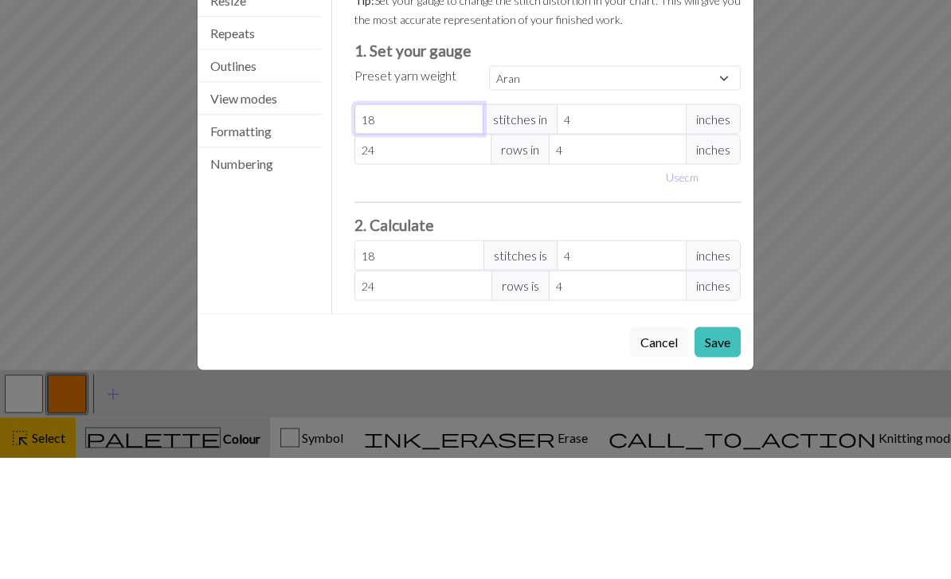
type input "1"
select select "custom"
type input "1"
type input "0"
type input "2"
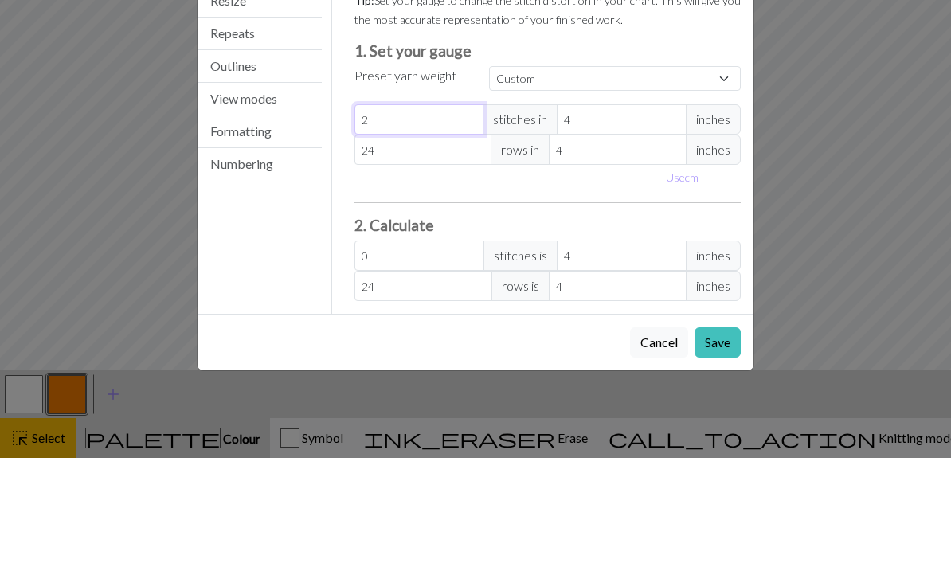
type input "2"
type input "24"
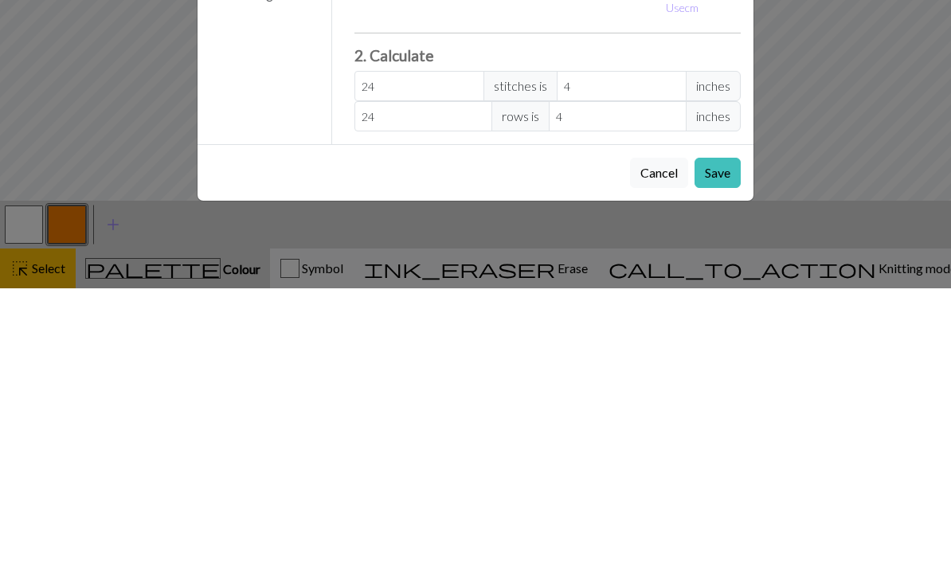
type input "24"
click at [723, 448] on button "Save" at bounding box center [717, 463] width 46 height 30
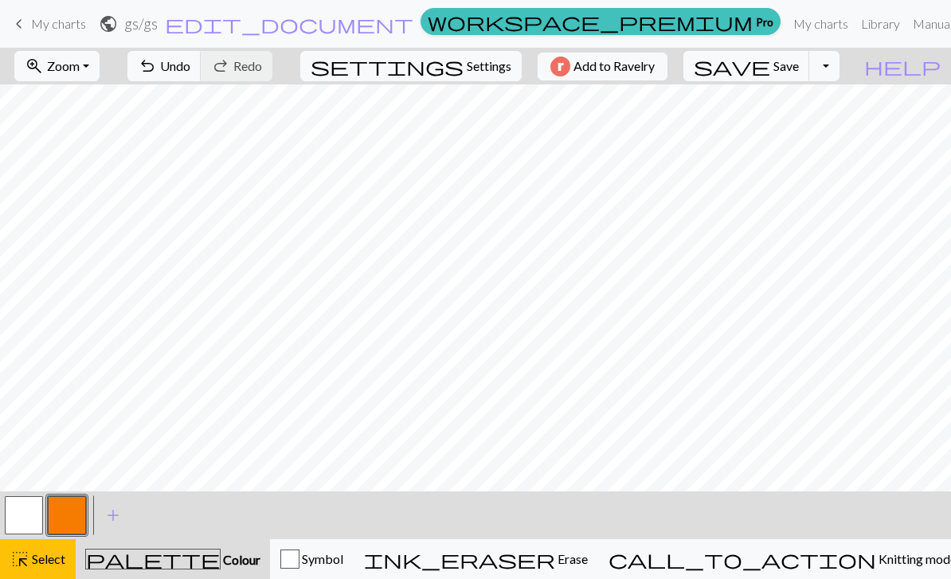
click at [343, 560] on span "Symbol" at bounding box center [321, 558] width 44 height 15
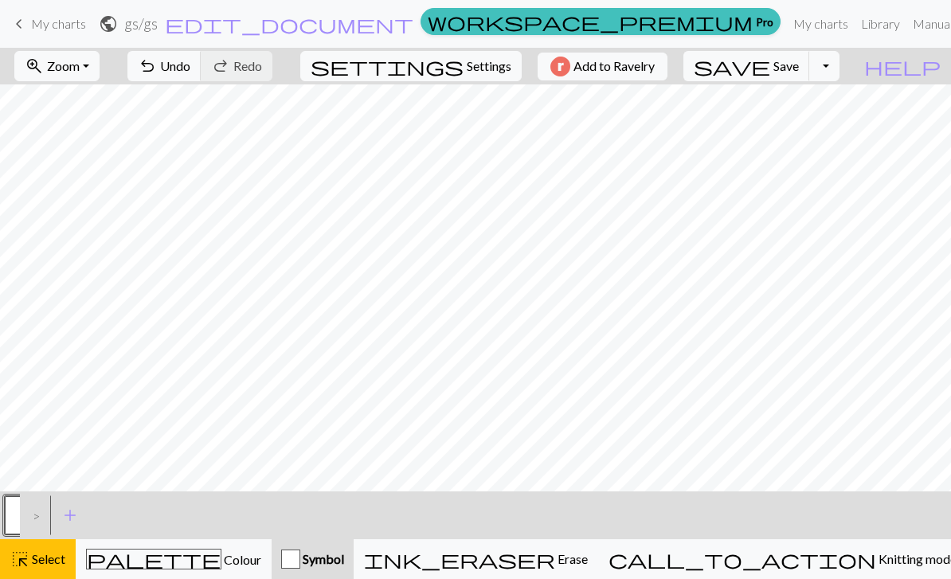
click at [219, 543] on button "palette Colour Colour" at bounding box center [174, 559] width 196 height 40
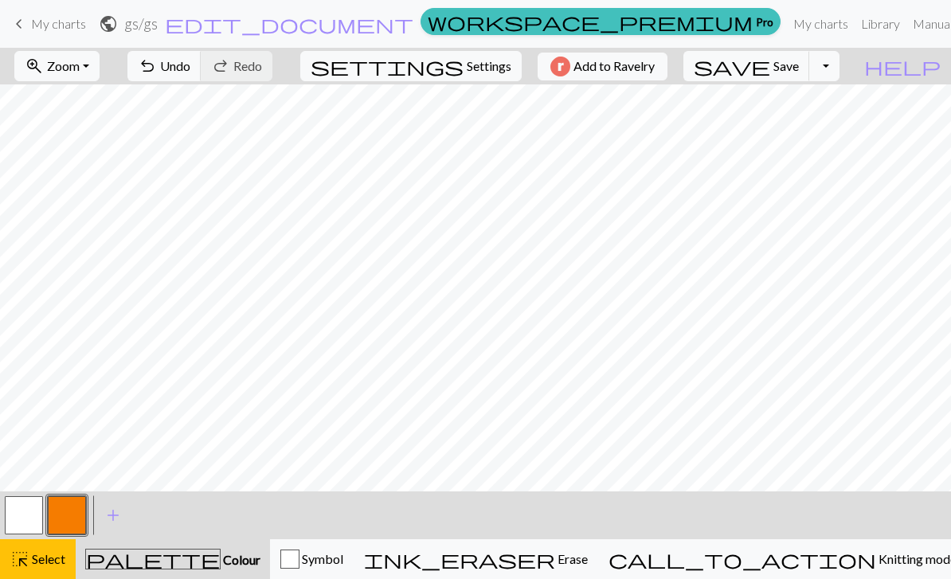
click at [475, 74] on span "Settings" at bounding box center [489, 66] width 45 height 19
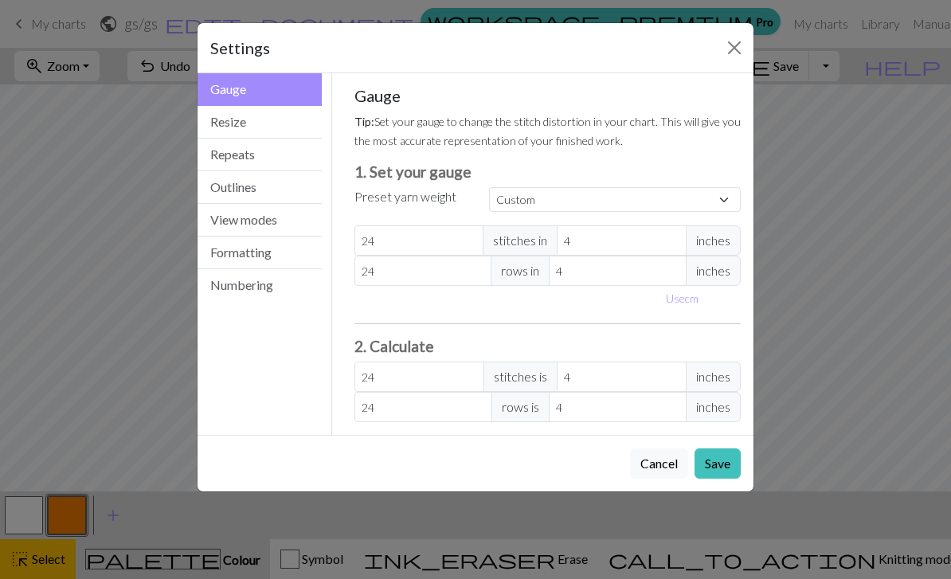
click at [305, 122] on button "Resize" at bounding box center [259, 122] width 124 height 33
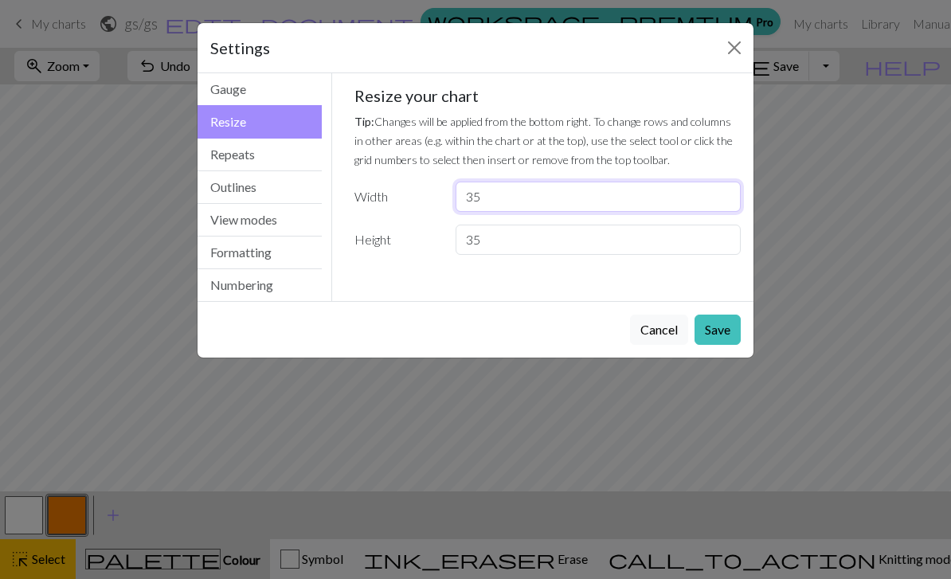
click at [644, 205] on input "35" at bounding box center [597, 197] width 285 height 30
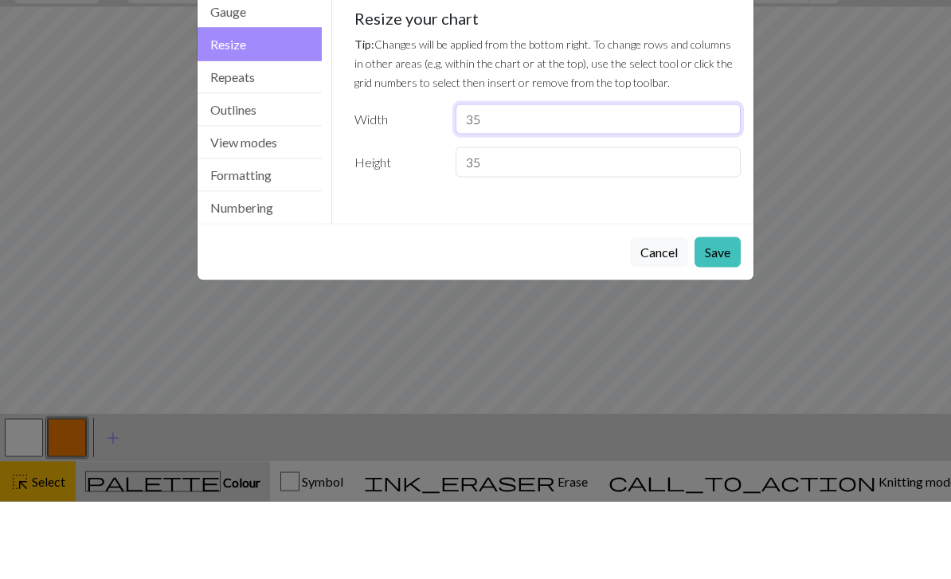
type input "3"
type input "35"
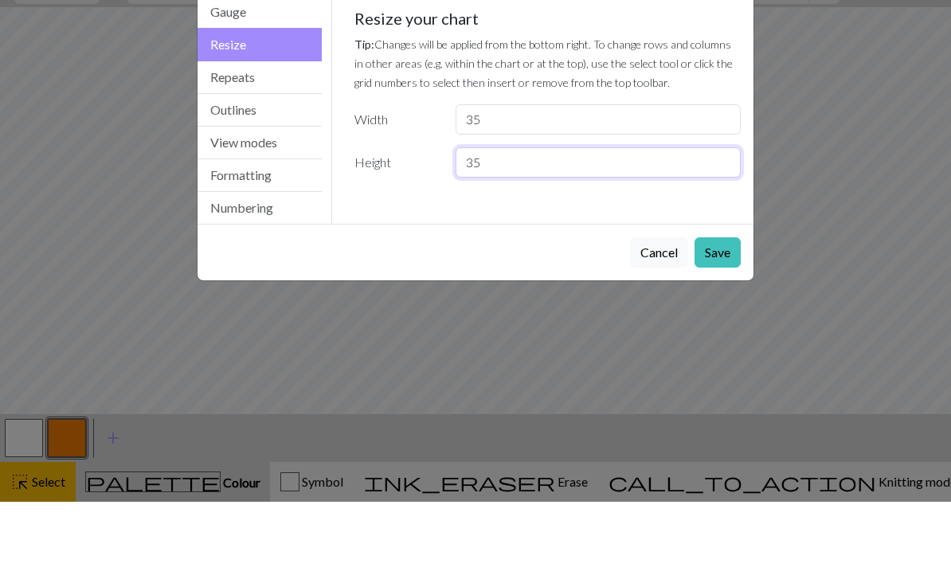
click at [596, 225] on input "35" at bounding box center [597, 240] width 285 height 30
type input "3"
type input "40"
click at [881, 201] on div "Settings Resize Gauge Resize Repeats Outlines View modes Formatting Numbering G…" at bounding box center [475, 289] width 951 height 579
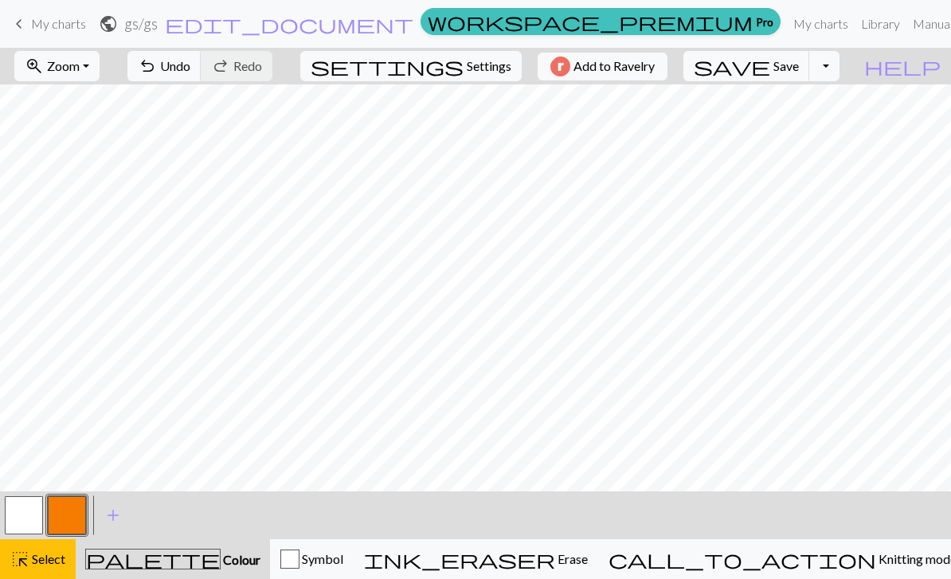
click at [80, 73] on span "Zoom" at bounding box center [63, 65] width 33 height 15
click at [132, 186] on button "50%" at bounding box center [78, 190] width 126 height 25
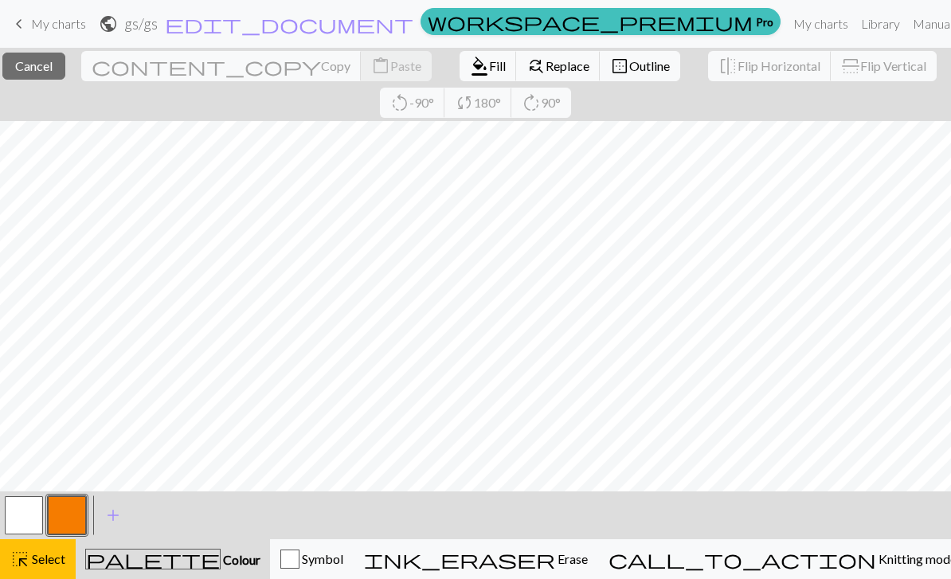
click at [115, 514] on span "add" at bounding box center [112, 515] width 19 height 22
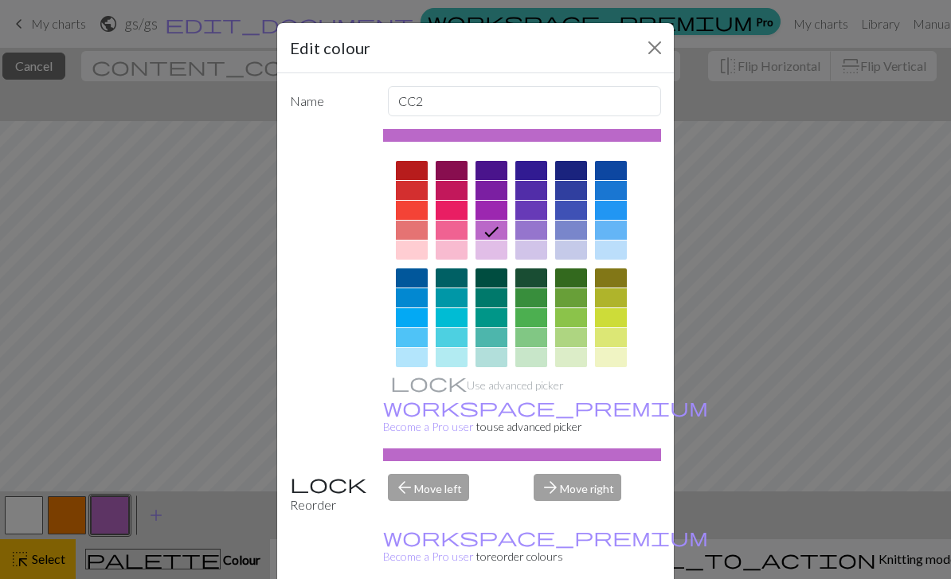
click at [408, 172] on div at bounding box center [412, 170] width 32 height 19
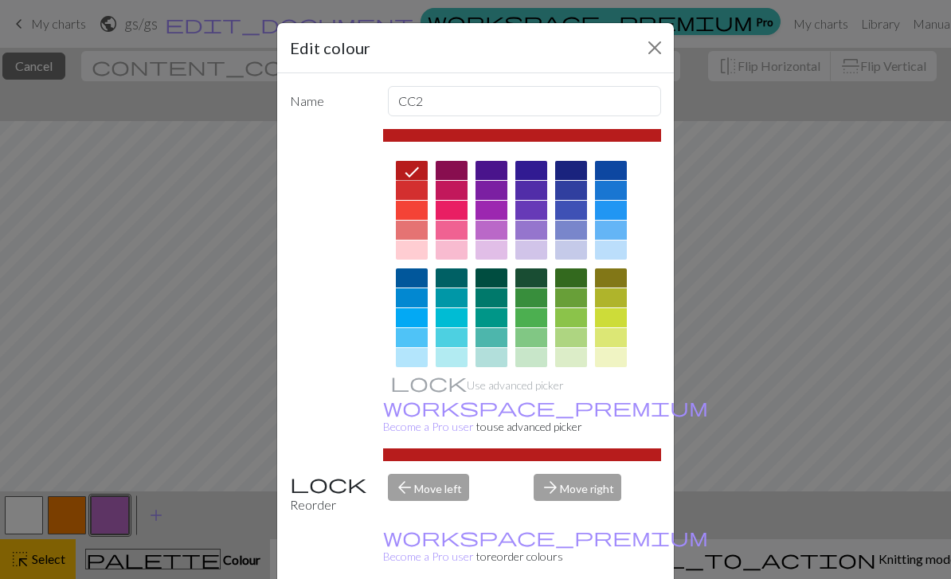
click at [540, 410] on div at bounding box center [531, 405] width 32 height 19
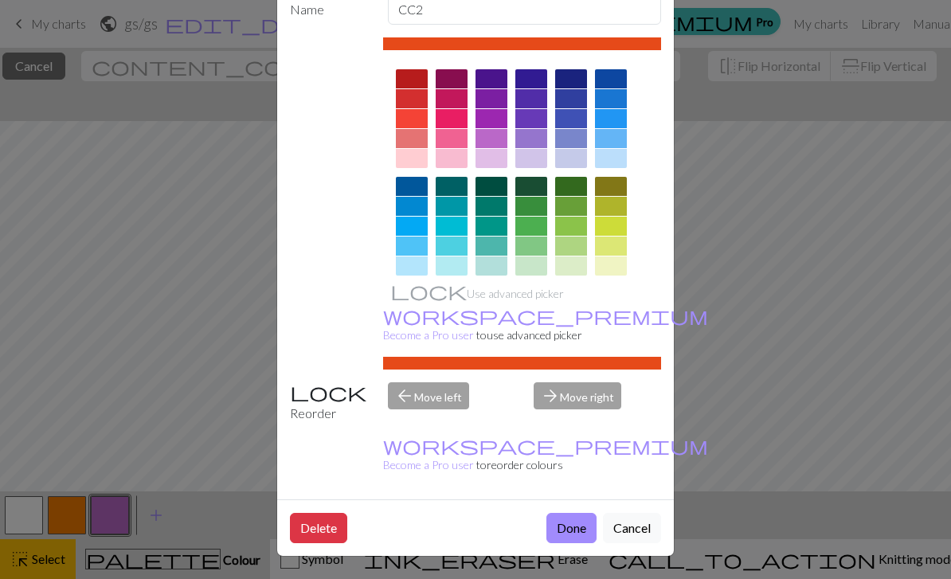
scroll to position [91, 0]
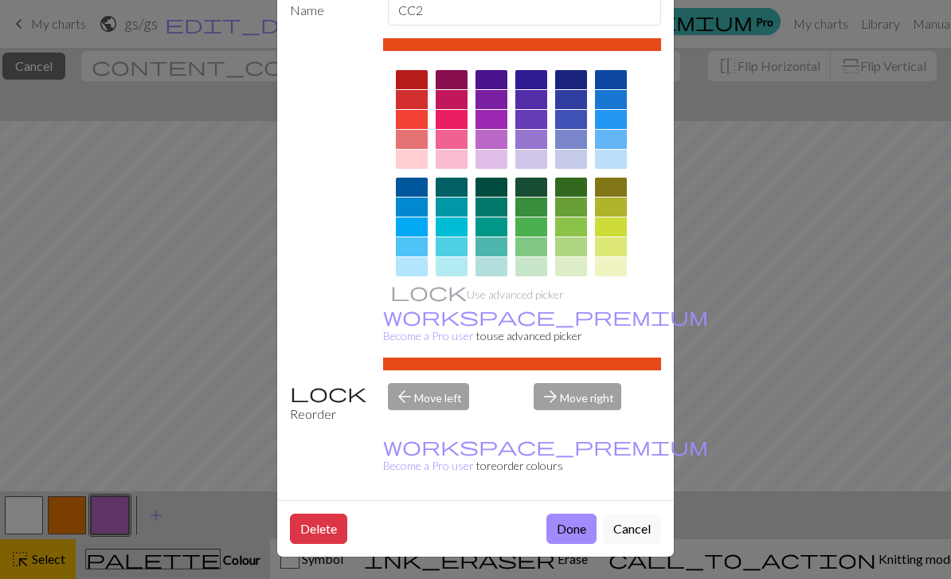
click at [570, 525] on button "Done" at bounding box center [571, 529] width 50 height 30
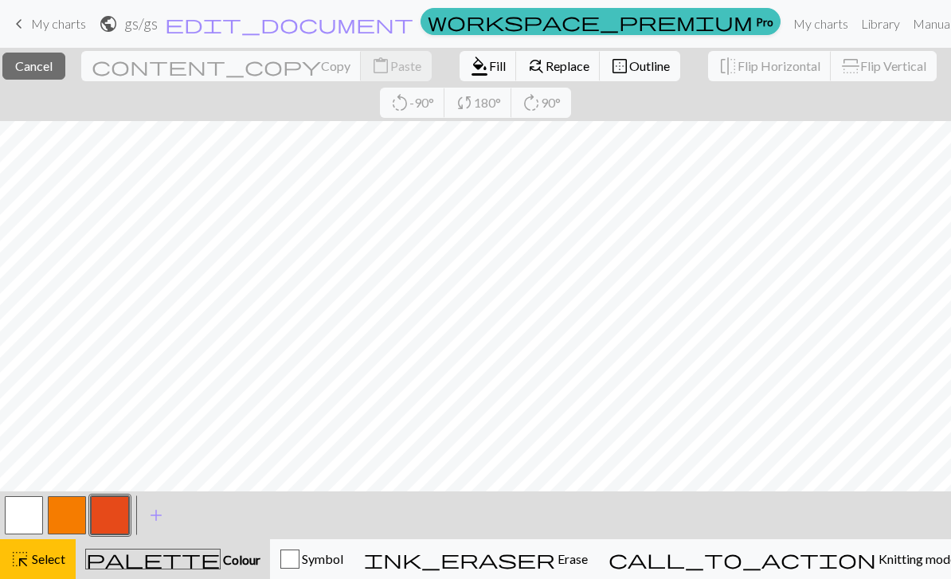
click at [64, 516] on button "button" at bounding box center [67, 515] width 38 height 38
click at [68, 515] on button "button" at bounding box center [67, 515] width 38 height 38
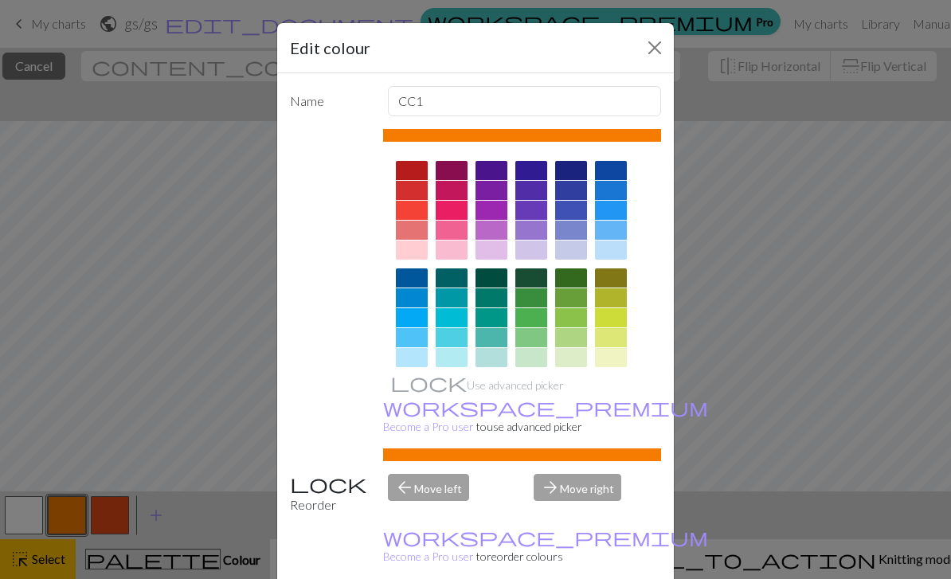
click at [452, 400] on div at bounding box center [451, 405] width 32 height 19
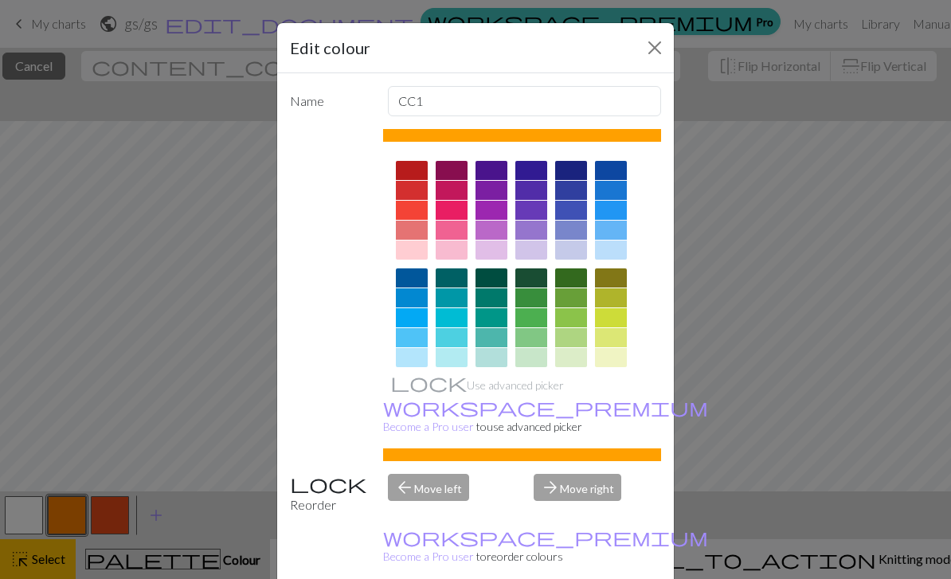
click at [411, 404] on div at bounding box center [412, 405] width 32 height 19
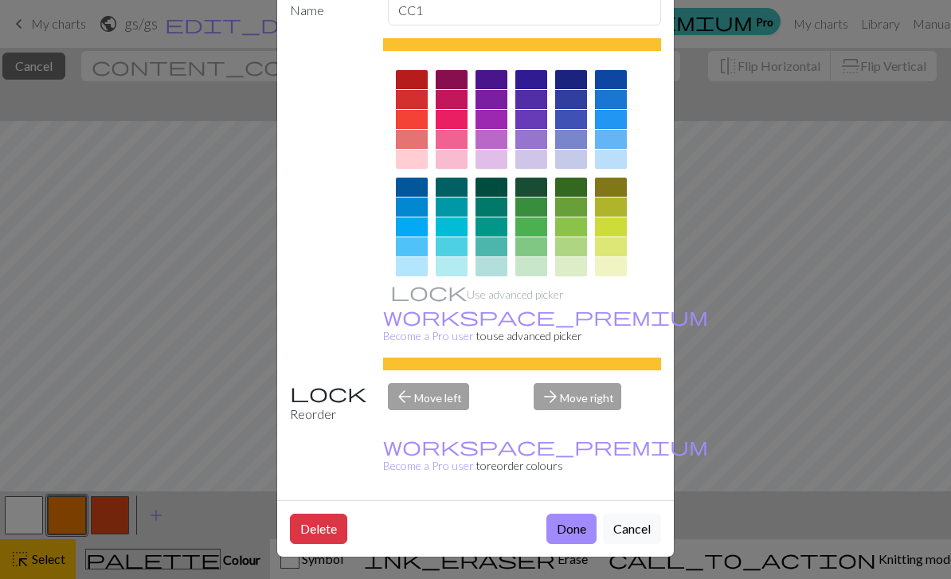
click at [571, 532] on button "Done" at bounding box center [571, 529] width 50 height 30
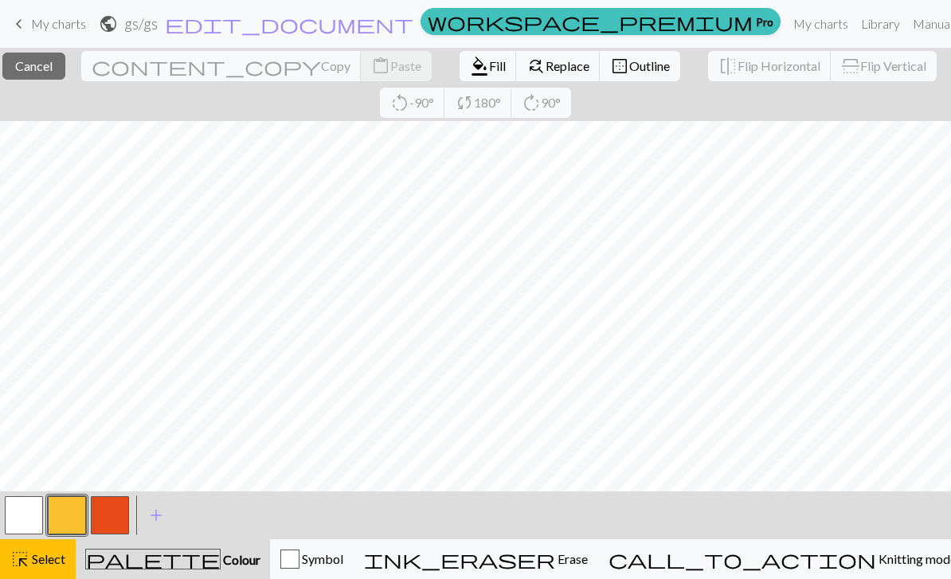
click at [161, 519] on span "add" at bounding box center [155, 515] width 19 height 22
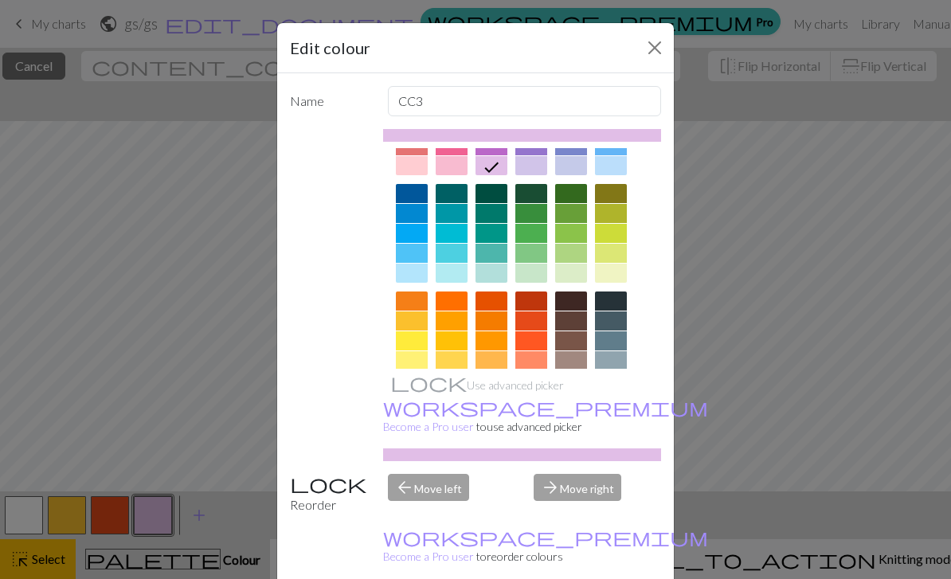
scroll to position [99, 0]
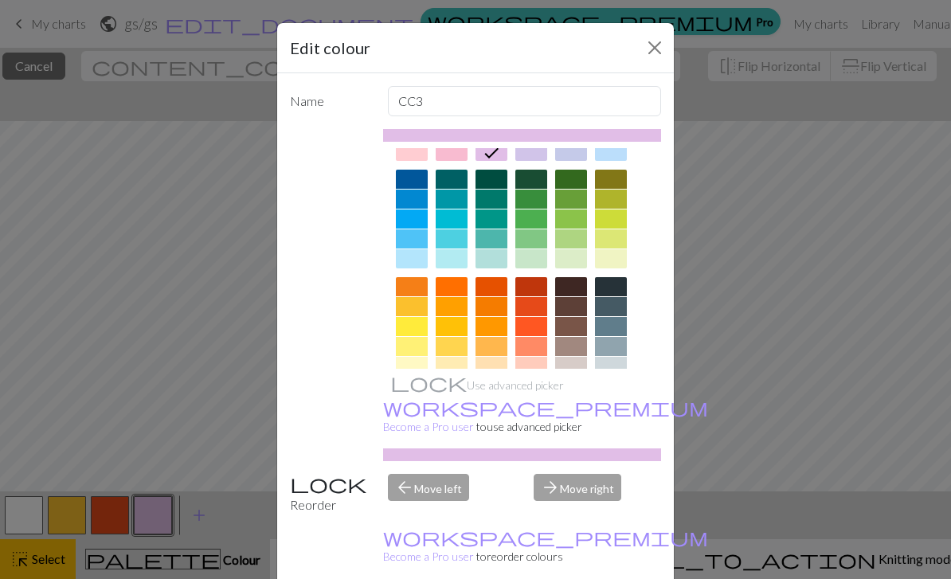
click at [529, 184] on div at bounding box center [531, 179] width 32 height 19
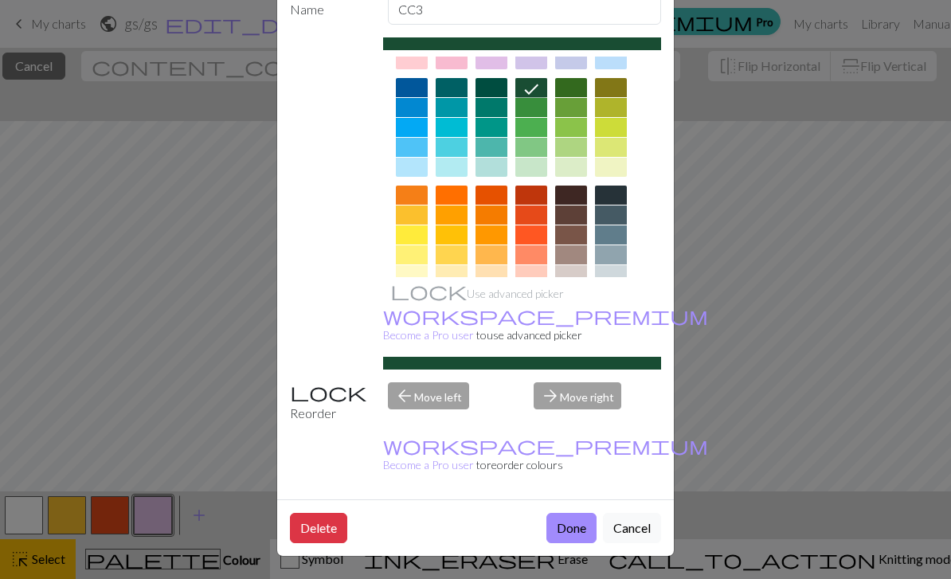
scroll to position [91, 0]
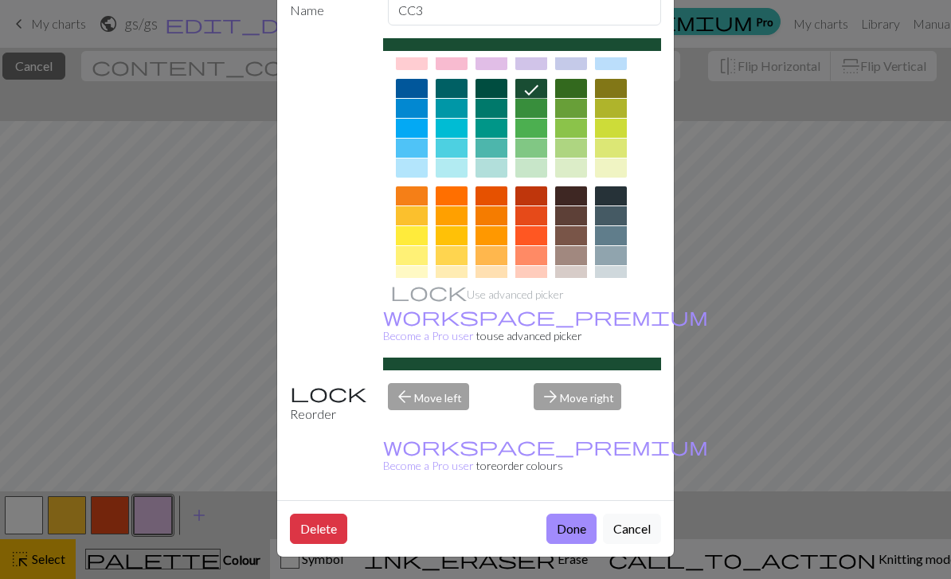
click at [568, 533] on button "Done" at bounding box center [571, 529] width 50 height 30
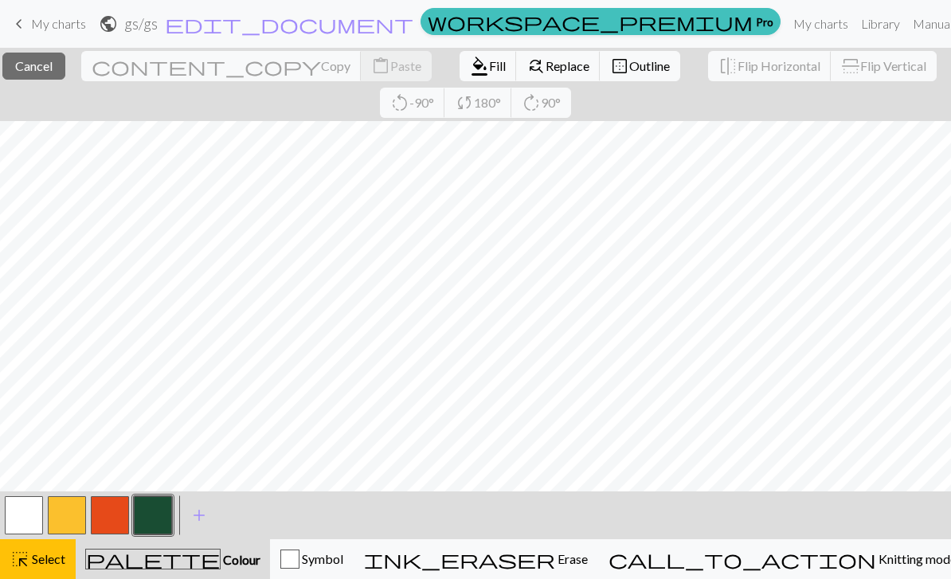
click at [202, 512] on span "add" at bounding box center [198, 515] width 19 height 22
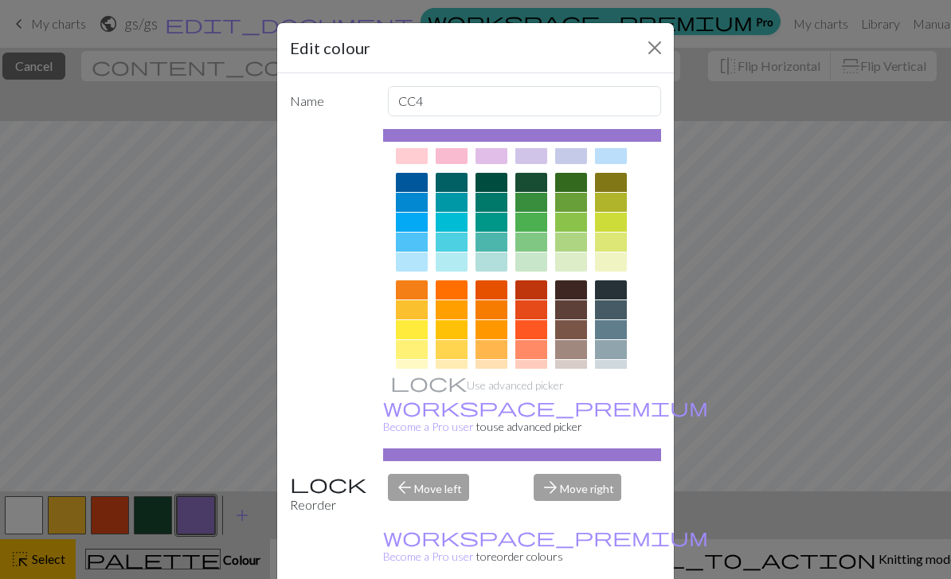
scroll to position [96, 0]
click at [574, 307] on div at bounding box center [571, 308] width 32 height 19
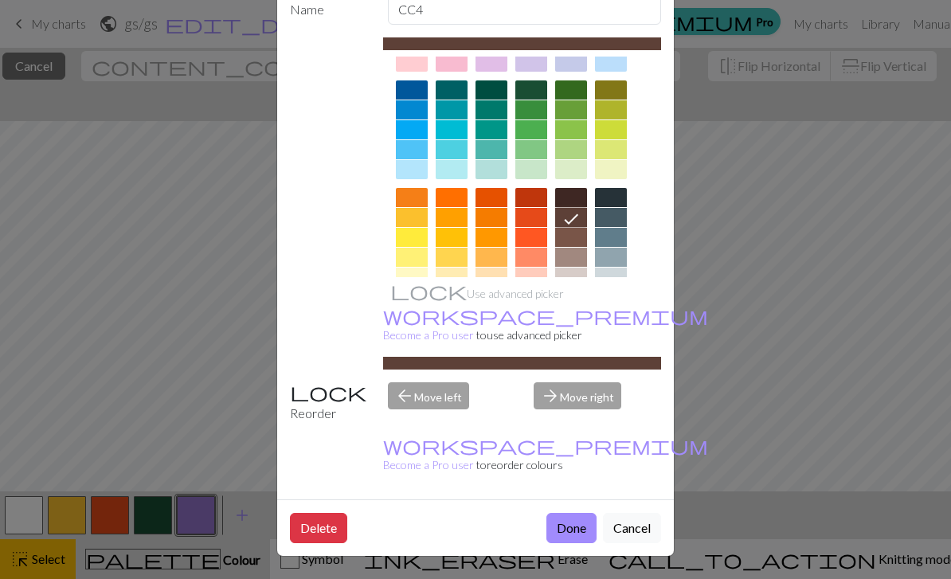
scroll to position [91, 0]
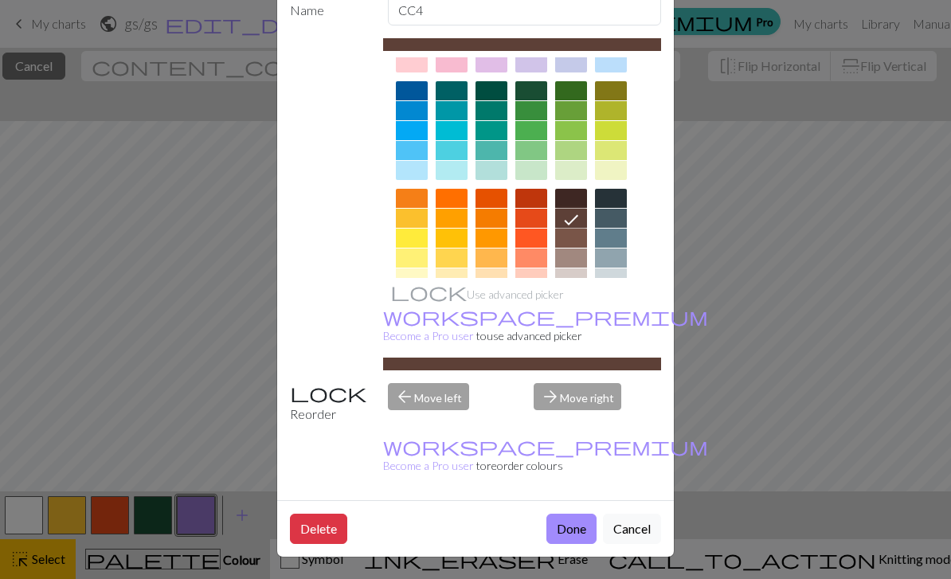
click at [568, 529] on button "Done" at bounding box center [571, 529] width 50 height 30
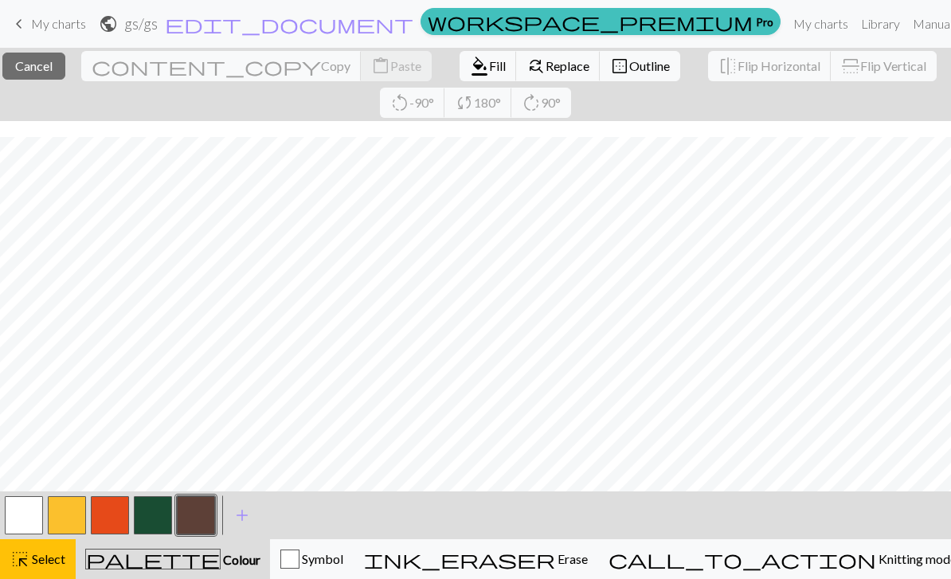
scroll to position [0, 0]
